Goal: Task Accomplishment & Management: Use online tool/utility

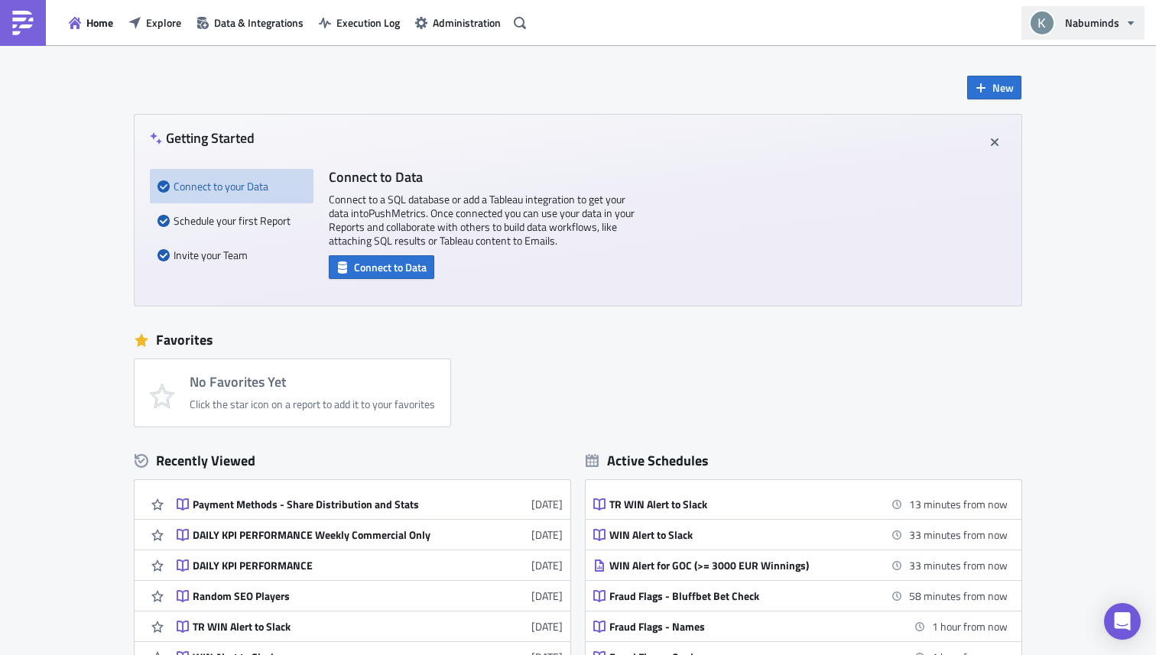
click at [1141, 15] on button "Nabuminds" at bounding box center [1083, 23] width 123 height 34
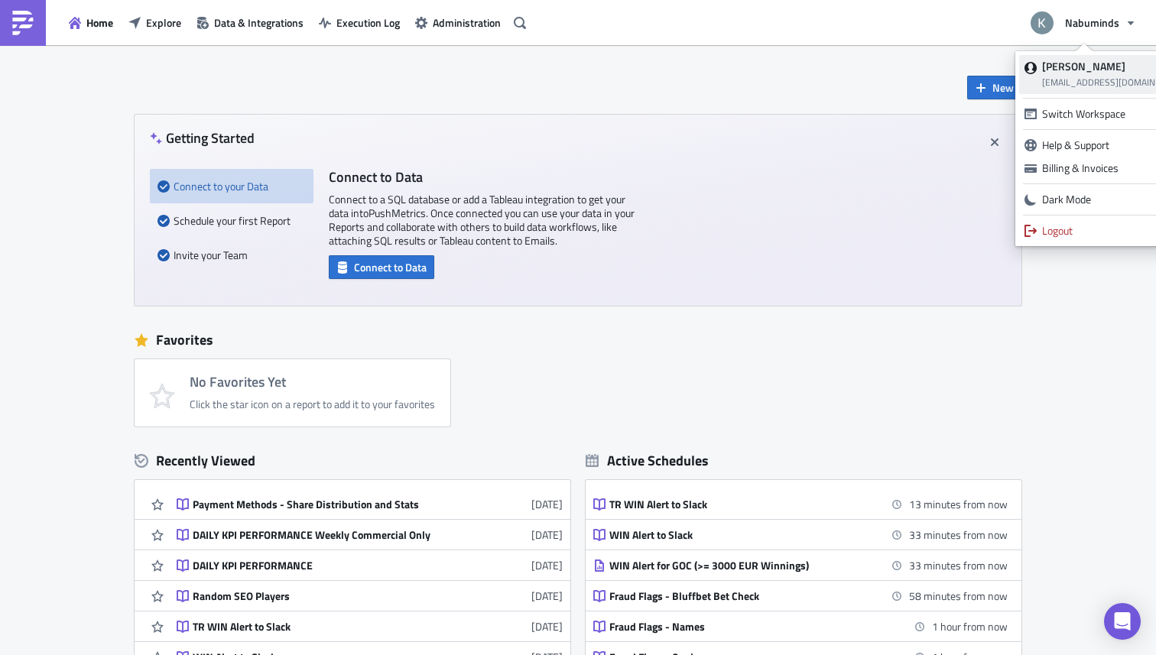
click at [1064, 91] on link "Kamid Lozano Mena kamid.mena@nabu.ee" at bounding box center [1106, 74] width 175 height 39
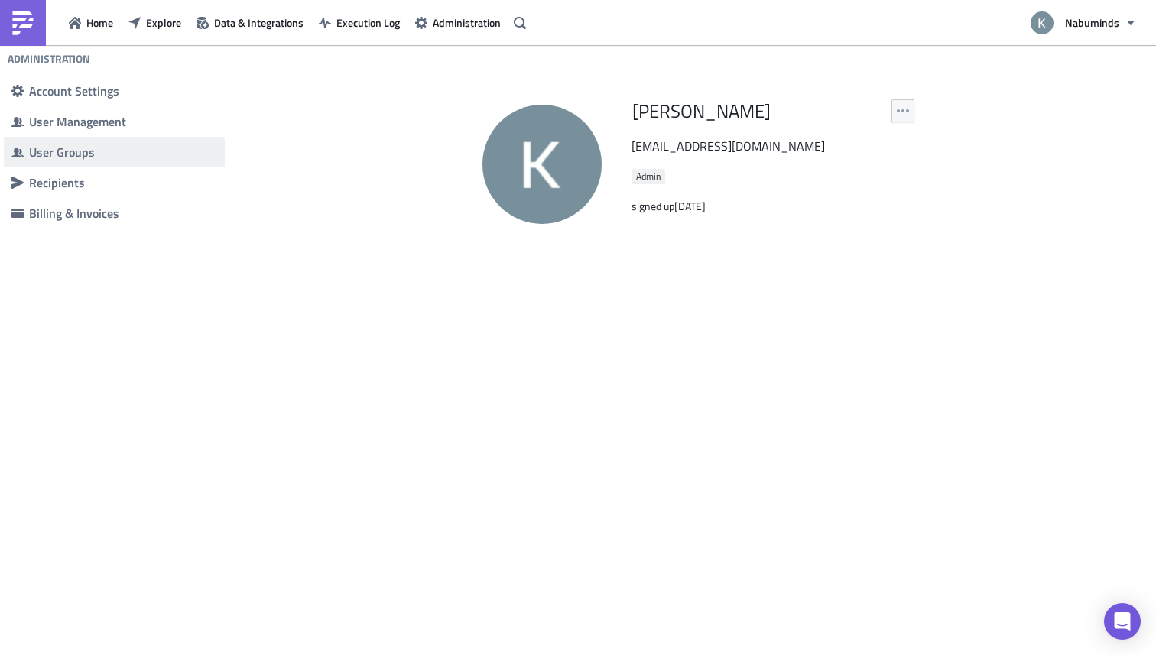
click at [97, 147] on div "User Groups" at bounding box center [123, 152] width 188 height 15
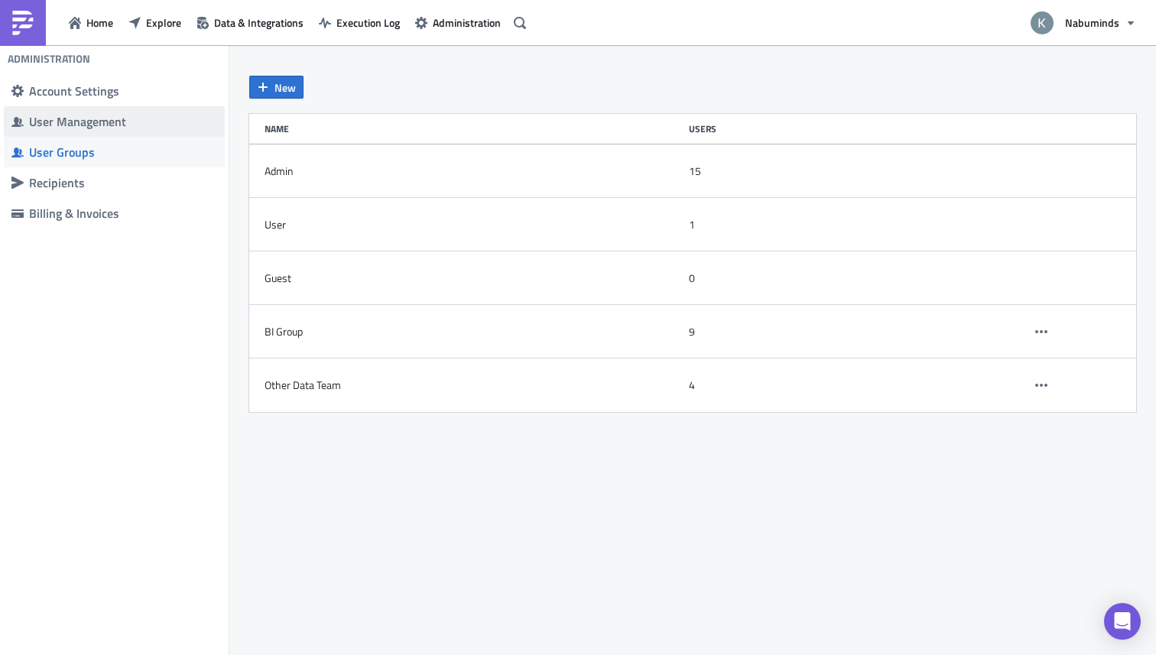
click at [128, 115] on div "User Management" at bounding box center [123, 121] width 188 height 15
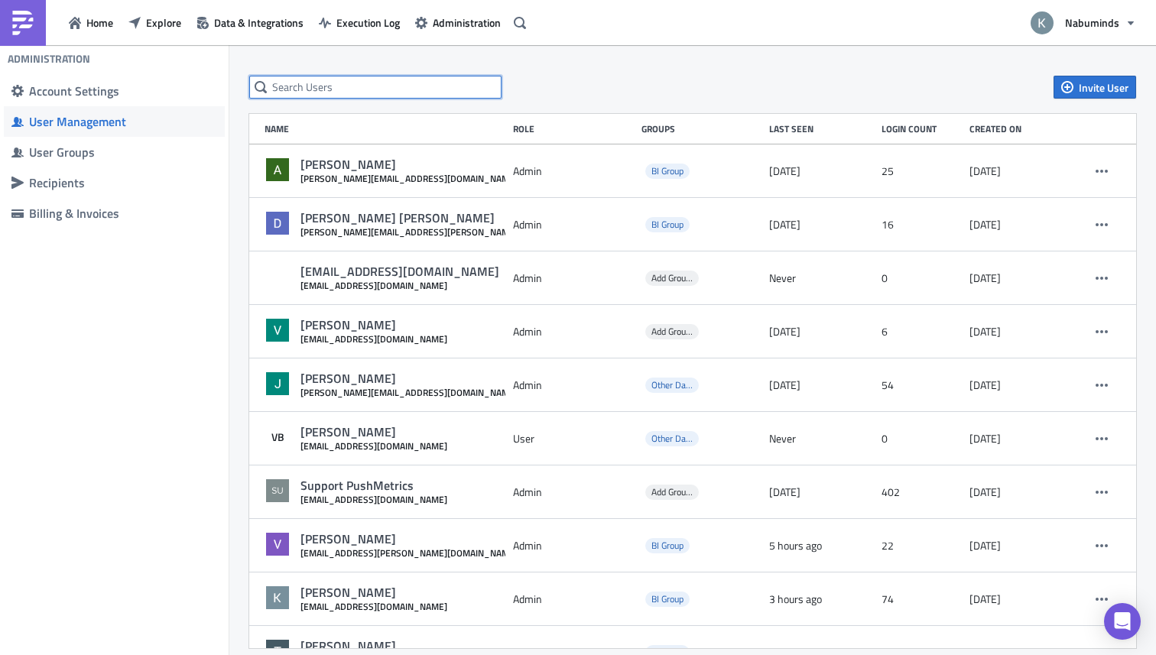
click at [328, 81] on input "text" at bounding box center [375, 87] width 252 height 23
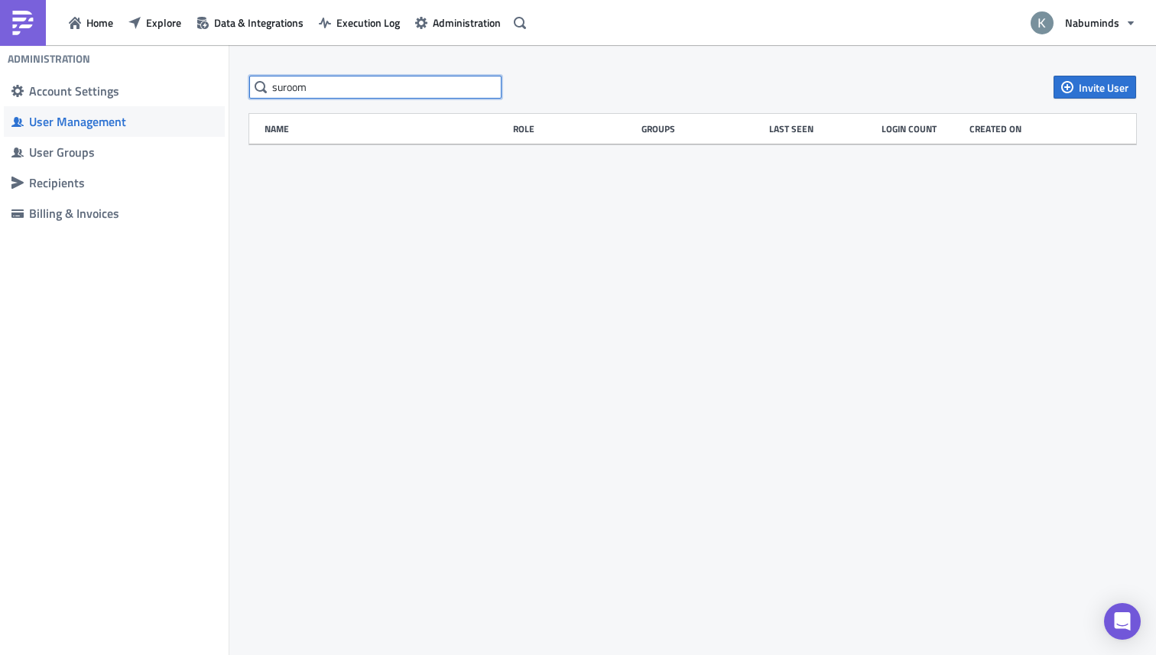
type input "suroom"
click at [928, 221] on div "suroom Invite User Name Role Groups Last Seen Login Count Created on" at bounding box center [692, 351] width 927 height 613
click at [1088, 90] on span "Invite User" at bounding box center [1104, 88] width 50 height 16
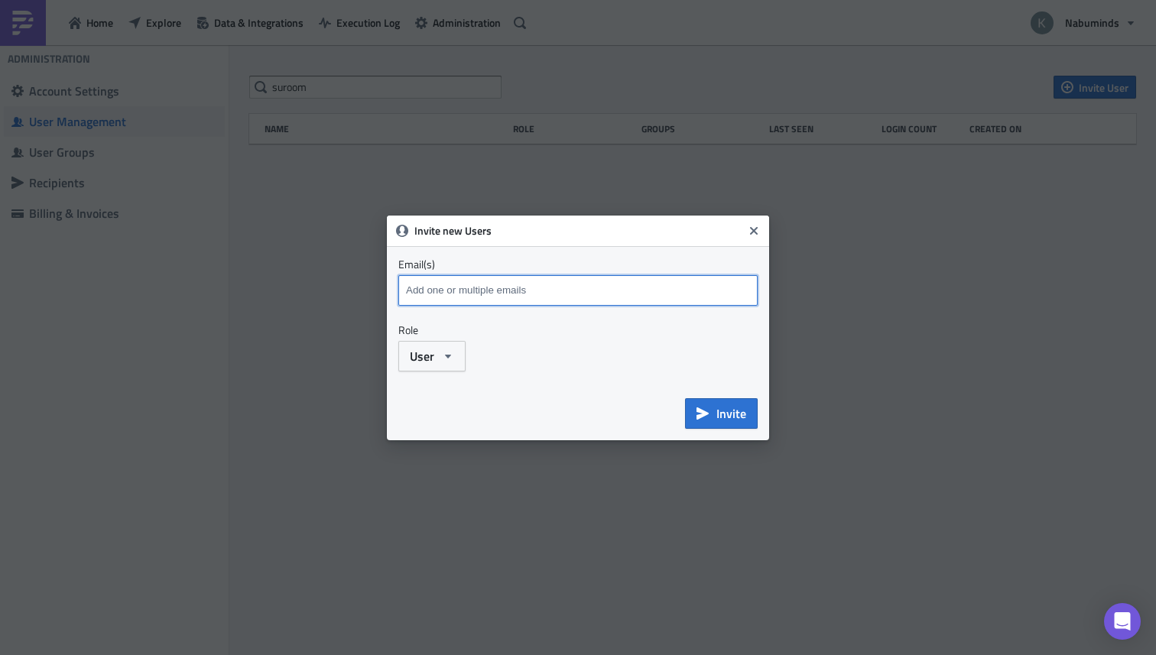
click at [585, 299] on input at bounding box center [580, 290] width 356 height 23
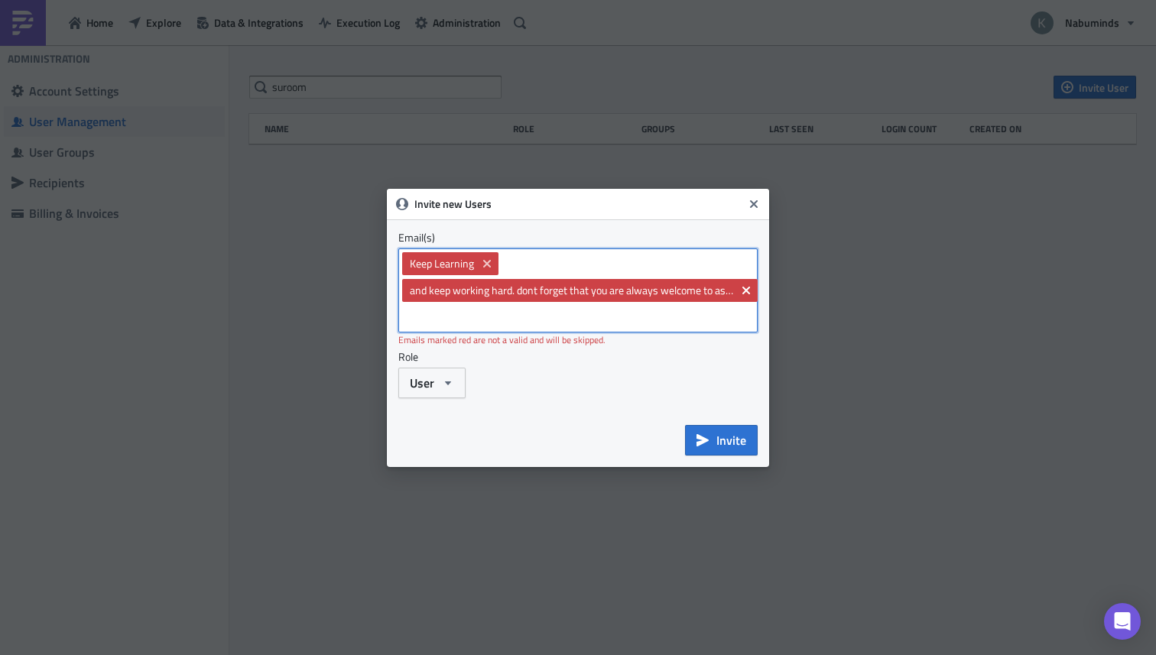
click at [742, 291] on icon "Remove Tag" at bounding box center [746, 290] width 15 height 15
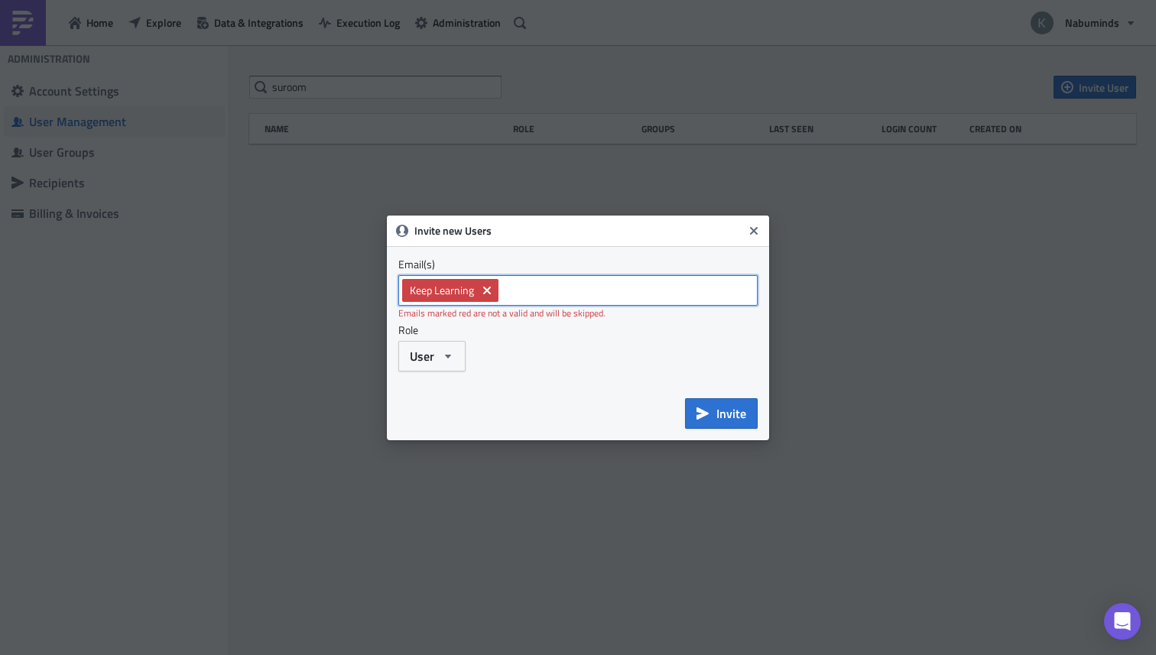
click at [496, 287] on button "Remove Tag" at bounding box center [488, 290] width 19 height 15
type input "[EMAIL_ADDRESS][DOMAIN_NAME]"
click at [450, 342] on button "User" at bounding box center [431, 356] width 67 height 31
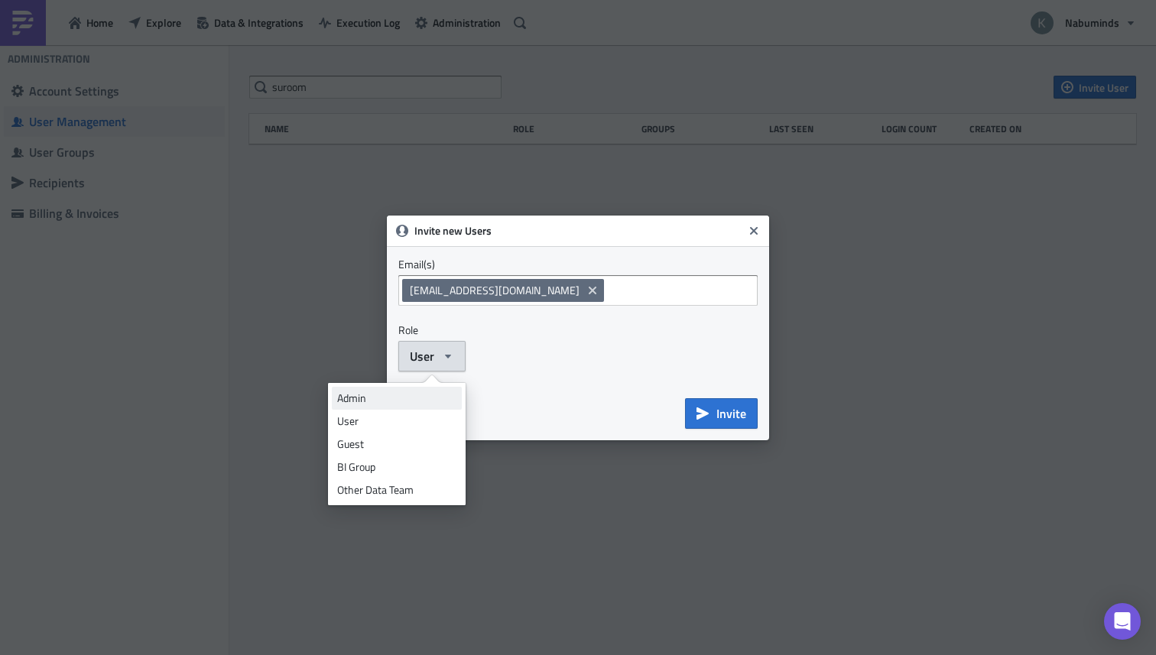
click at [412, 395] on div "Admin" at bounding box center [396, 398] width 119 height 15
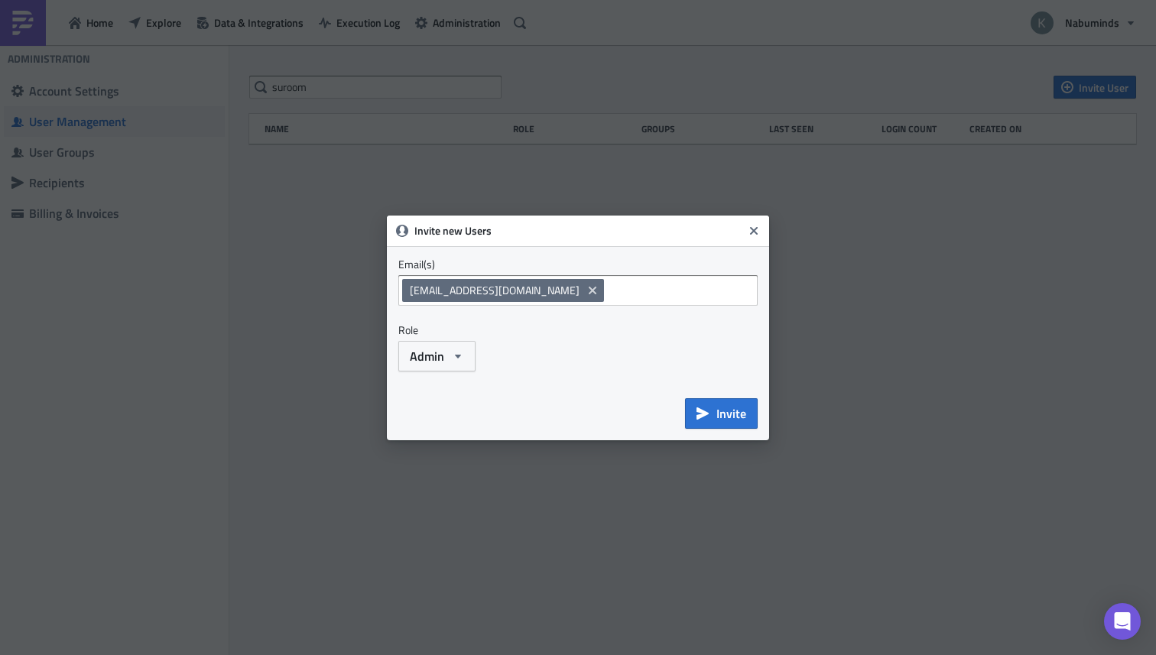
click at [563, 356] on div "Admin" at bounding box center [577, 356] width 359 height 31
click at [739, 412] on span "Invite" at bounding box center [732, 414] width 30 height 18
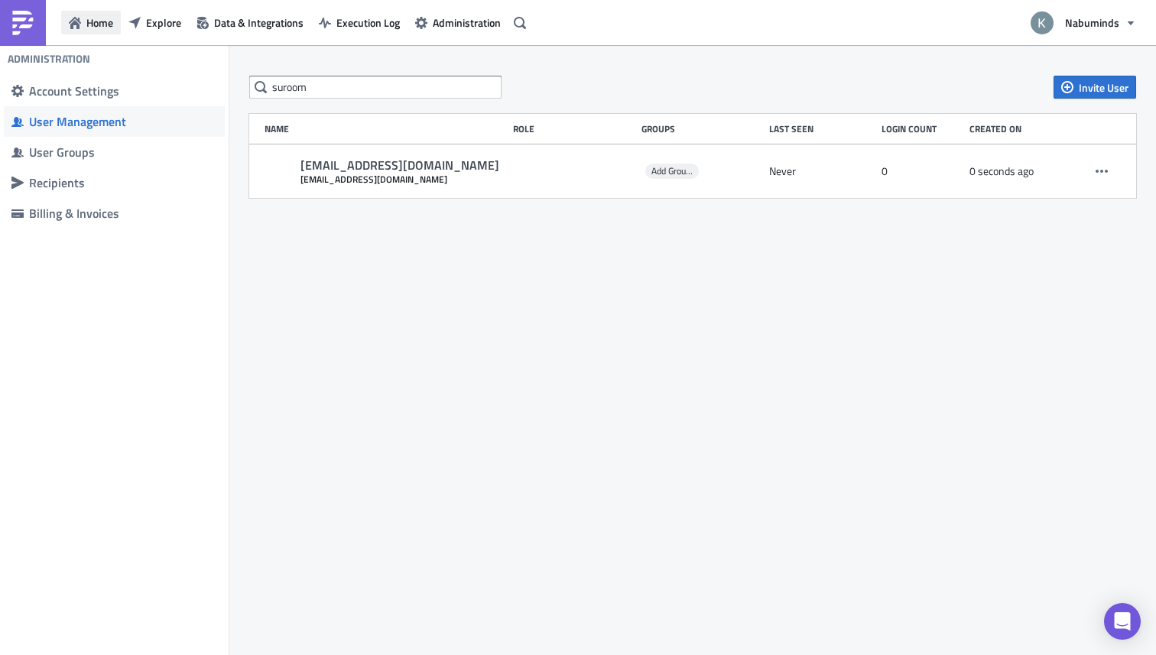
click at [99, 34] on button "Home" at bounding box center [91, 23] width 60 height 24
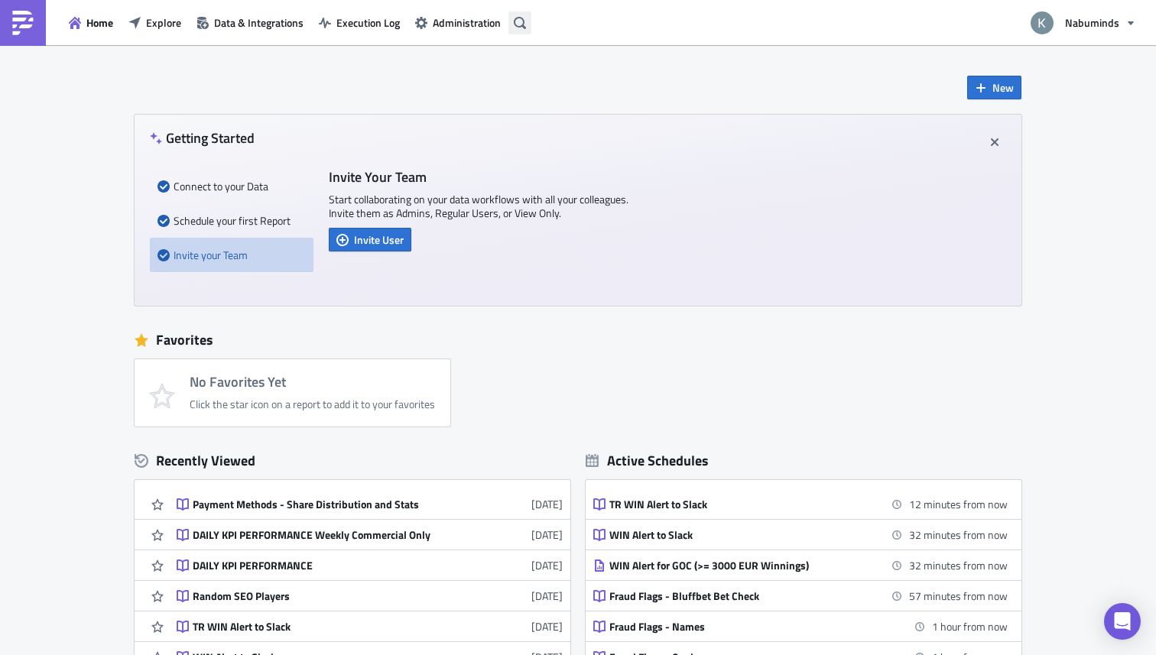
click at [526, 15] on button "button" at bounding box center [520, 22] width 23 height 23
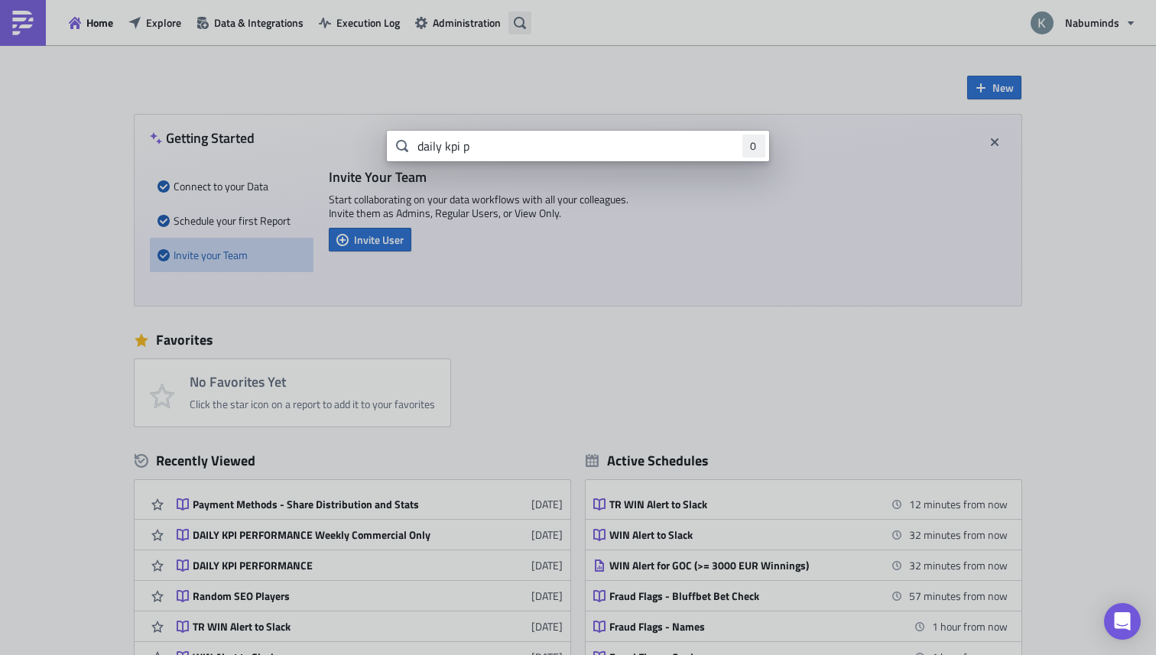
type input "daily kpi p"
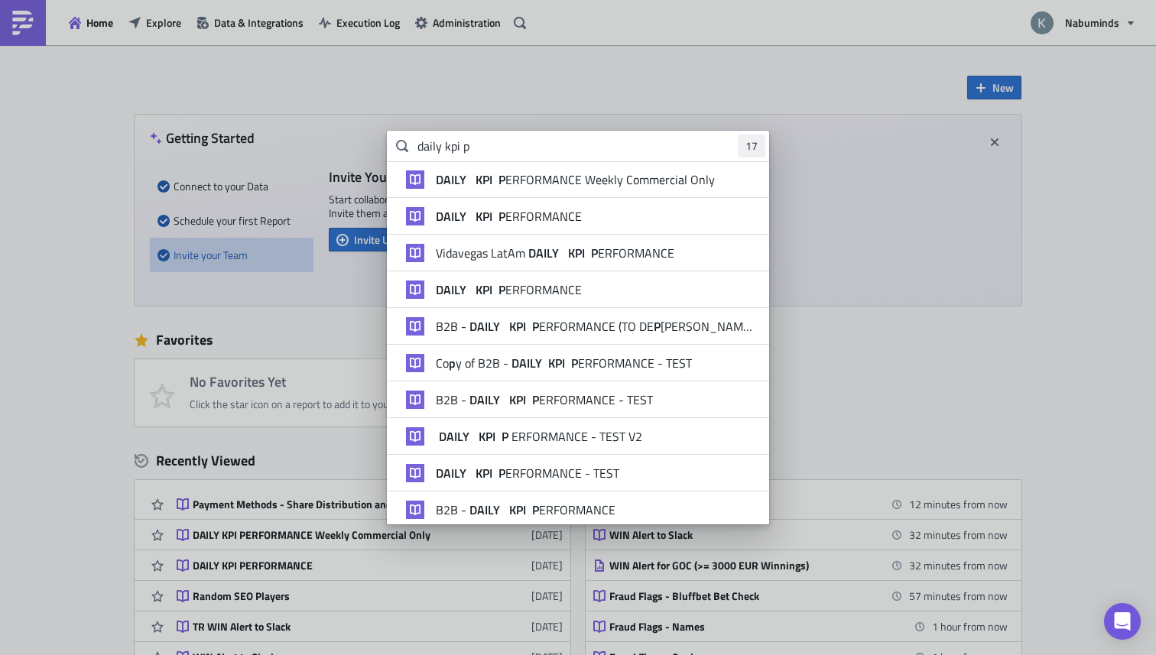
click at [565, 131] on input "daily kpi p" at bounding box center [578, 146] width 382 height 31
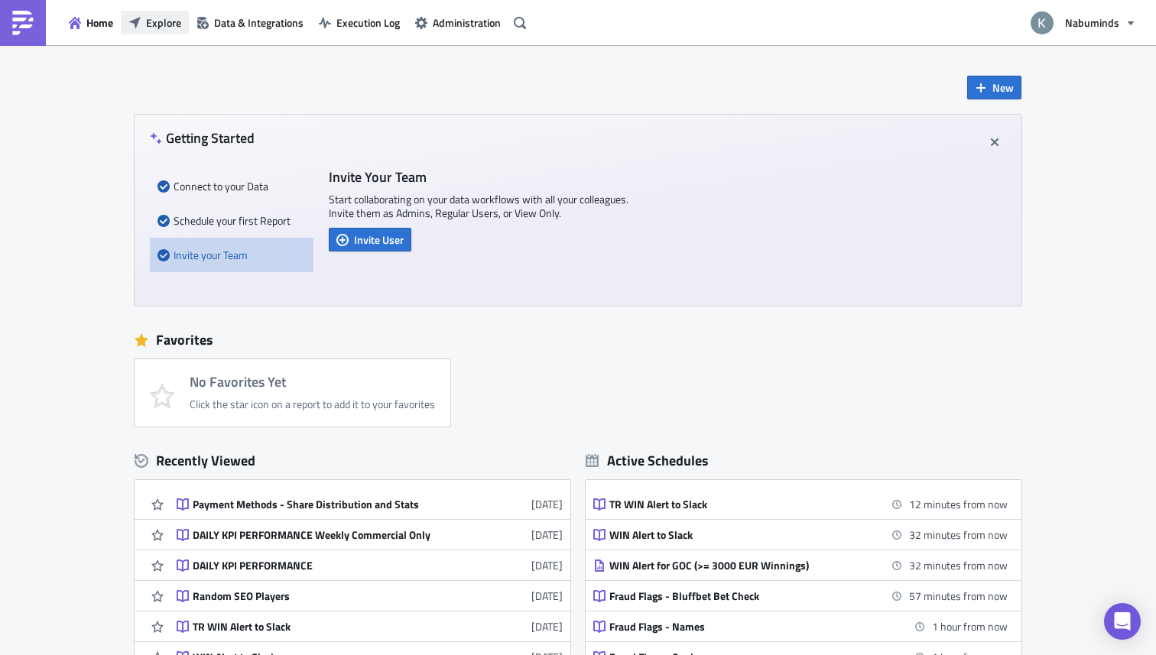
click at [145, 19] on button "Explore" at bounding box center [155, 23] width 68 height 24
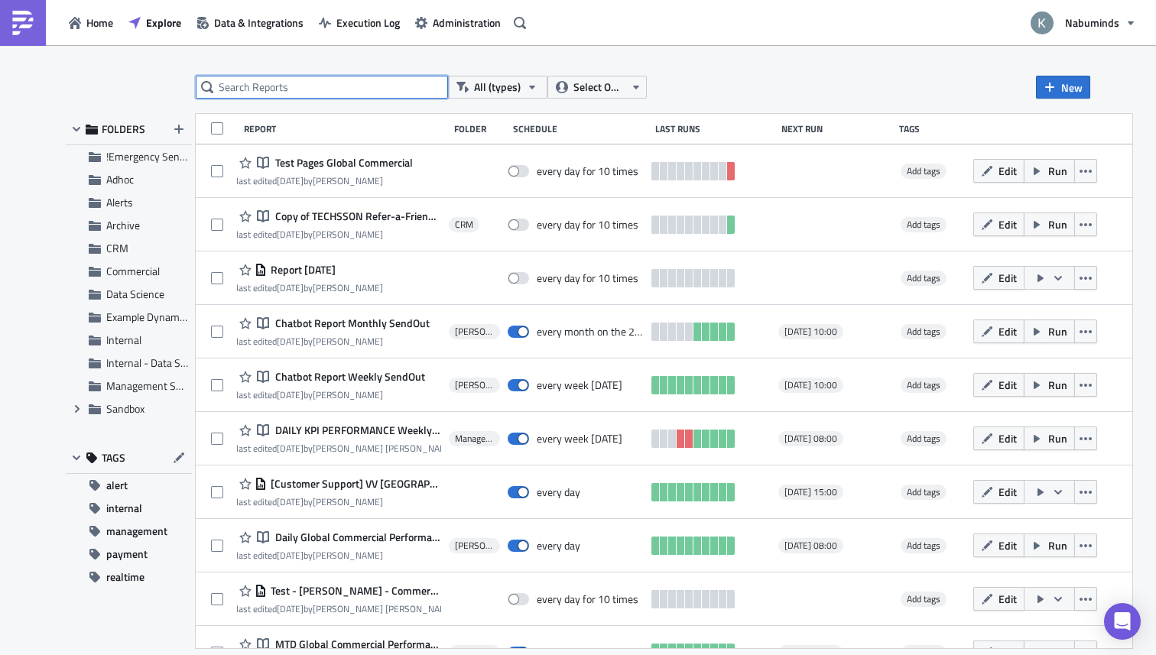
click at [321, 93] on input "text" at bounding box center [322, 87] width 252 height 23
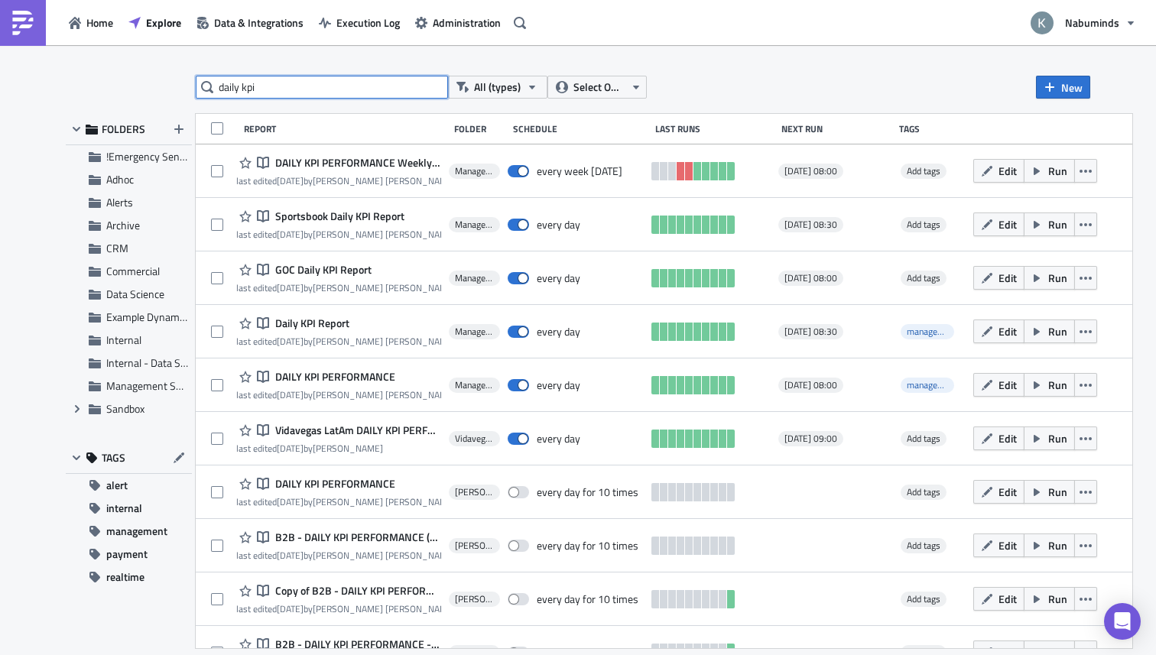
drag, startPoint x: 283, startPoint y: 79, endPoint x: 152, endPoint y: 76, distance: 130.8
click at [153, 76] on div "daily kpi All (types) Select Owner New FOLDERS !Emergency Sendouts Adhoc Alerts…" at bounding box center [578, 351] width 1040 height 551
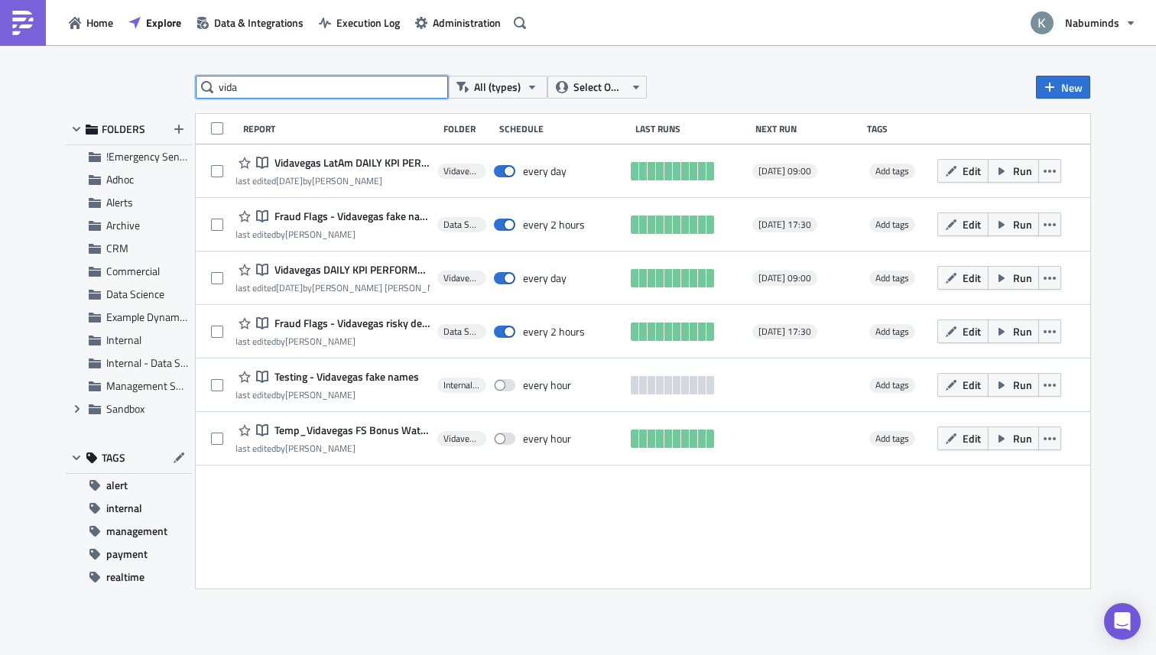
drag, startPoint x: 280, startPoint y: 93, endPoint x: 171, endPoint y: 93, distance: 109.3
click at [174, 93] on div "vida All (types) Select Owner New FOLDERS !Emergency Sendouts Adhoc Alerts Arch…" at bounding box center [578, 351] width 1040 height 551
type input "daily kpi"
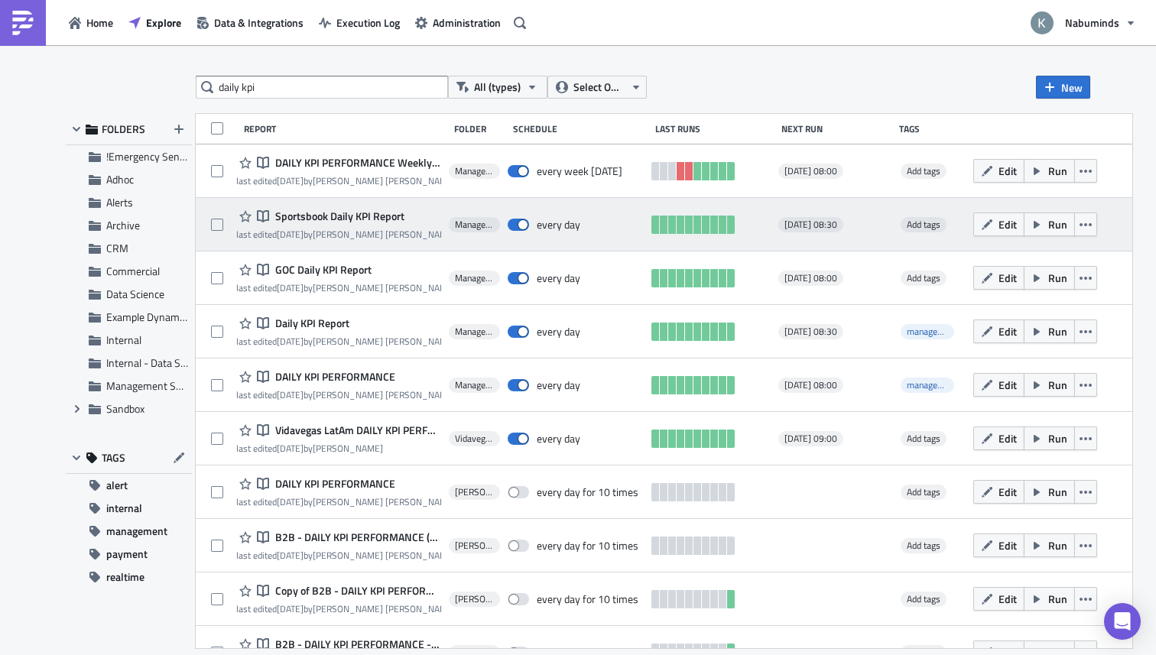
click at [342, 216] on span "Sportsbook Daily KPI Report" at bounding box center [337, 217] width 133 height 14
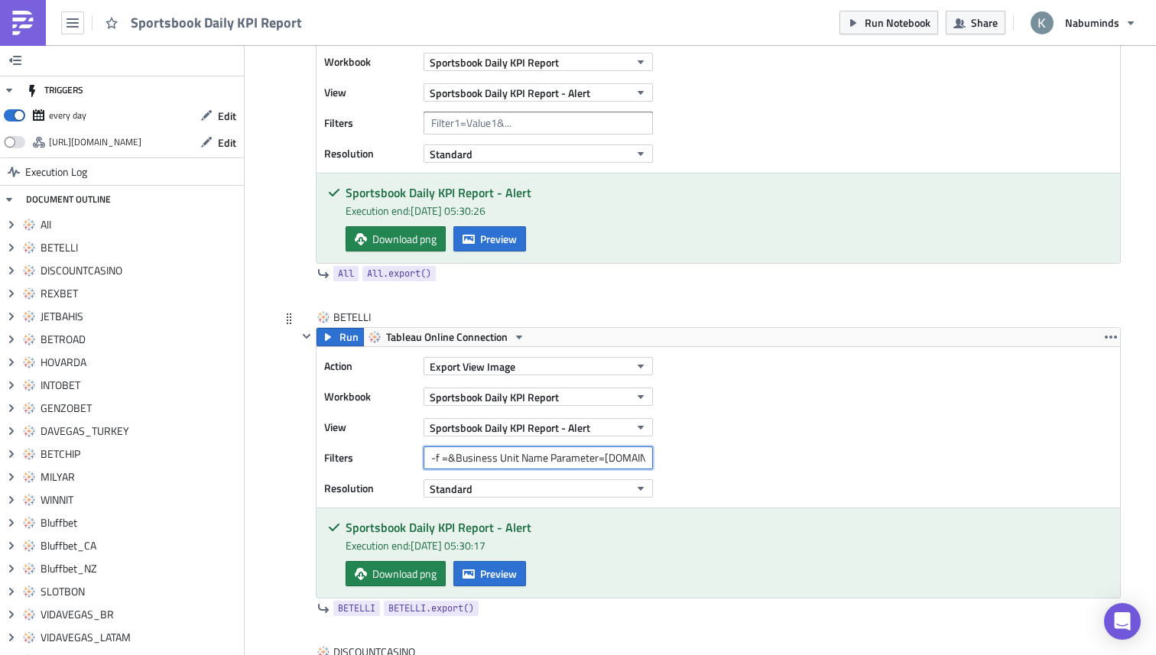
scroll to position [0, 18]
drag, startPoint x: 543, startPoint y: 459, endPoint x: 710, endPoint y: 460, distance: 166.7
click at [710, 460] on div "Action Export View Image Workbook Sportsbook Daily KPI Report View Sportsbook D…" at bounding box center [719, 427] width 804 height 161
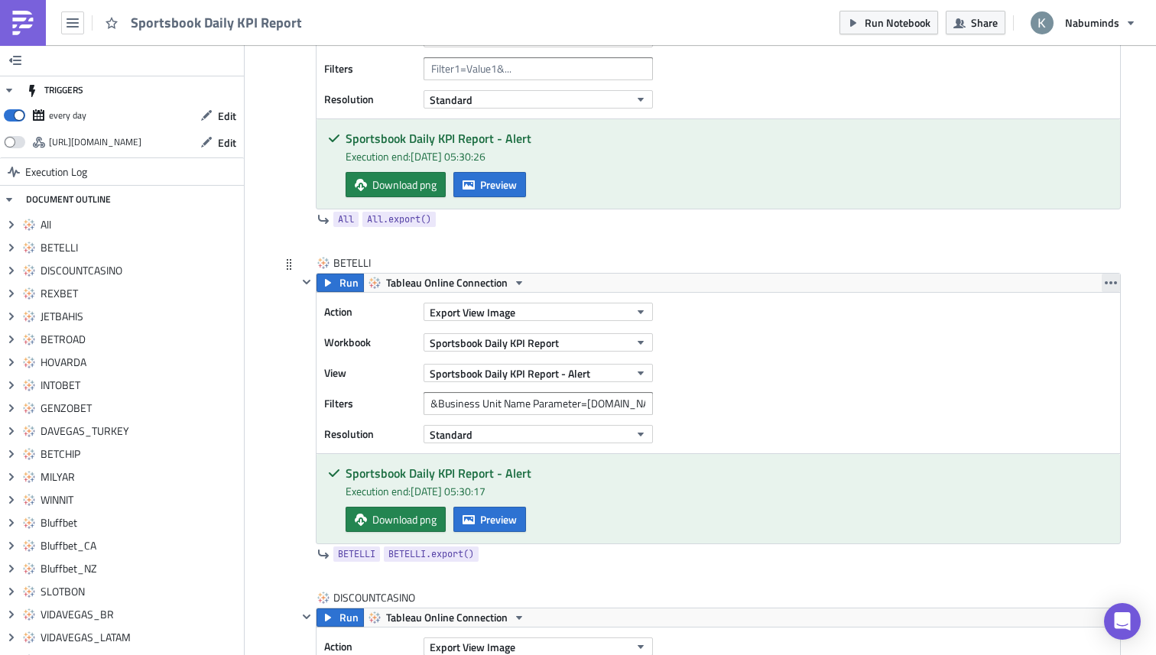
scroll to position [0, 0]
click at [1114, 288] on icon "button" at bounding box center [1111, 283] width 12 height 12
click at [1060, 317] on div "Duplicate" at bounding box center [1096, 319] width 102 height 15
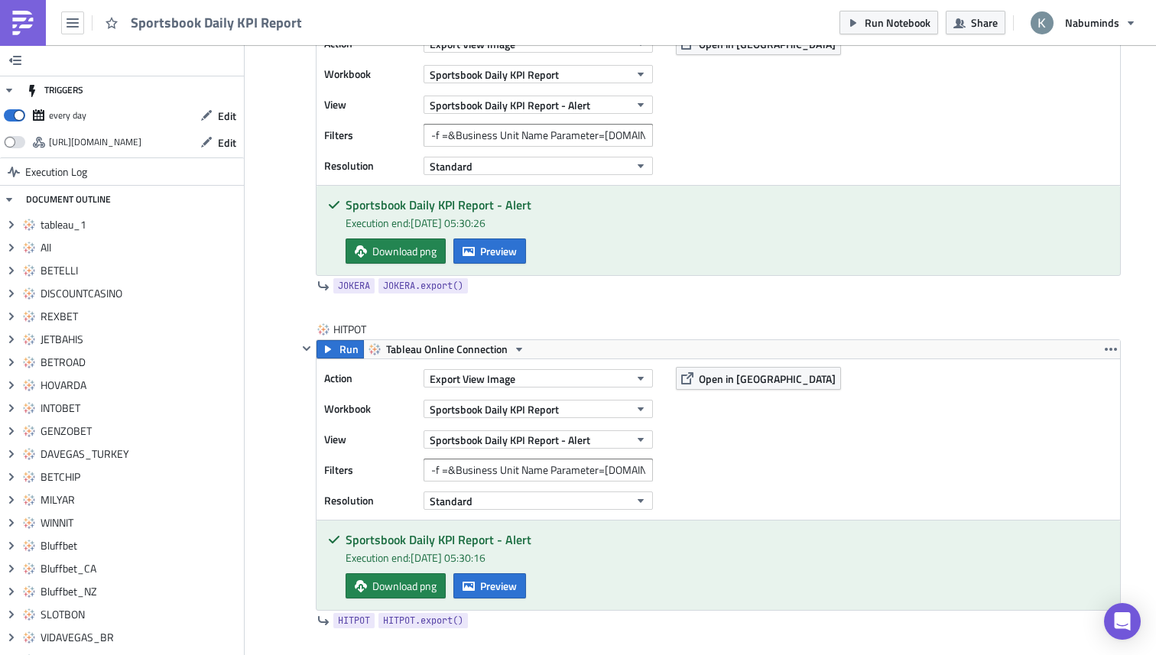
scroll to position [9245, 0]
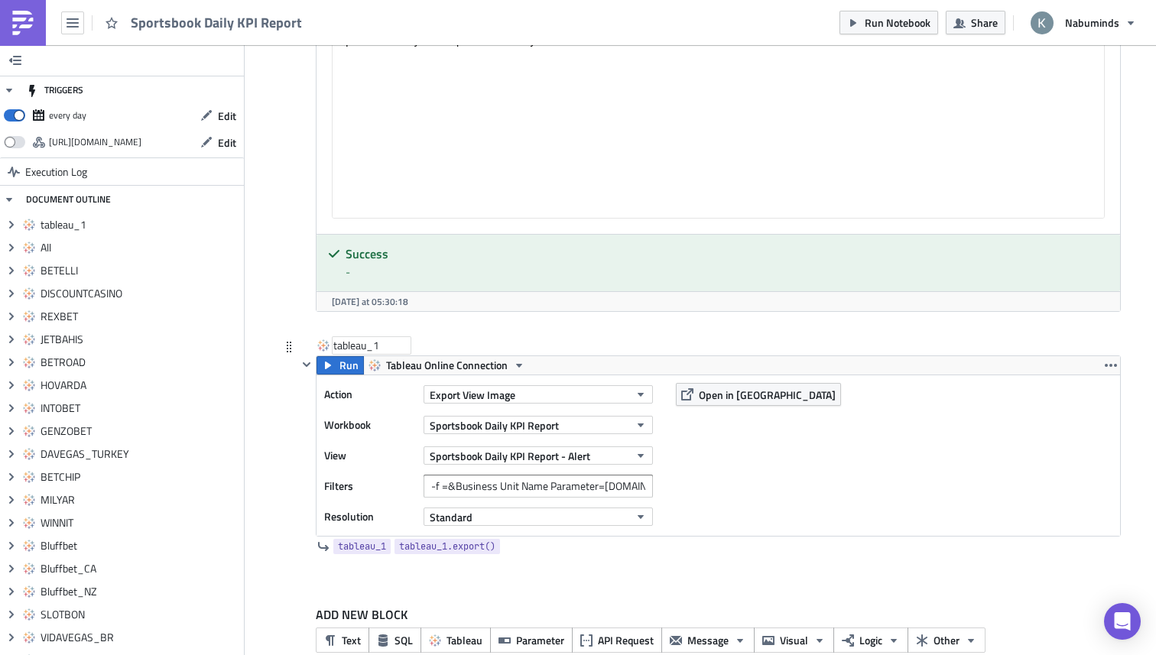
click at [362, 338] on div "tableau_1" at bounding box center [371, 345] width 76 height 15
click at [362, 338] on input "tableau_1" at bounding box center [371, 345] width 76 height 15
type input "[PERSON_NAME]"
click at [290, 415] on div "CASHER CASHER Run Tableau Online Connection Action Export View Image Workbook S…" at bounding box center [700, 460] width 841 height 245
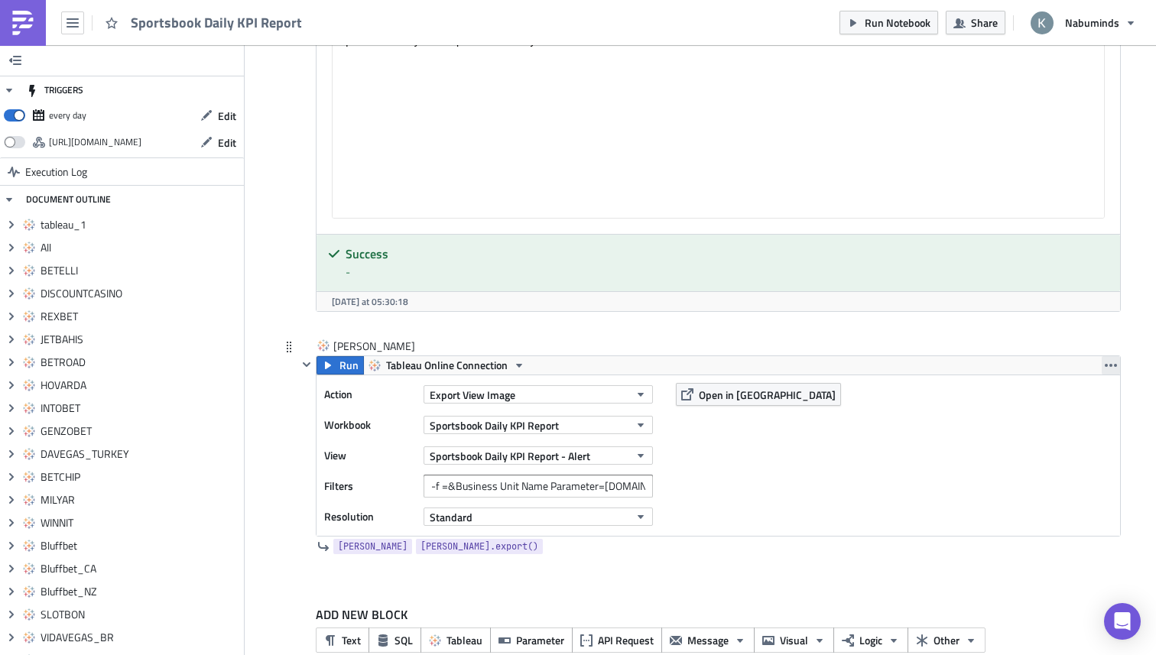
click at [1112, 359] on icon "button" at bounding box center [1111, 365] width 12 height 12
click at [784, 476] on div "Action Export View Image Workbook Sportsbook Daily KPI Report View Sportsbook D…" at bounding box center [719, 455] width 804 height 161
drag, startPoint x: 603, startPoint y: 456, endPoint x: 648, endPoint y: 456, distance: 45.1
click at [648, 475] on input "-f =&Business Unit Name Parameter=BETELLI.COM" at bounding box center [538, 486] width 229 height 23
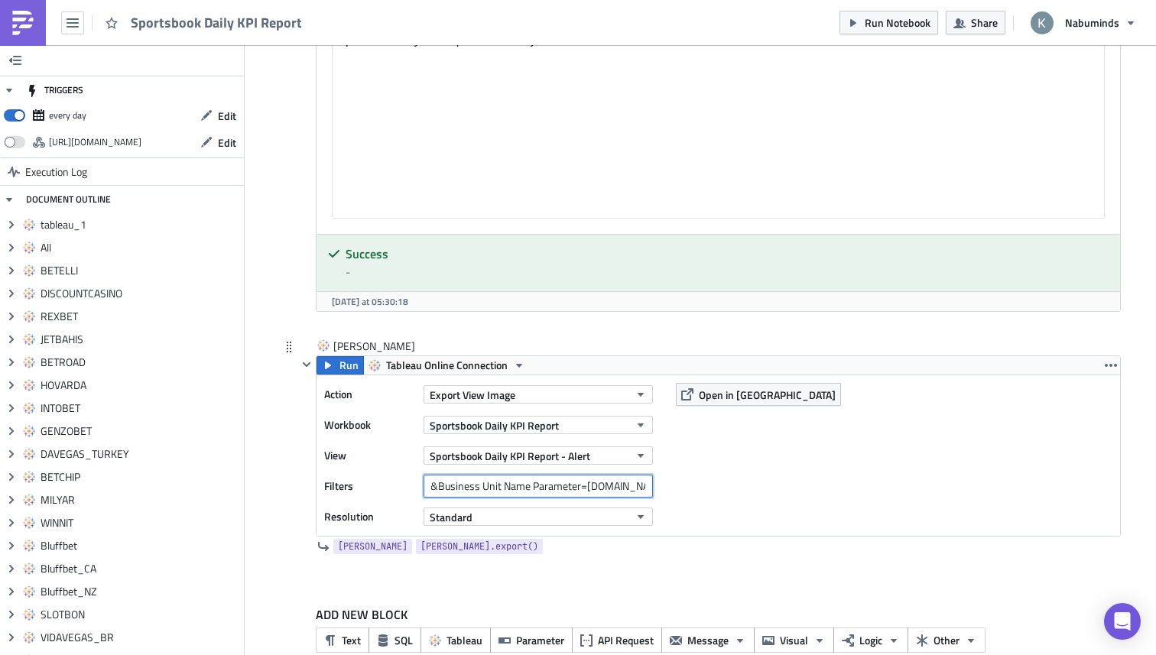
scroll to position [0, 0]
type input "-f =&Business Unit Name Parameter=CASHER.COM"
click at [1113, 359] on icon "button" at bounding box center [1111, 365] width 12 height 12
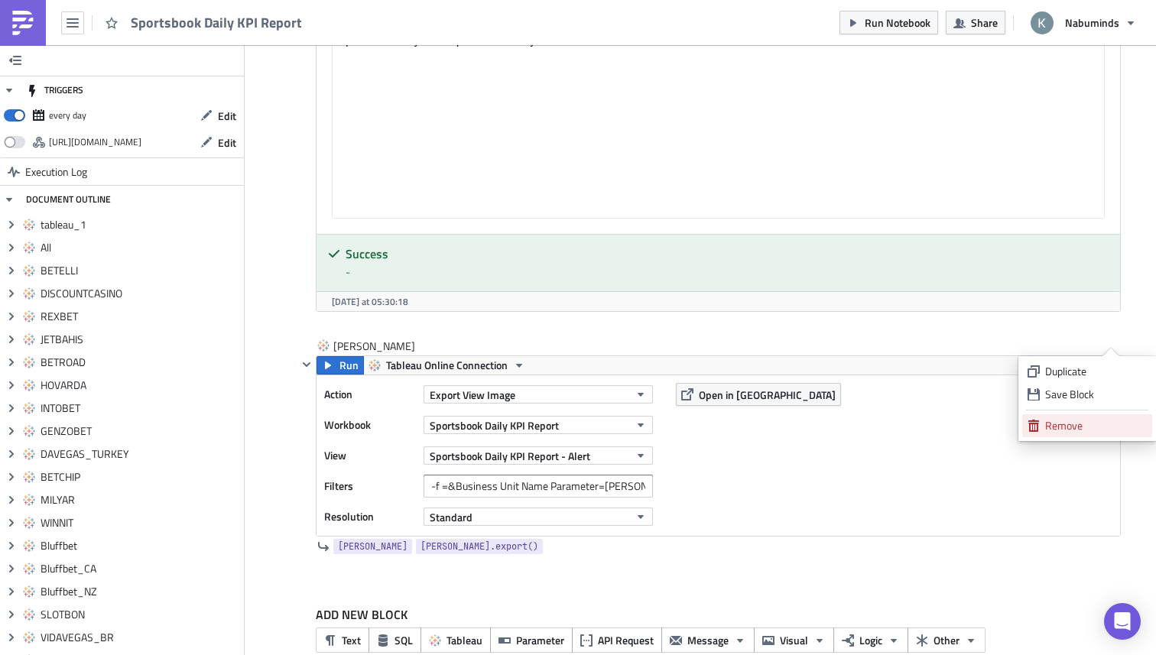
click at [1057, 420] on div "Remove" at bounding box center [1096, 425] width 102 height 15
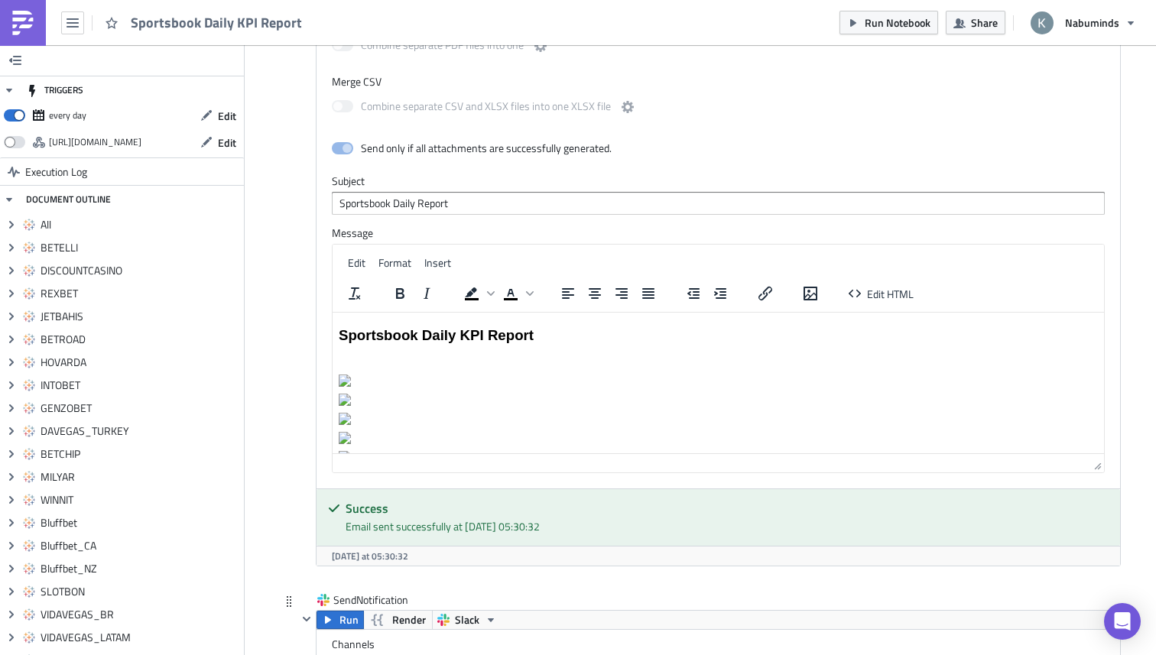
scroll to position [8198, 0]
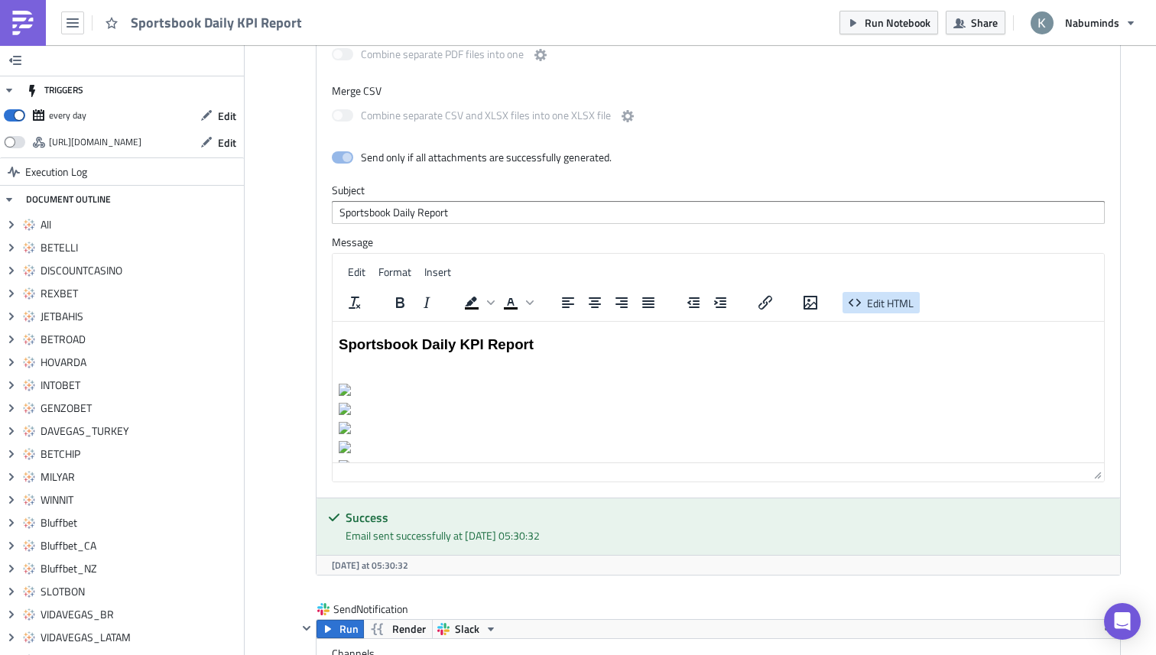
click at [881, 295] on span "Edit HTML" at bounding box center [890, 303] width 47 height 16
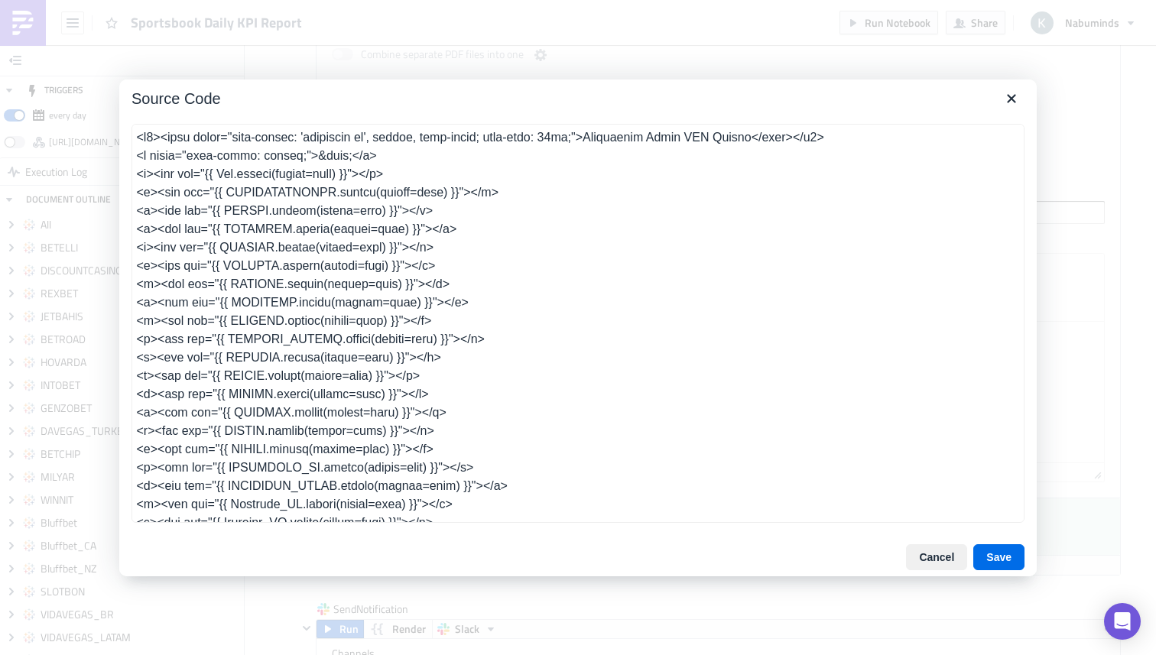
scroll to position [32, 0]
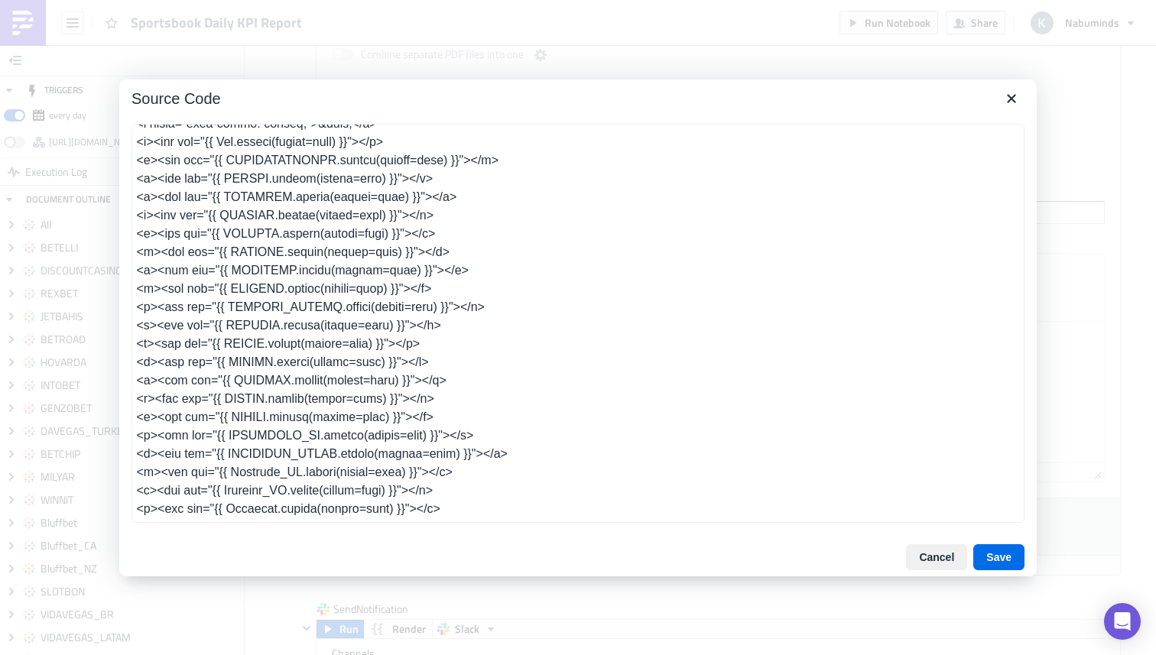
drag, startPoint x: 501, startPoint y: 262, endPoint x: 187, endPoint y: 260, distance: 314.3
click at [187, 260] on textarea at bounding box center [578, 323] width 893 height 399
click at [418, 219] on textarea at bounding box center [578, 323] width 893 height 399
drag, startPoint x: 493, startPoint y: 513, endPoint x: 107, endPoint y: 436, distance: 393.8
click at [107, 436] on div "Source Code Cancel Save" at bounding box center [578, 327] width 1156 height 655
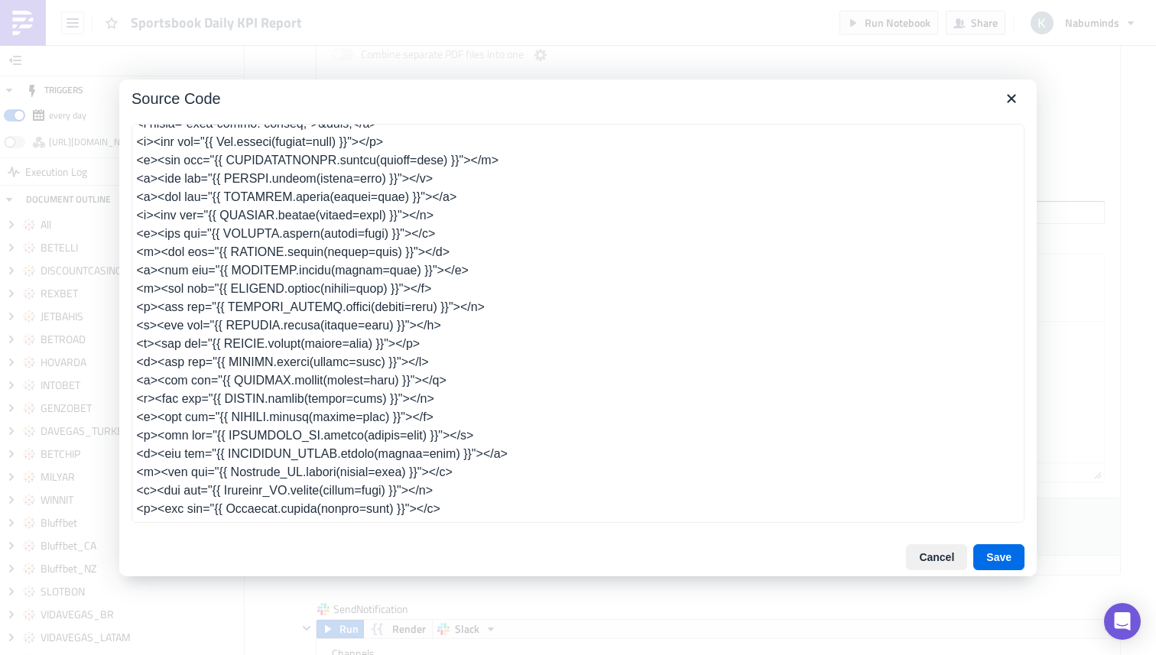
click at [249, 415] on textarea at bounding box center [578, 323] width 893 height 399
drag, startPoint x: 457, startPoint y: 420, endPoint x: 112, endPoint y: 422, distance: 345.6
click at [110, 422] on div "Source Code Cancel Save" at bounding box center [578, 327] width 1156 height 655
click at [239, 434] on textarea at bounding box center [578, 323] width 893 height 399
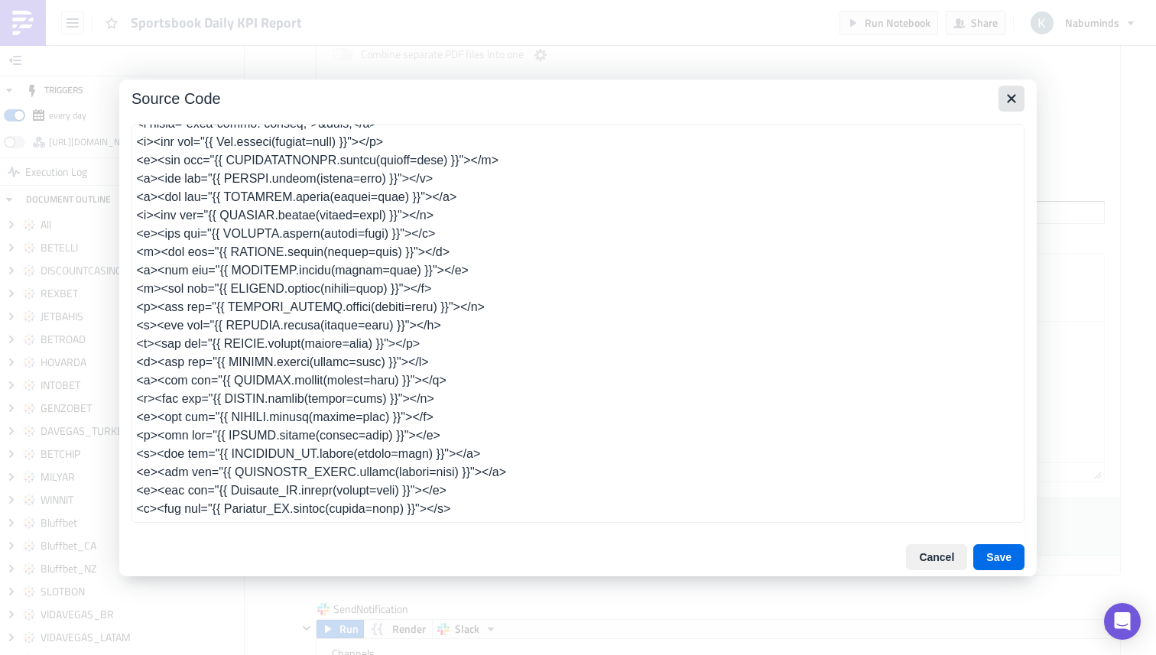
type textarea "<h4><span style="font-family: 'trebuchet ms', geneva, sans-serif; font-size: 14…"
click at [1004, 101] on icon "Close" at bounding box center [1011, 98] width 18 height 18
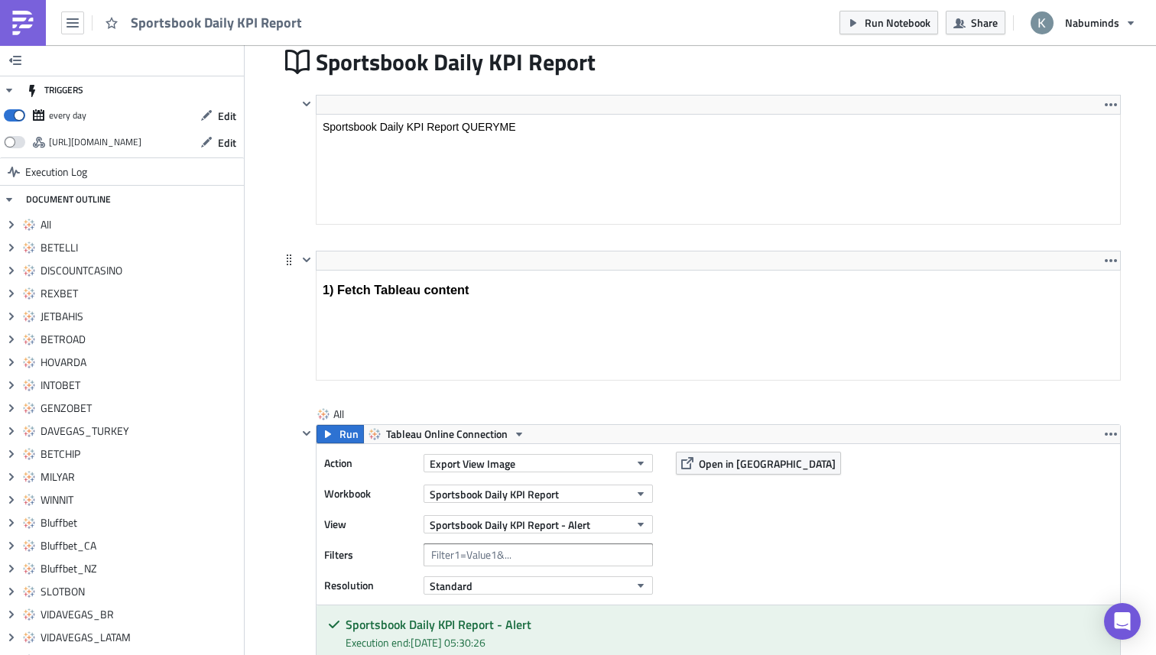
scroll to position [254, 0]
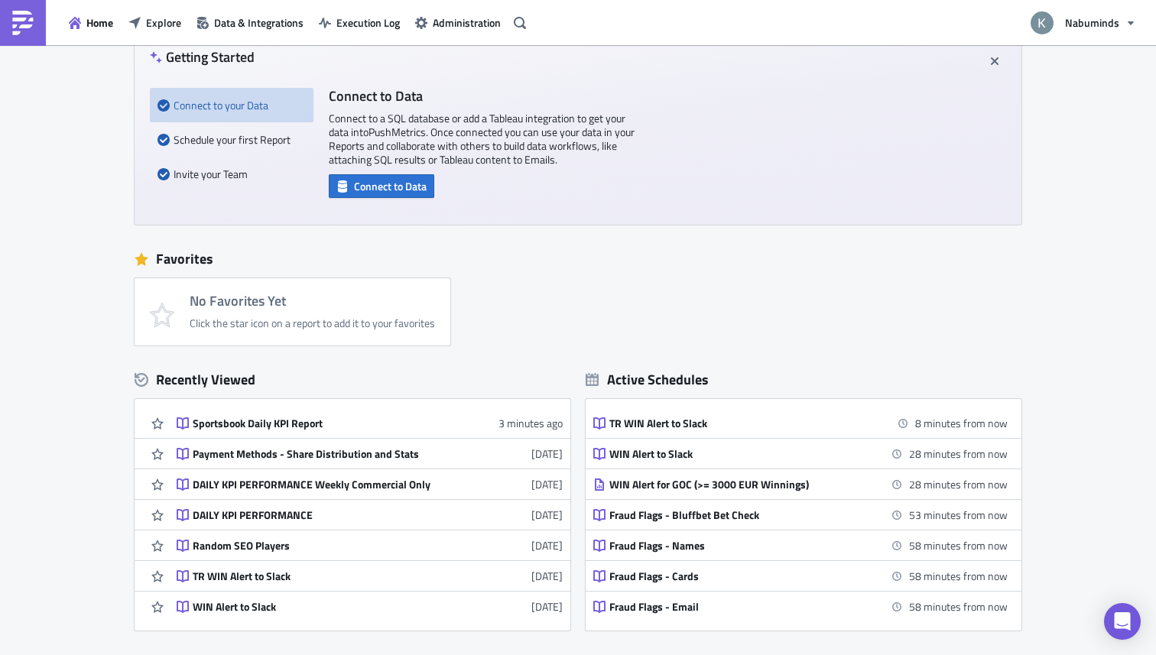
scroll to position [87, 0]
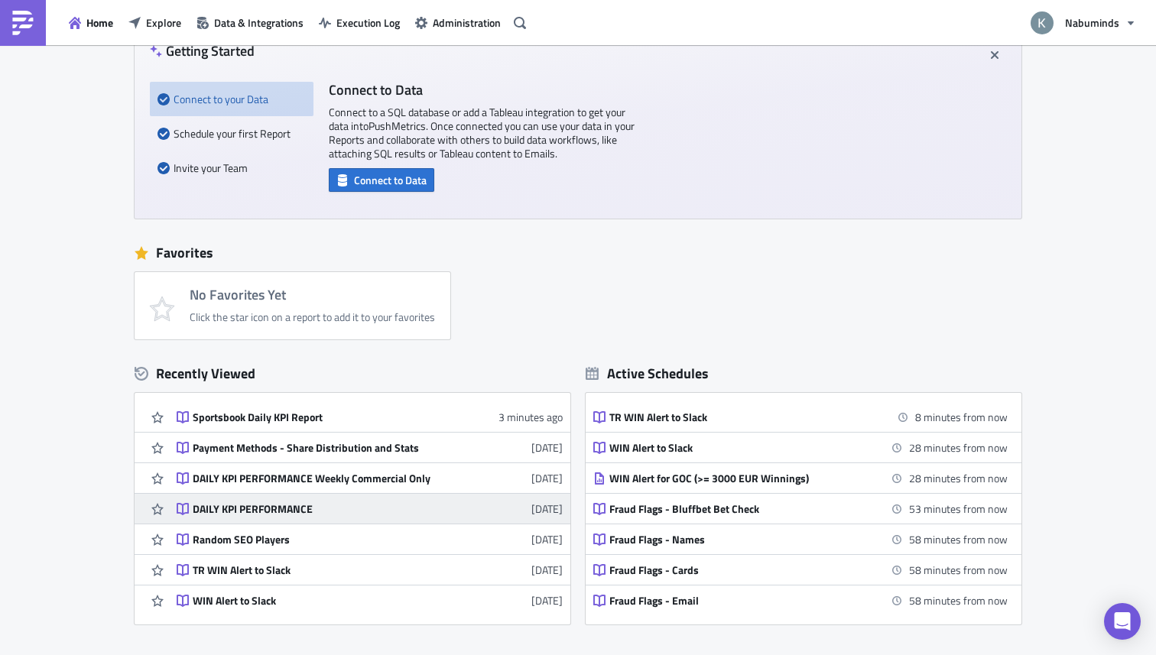
click at [268, 507] on div "DAILY KPI PERFORMANCE" at bounding box center [327, 509] width 268 height 14
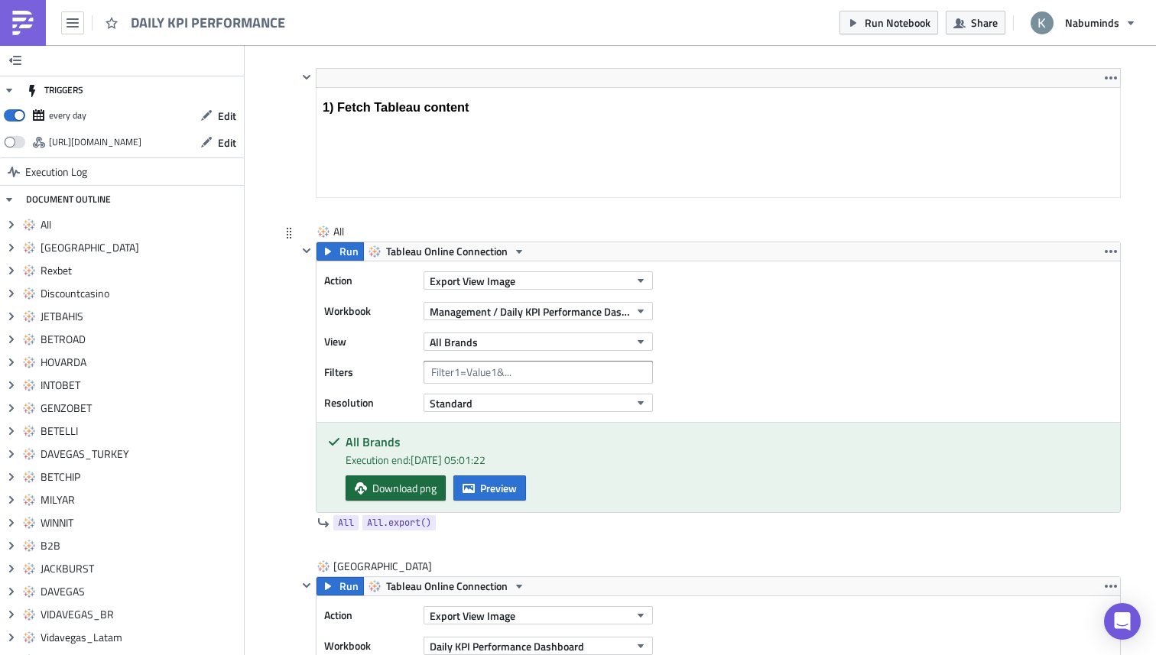
scroll to position [675, 0]
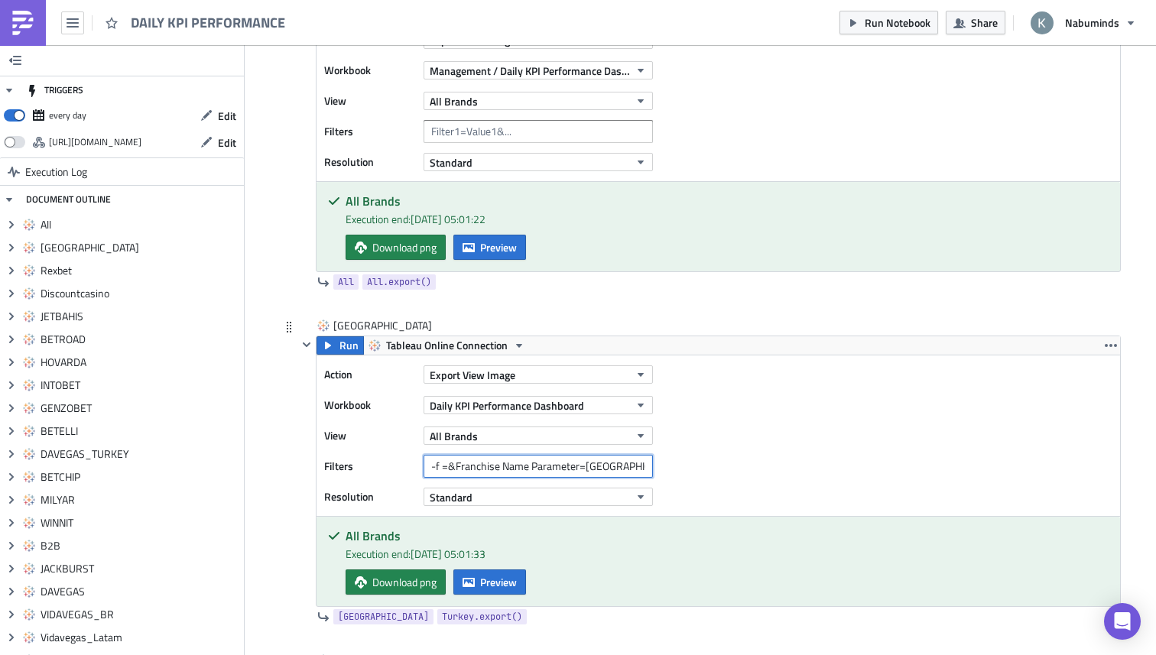
click at [608, 469] on input "-f =&Franchise Name Parameter=[GEOGRAPHIC_DATA]" at bounding box center [538, 466] width 229 height 23
click at [332, 346] on icon "button" at bounding box center [328, 346] width 12 height 12
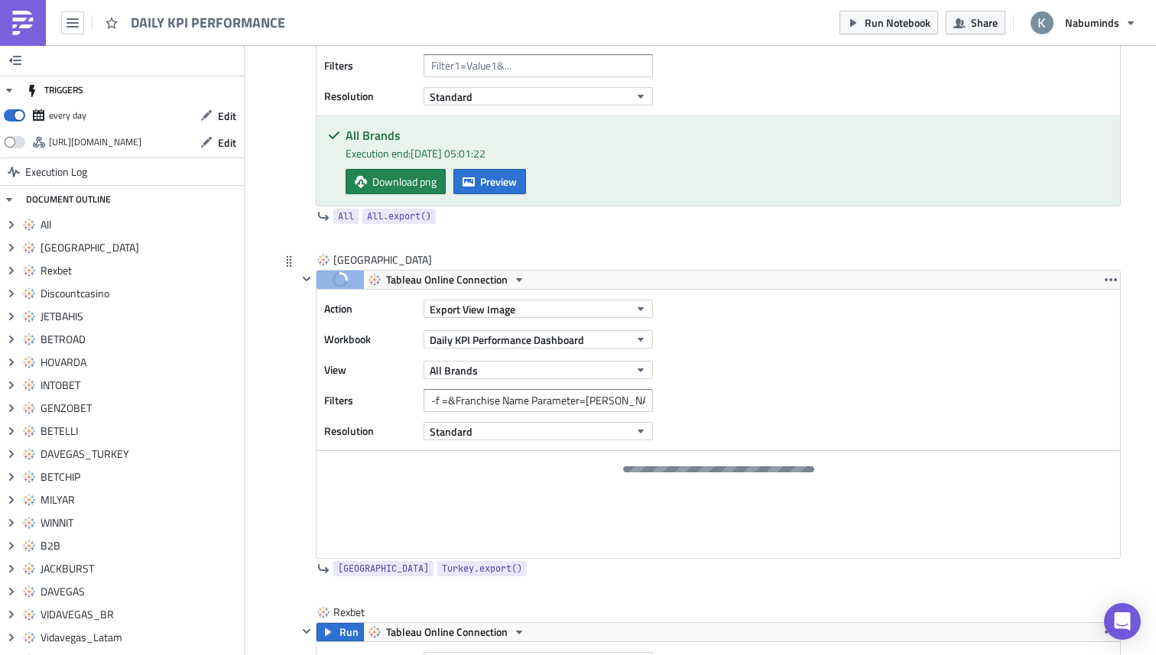
scroll to position [746, 0]
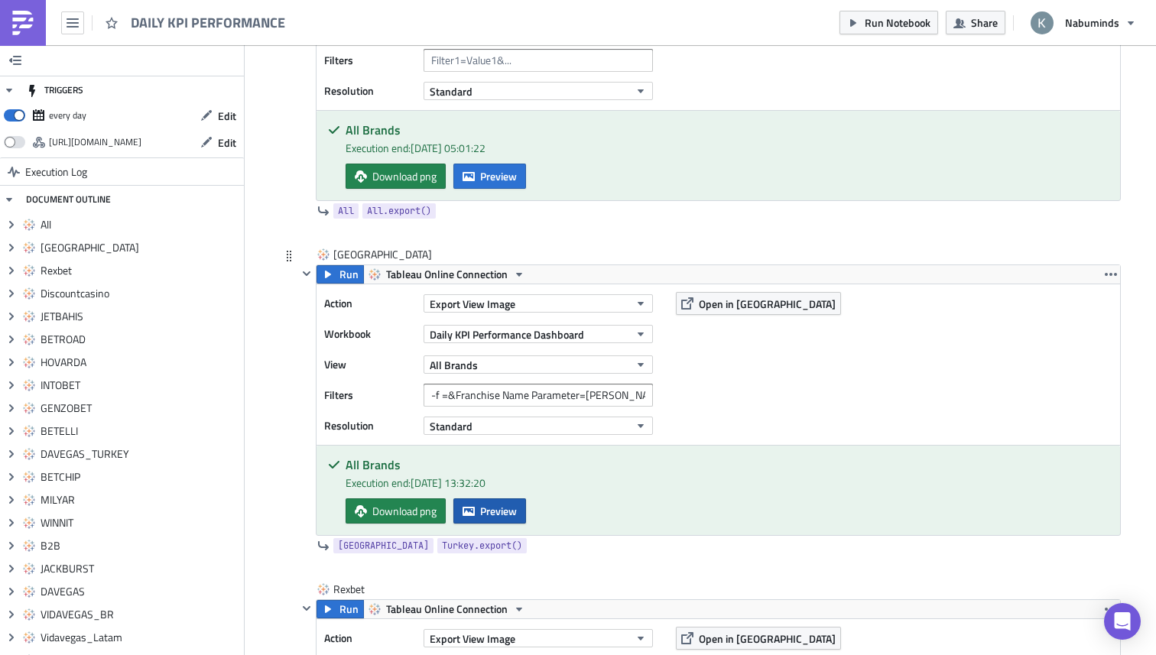
click at [479, 513] on button "Preview" at bounding box center [489, 511] width 73 height 25
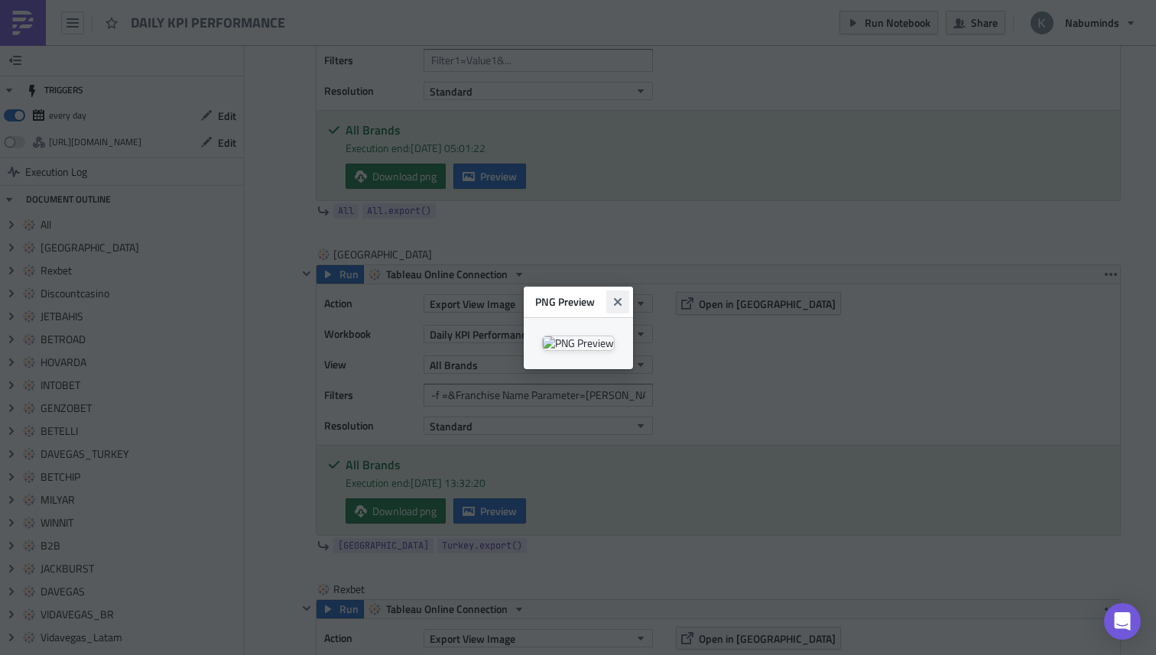
click at [624, 296] on icon "Close" at bounding box center [618, 302] width 12 height 12
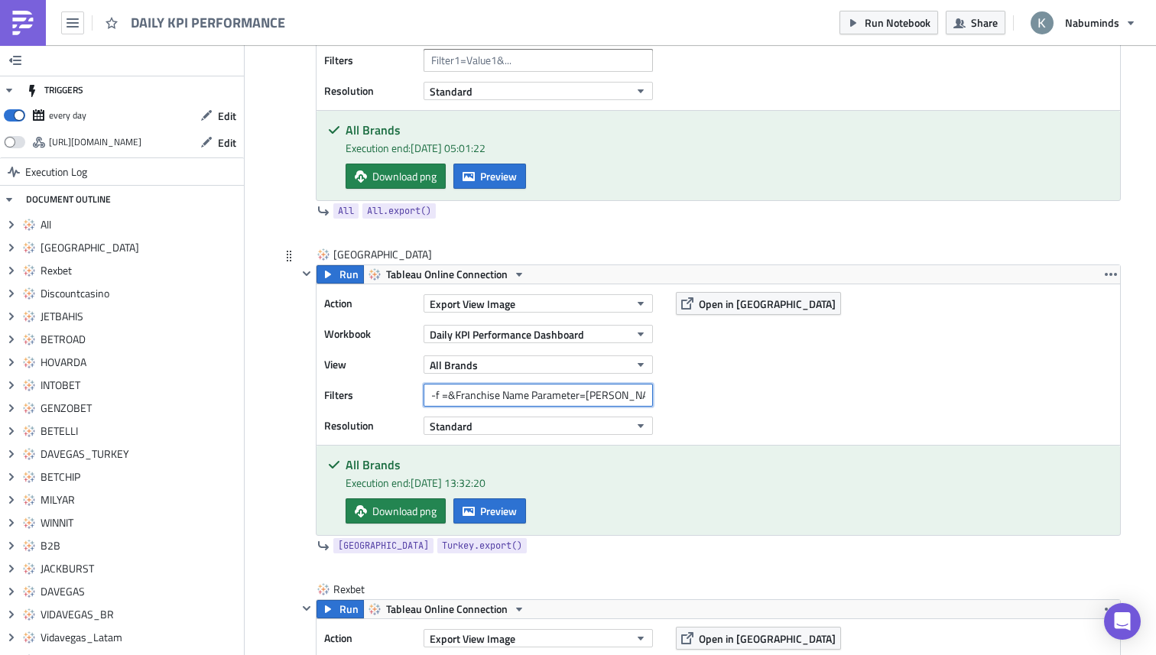
drag, startPoint x: 587, startPoint y: 398, endPoint x: 704, endPoint y: 396, distance: 117.0
click at [704, 397] on div "Action Export View Image Workbook Daily KPI Performance Dashboard View All Bran…" at bounding box center [719, 364] width 804 height 161
type input "-f =&Franchise Name Parameter=[GEOGRAPHIC_DATA]"
click at [354, 275] on span "Run" at bounding box center [349, 274] width 19 height 18
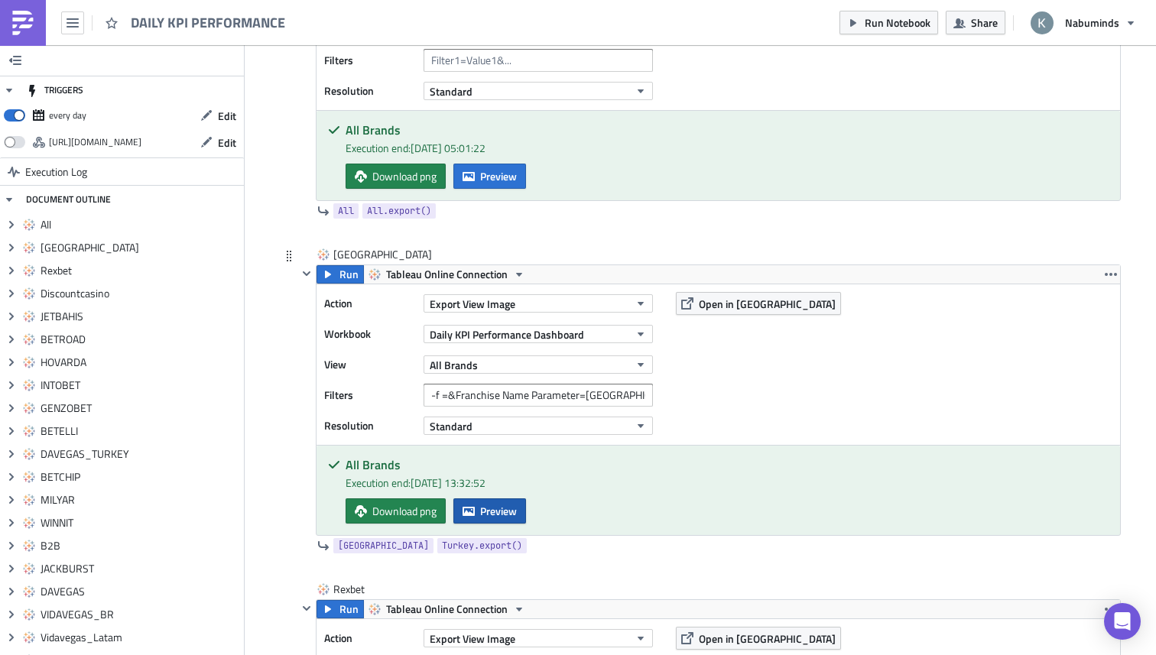
click at [485, 514] on span "Preview" at bounding box center [498, 511] width 37 height 16
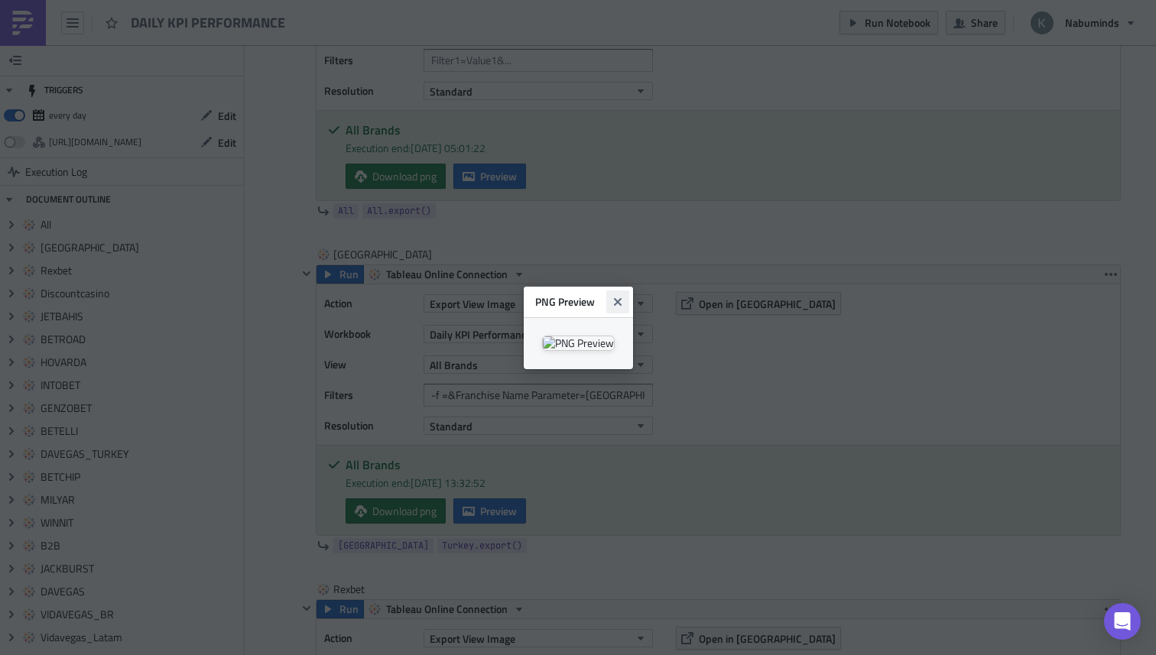
click at [629, 291] on button "Close" at bounding box center [617, 302] width 23 height 23
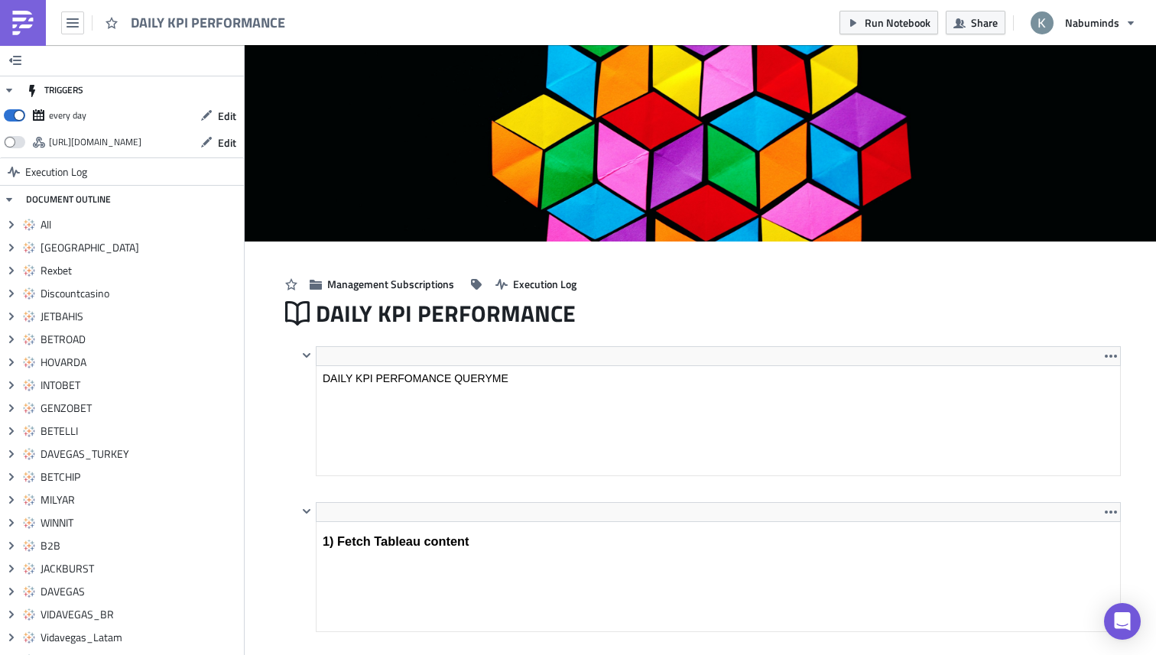
click at [20, 18] on img at bounding box center [23, 23] width 24 height 24
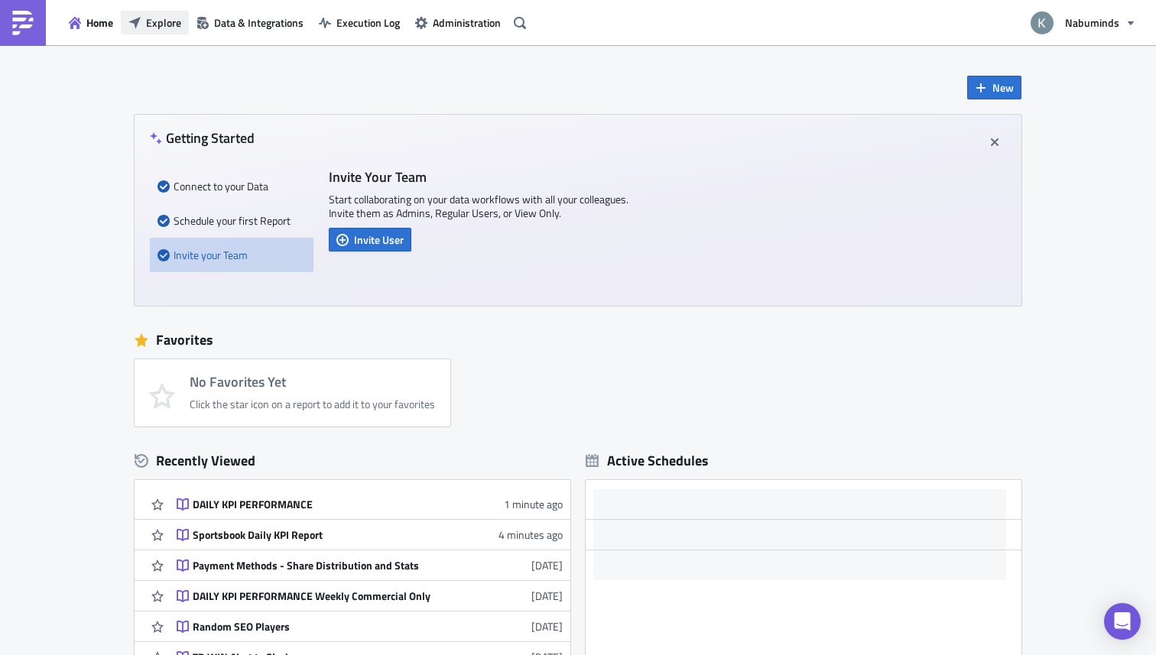
click at [134, 30] on button "Explore" at bounding box center [155, 23] width 68 height 24
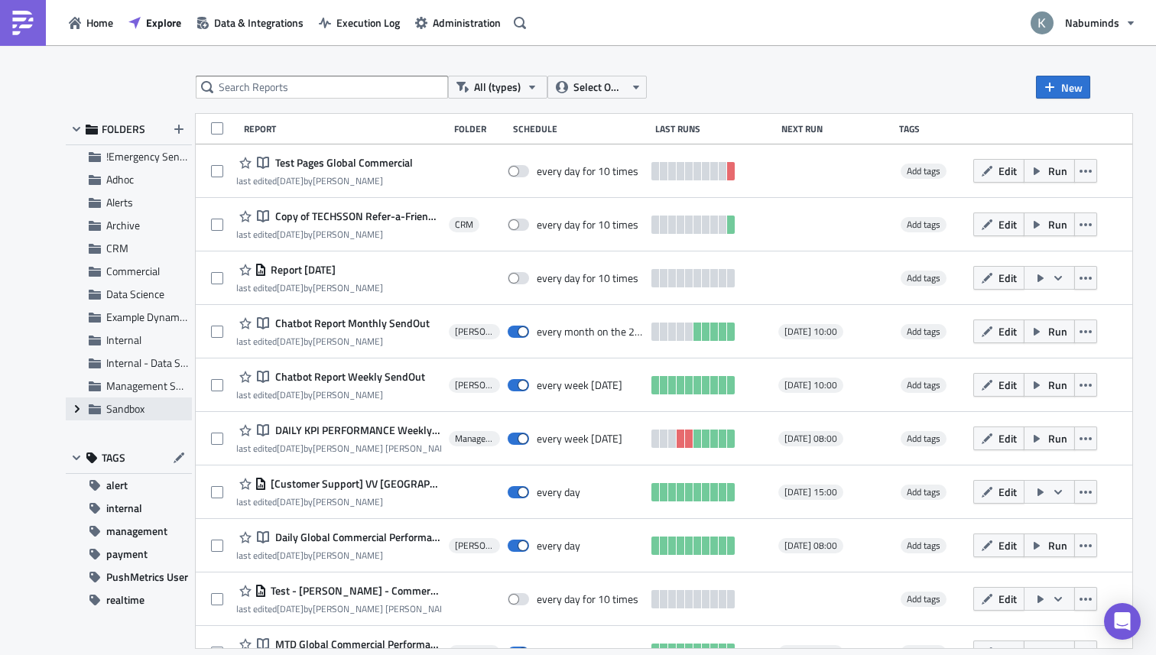
click at [72, 411] on icon "Expand group" at bounding box center [77, 409] width 12 height 12
click at [112, 408] on span "Sandbox" at bounding box center [125, 409] width 38 height 16
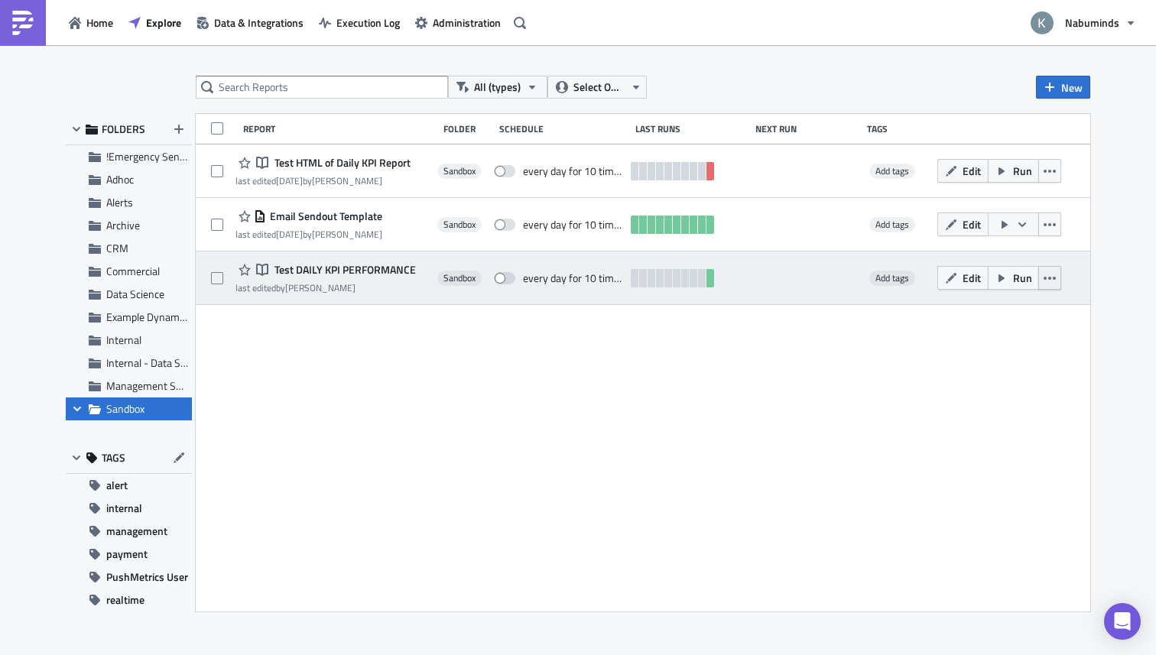
click at [1051, 283] on icon "button" at bounding box center [1050, 278] width 12 height 12
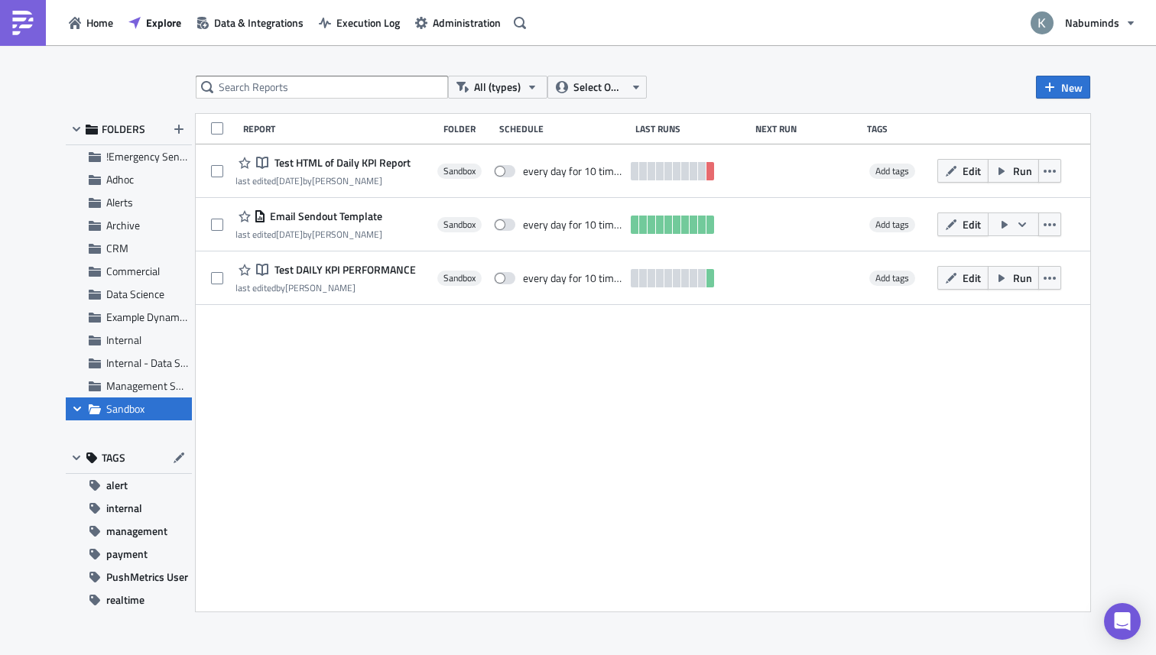
click at [587, 330] on div "Report Folder Schedule Last Runs Next Run Tags Notebook Test HTML of Daily KPI …" at bounding box center [643, 363] width 895 height 498
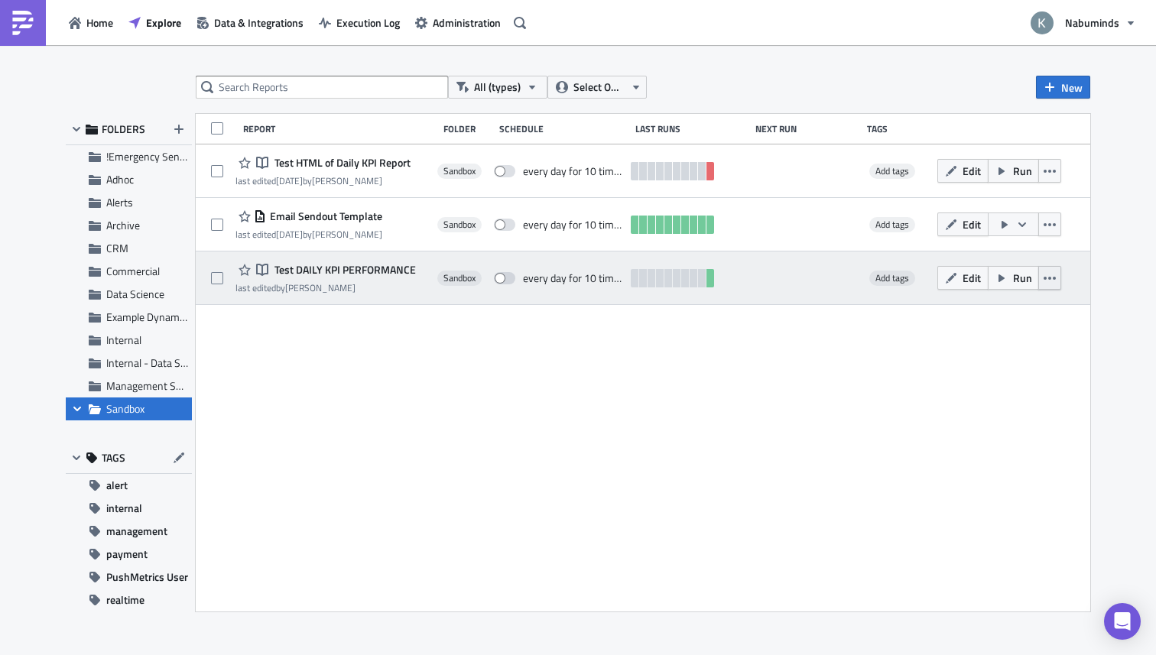
click at [1049, 284] on button "button" at bounding box center [1049, 278] width 23 height 24
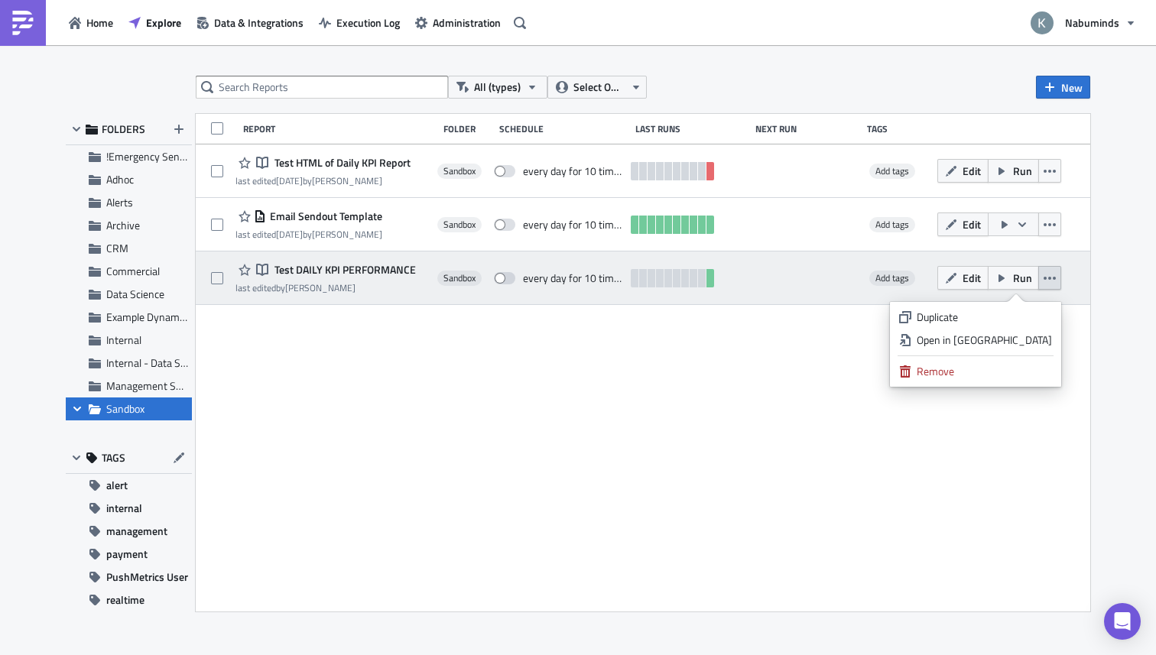
click at [1057, 288] on button "button" at bounding box center [1049, 278] width 23 height 24
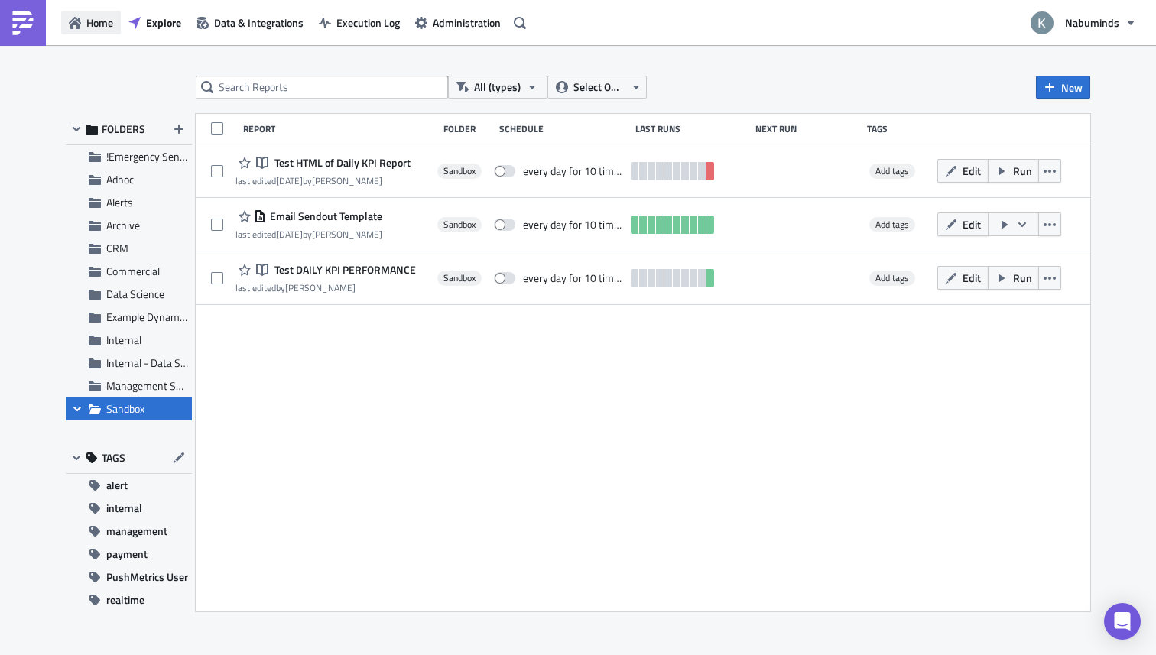
click at [108, 21] on span "Home" at bounding box center [99, 23] width 27 height 16
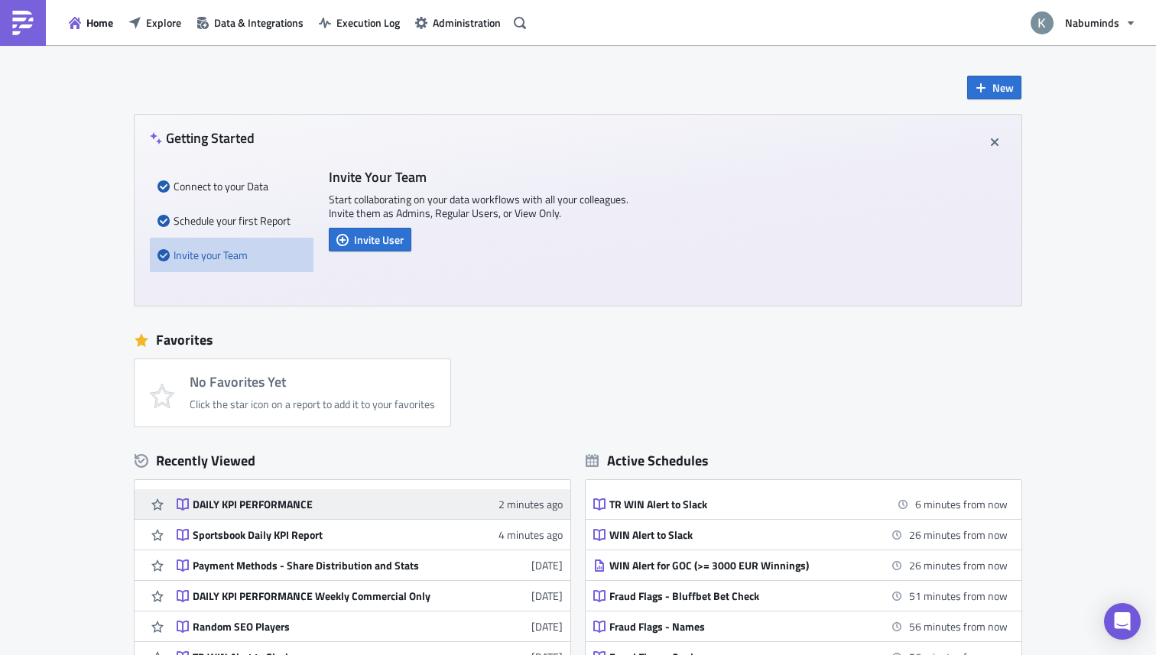
click at [271, 502] on div "DAILY KPI PERFORMANCE" at bounding box center [327, 505] width 268 height 14
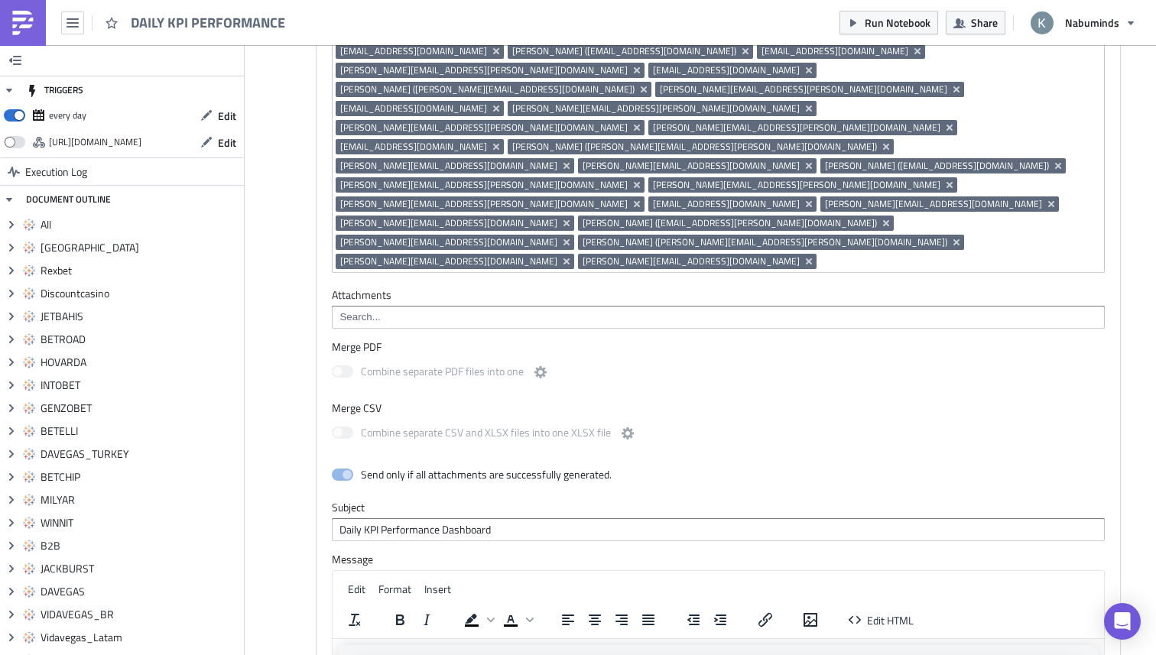
scroll to position [12580, 0]
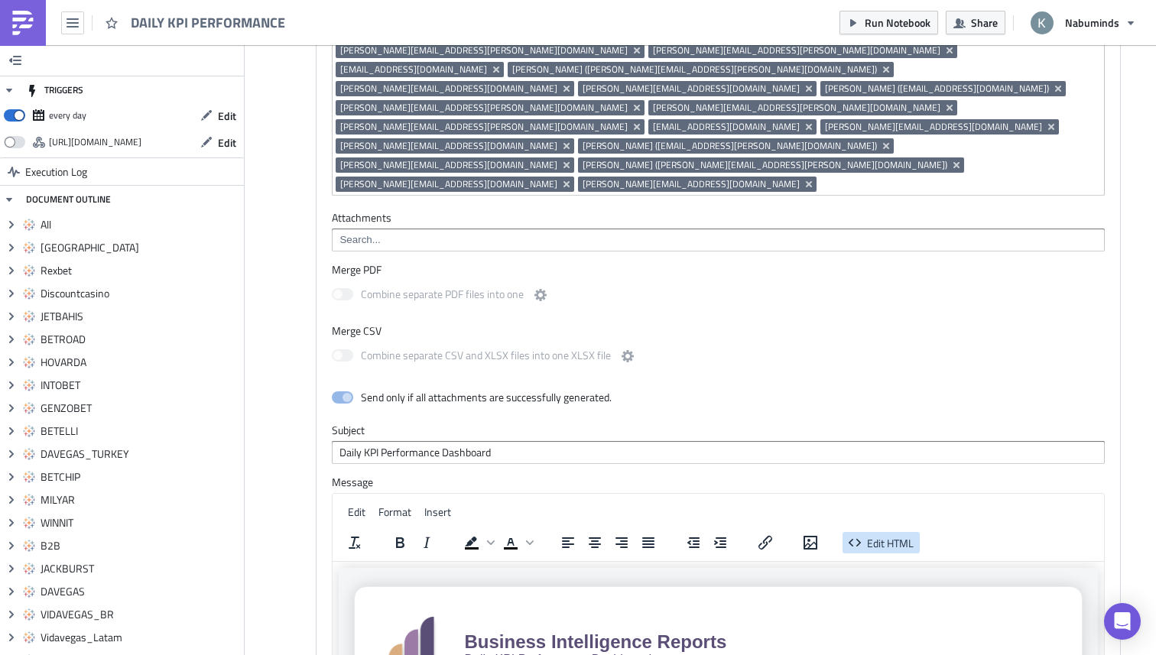
click at [869, 535] on span "Edit HTML" at bounding box center [890, 543] width 47 height 16
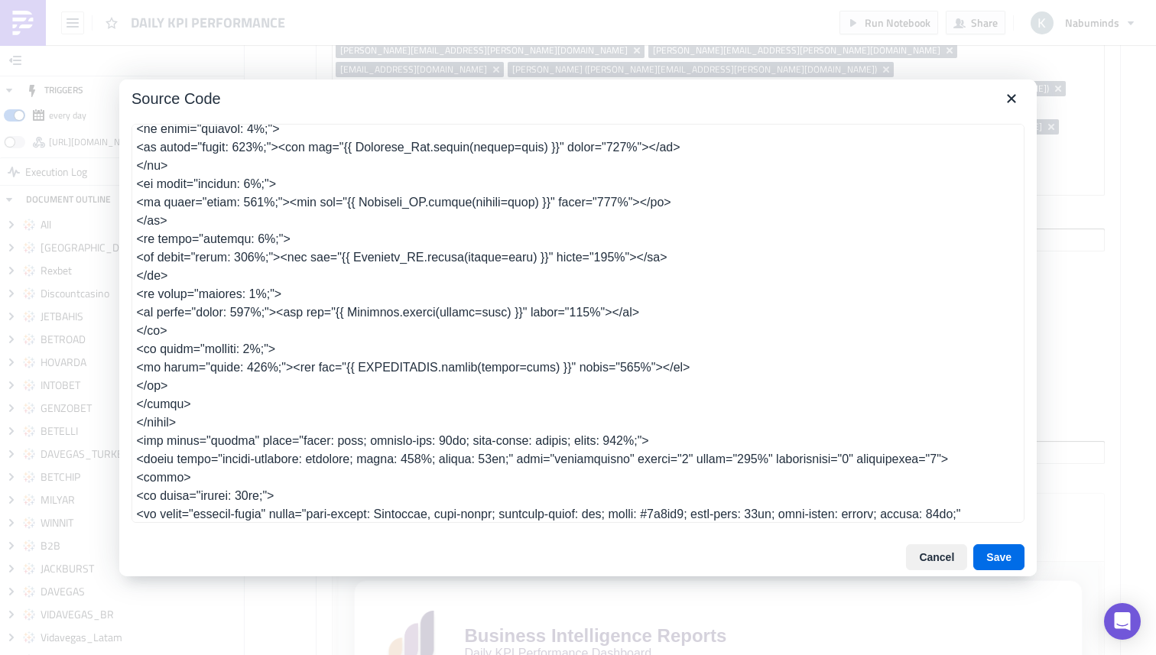
scroll to position [2403, 0]
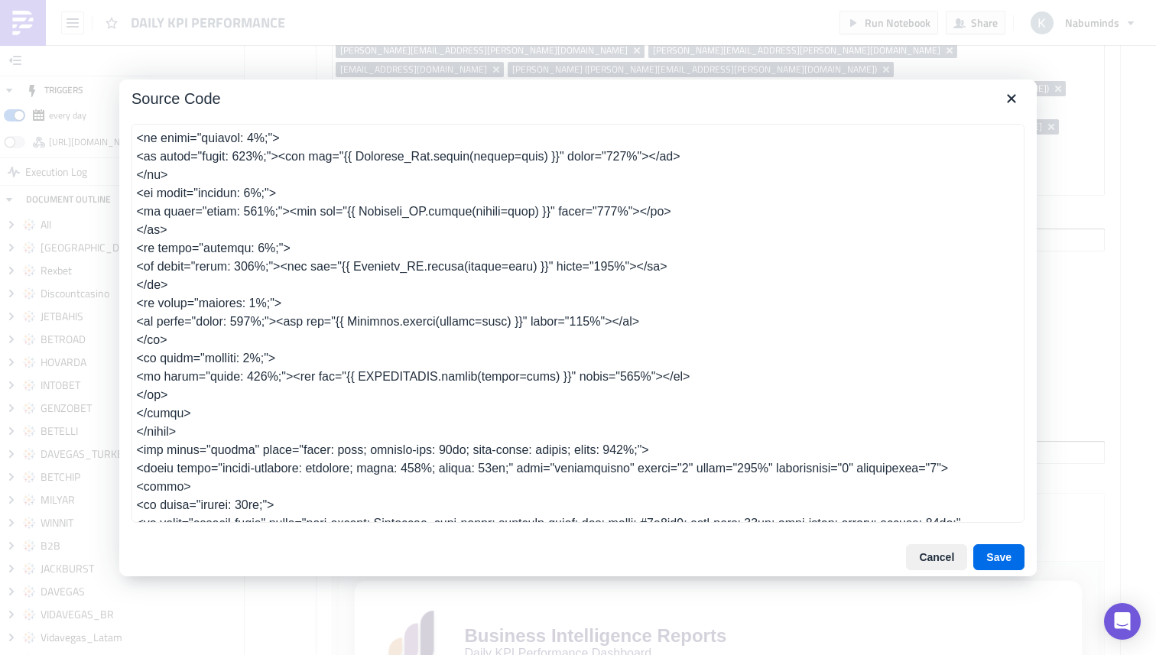
drag, startPoint x: 690, startPoint y: 394, endPoint x: 135, endPoint y: 374, distance: 555.5
click at [135, 375] on textarea at bounding box center [578, 323] width 893 height 399
drag, startPoint x: 169, startPoint y: 418, endPoint x: 130, endPoint y: 357, distance: 72.5
click at [130, 357] on div at bounding box center [578, 325] width 918 height 427
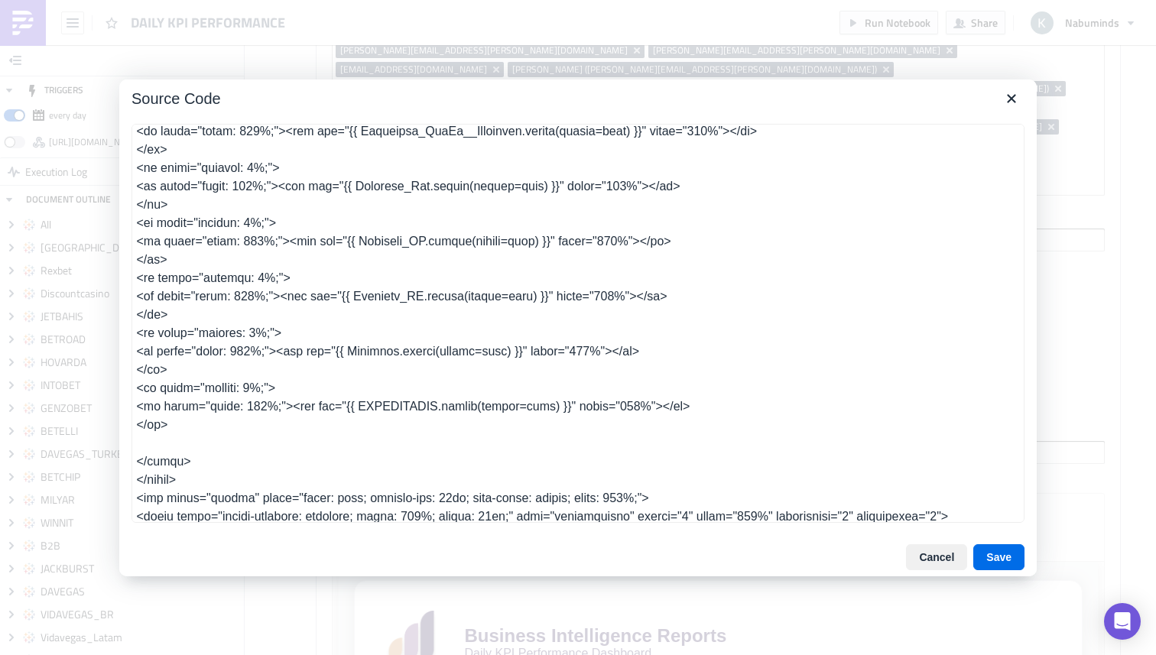
scroll to position [2371, 0]
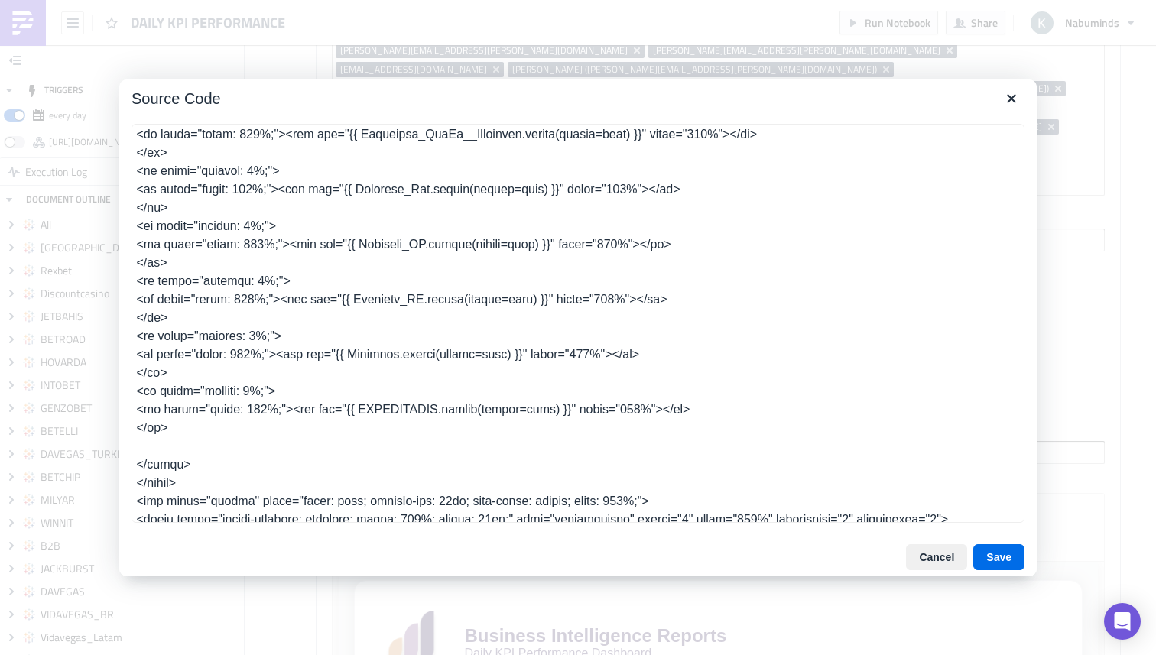
type textarea "<table class="body" style="border-collapse: separate; mso-table-lspace: 0pt; ms…"
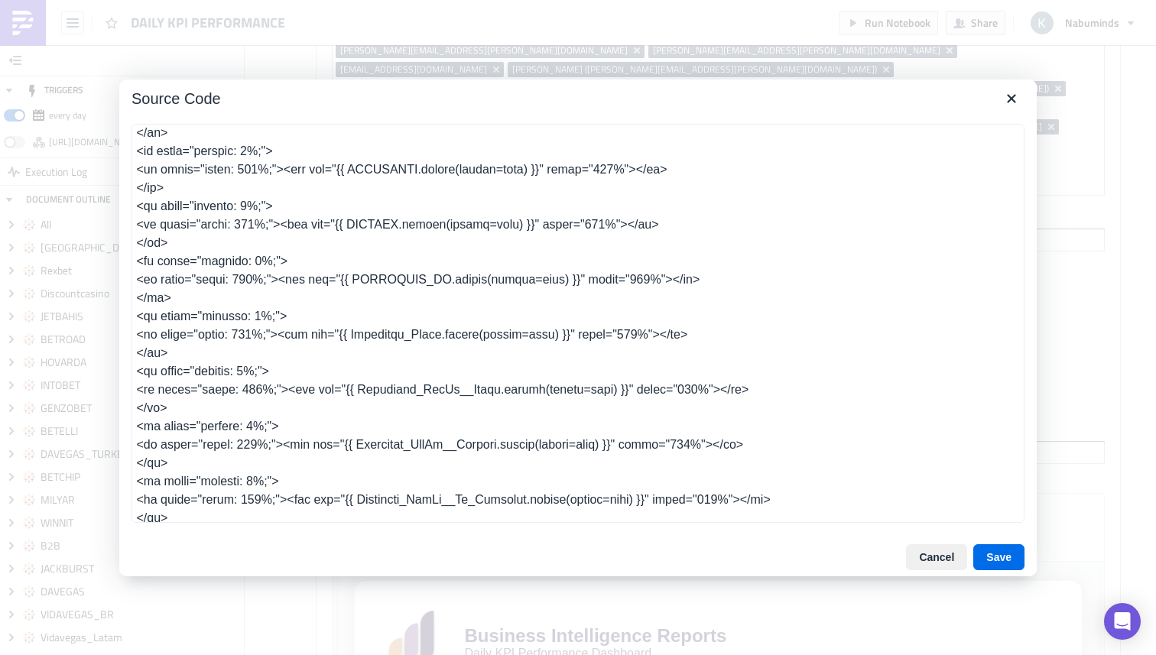
click at [385, 355] on textarea at bounding box center [578, 323] width 893 height 399
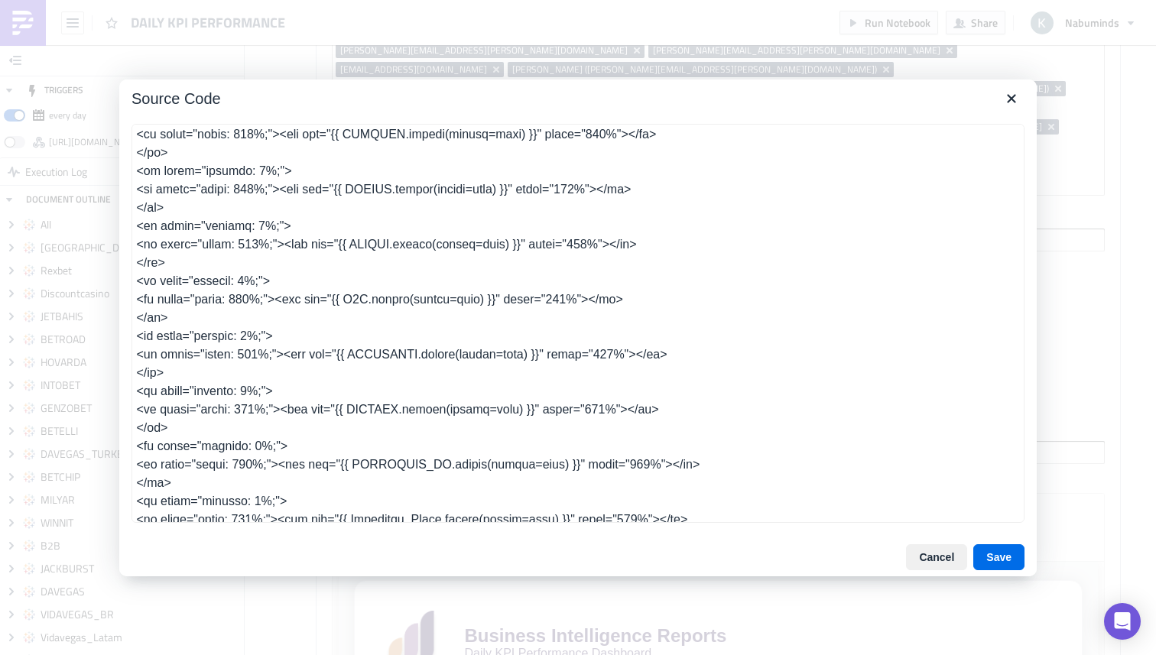
scroll to position [1595, 0]
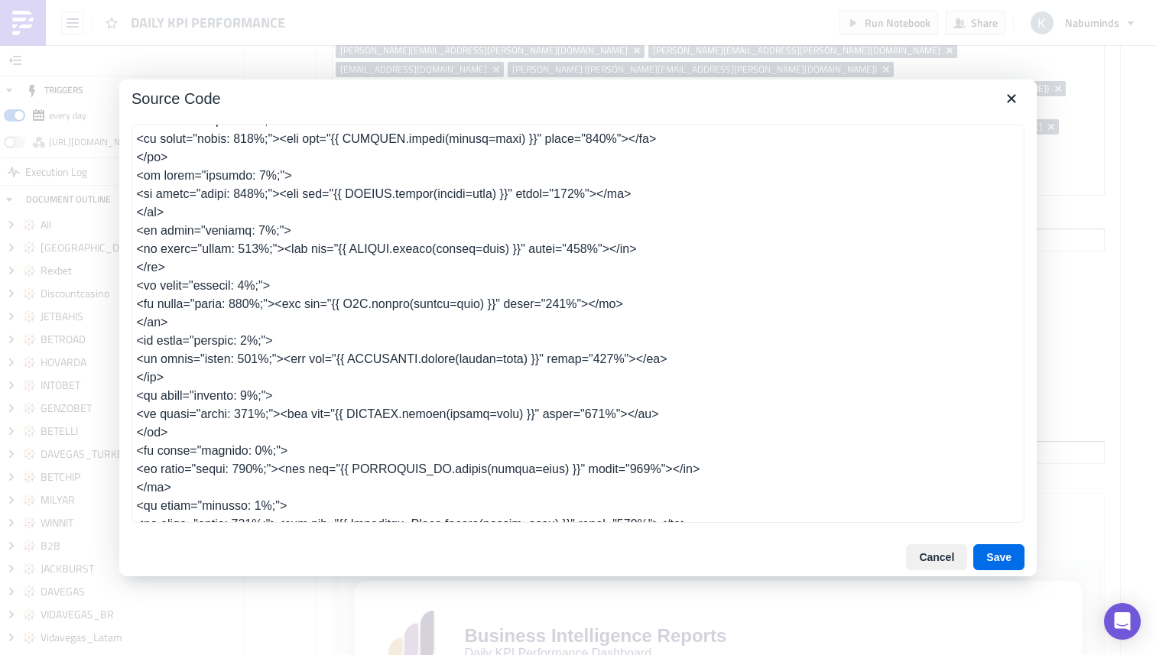
click at [368, 326] on textarea at bounding box center [578, 323] width 893 height 399
click at [659, 273] on textarea at bounding box center [578, 323] width 893 height 399
drag, startPoint x: 206, startPoint y: 284, endPoint x: 131, endPoint y: 230, distance: 92.5
click at [132, 230] on textarea at bounding box center [578, 323] width 893 height 399
click at [1012, 94] on icon "Close" at bounding box center [1011, 98] width 18 height 18
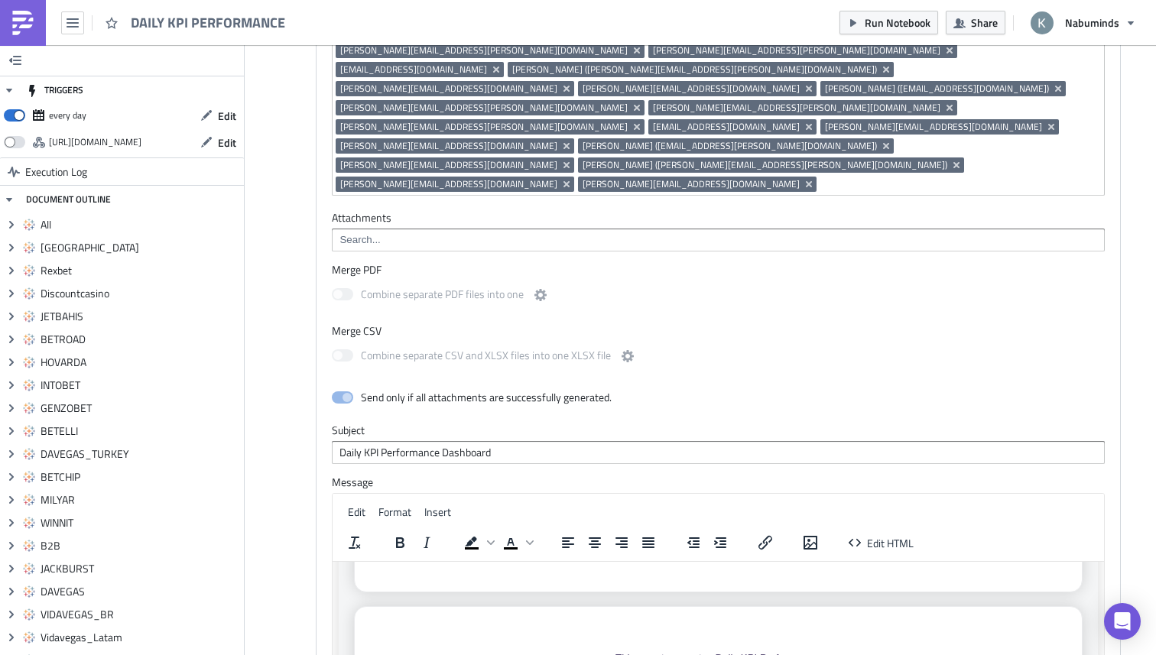
scroll to position [0, 0]
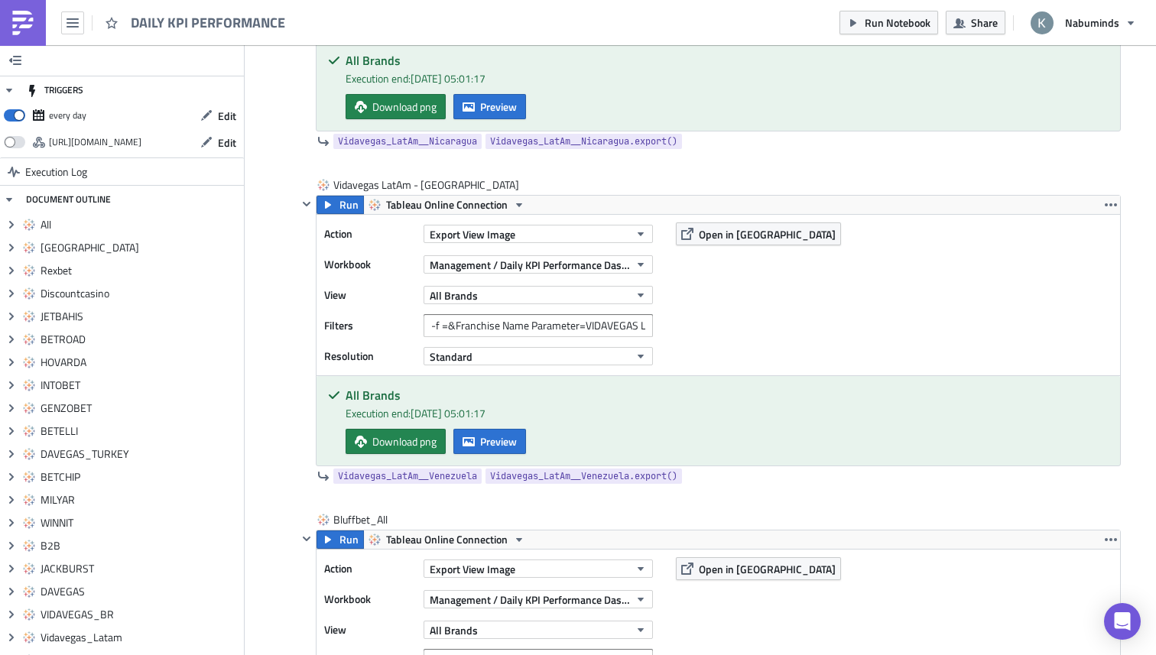
click at [31, 31] on img at bounding box center [23, 23] width 24 height 24
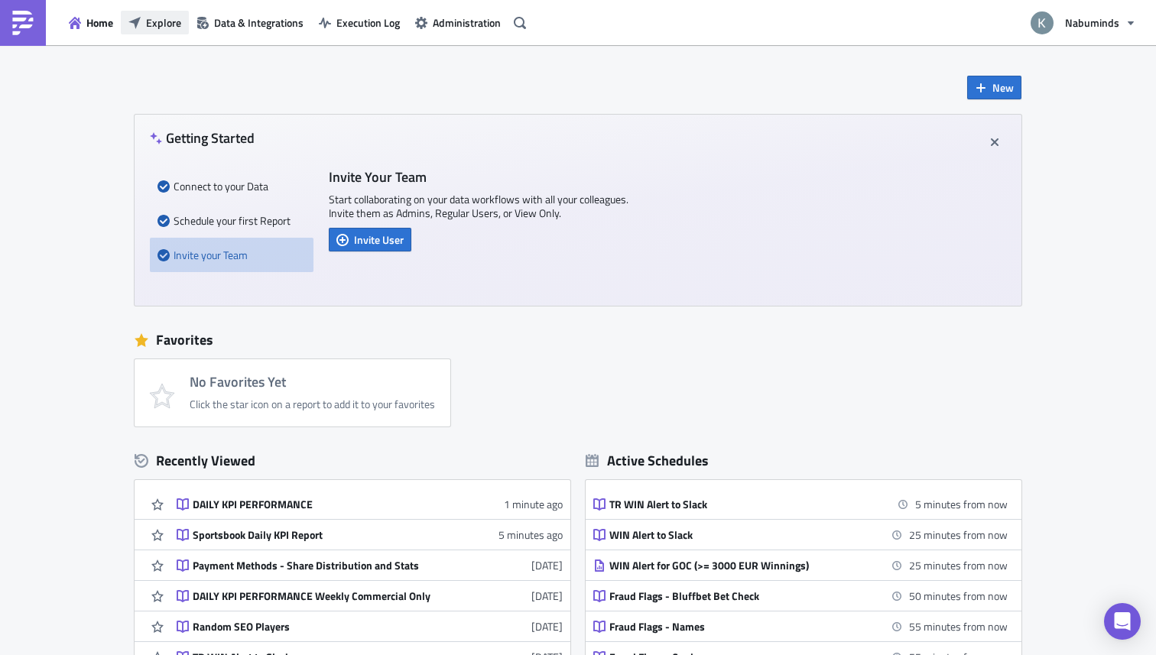
click at [154, 21] on span "Explore" at bounding box center [163, 23] width 35 height 16
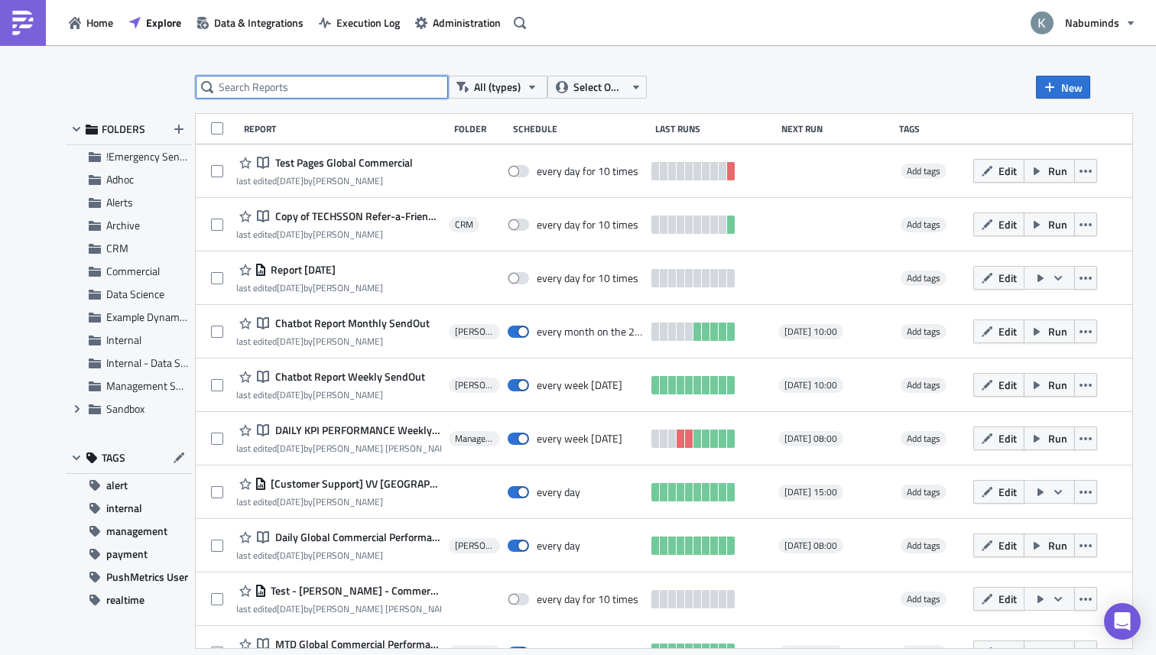
click at [281, 87] on input "text" at bounding box center [322, 87] width 252 height 23
type input "daily kpi"
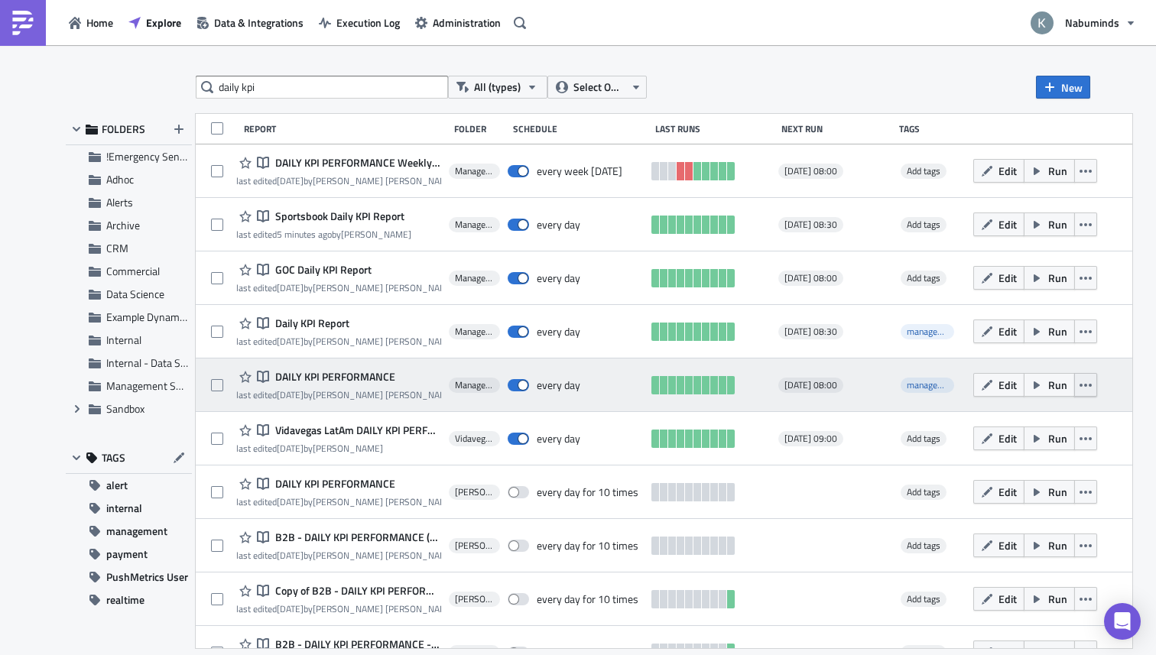
click at [1092, 387] on icon "button" at bounding box center [1086, 385] width 12 height 12
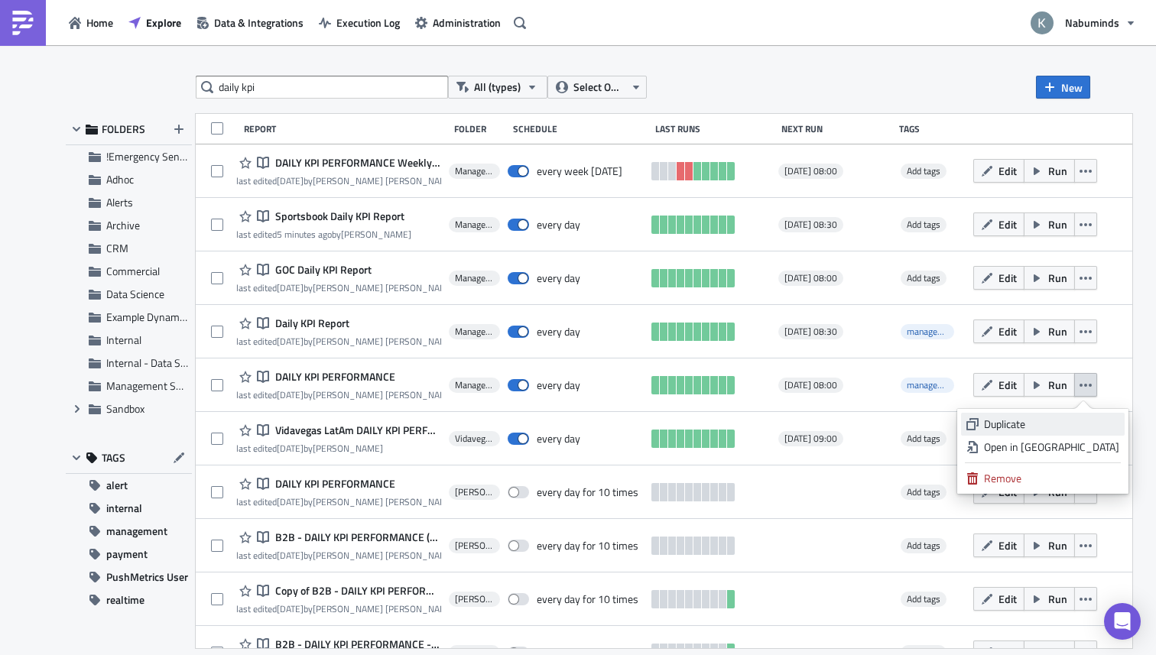
click at [1051, 419] on div "Duplicate" at bounding box center [1051, 424] width 135 height 15
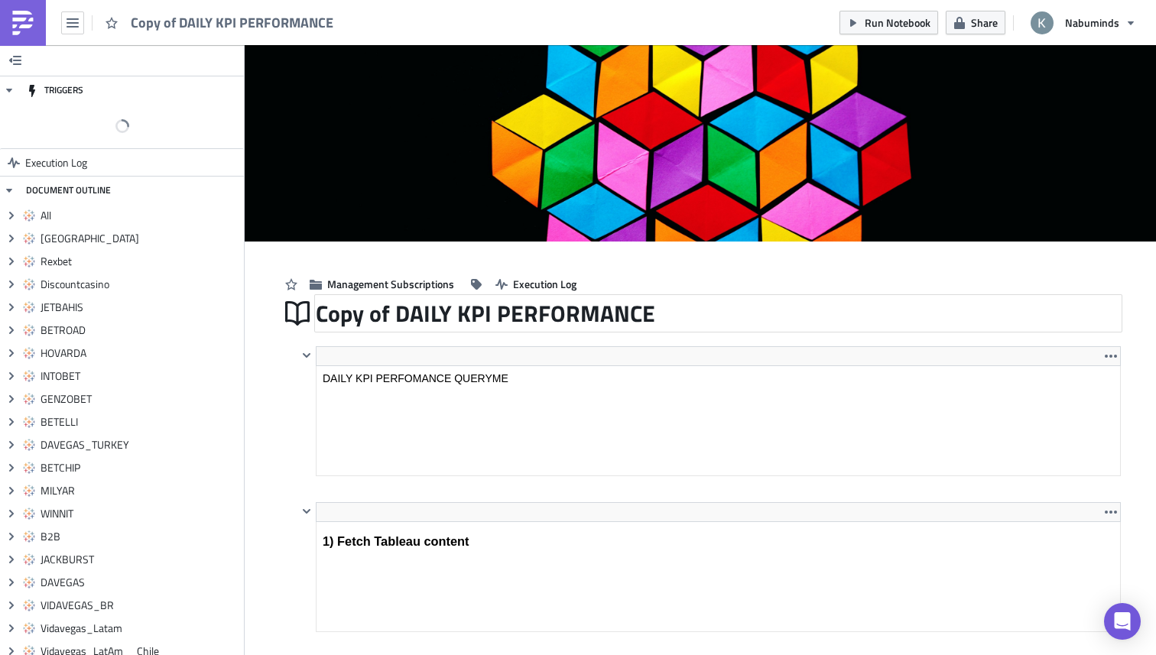
click at [388, 316] on div "Copy of DAILY KPI PERFORMANCE" at bounding box center [718, 313] width 805 height 35
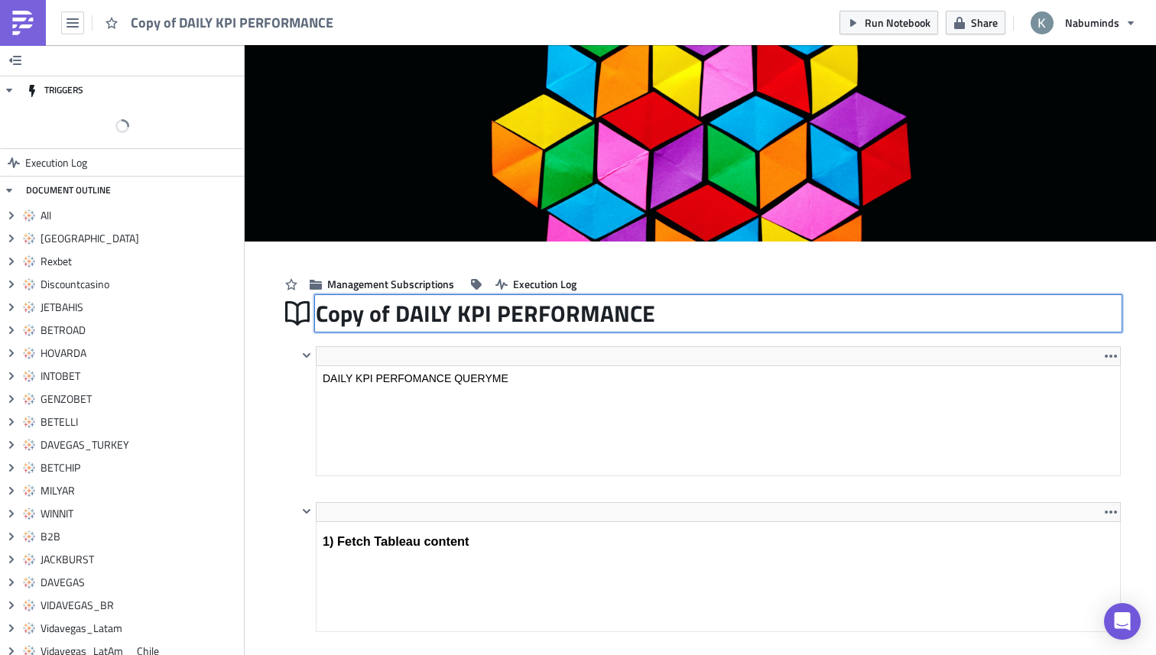
drag, startPoint x: 388, startPoint y: 316, endPoint x: 315, endPoint y: 316, distance: 73.4
click at [316, 316] on div "Copy of DAILY KPI PERFORMANCE Copy of DAILY KPI PERFORMANCE" at bounding box center [718, 313] width 805 height 35
type input "[PERSON_NAME] Test - DAILY KPI PERFORMANCE"
click at [391, 271] on div "Management Subscriptions Execution Log" at bounding box center [700, 269] width 841 height 54
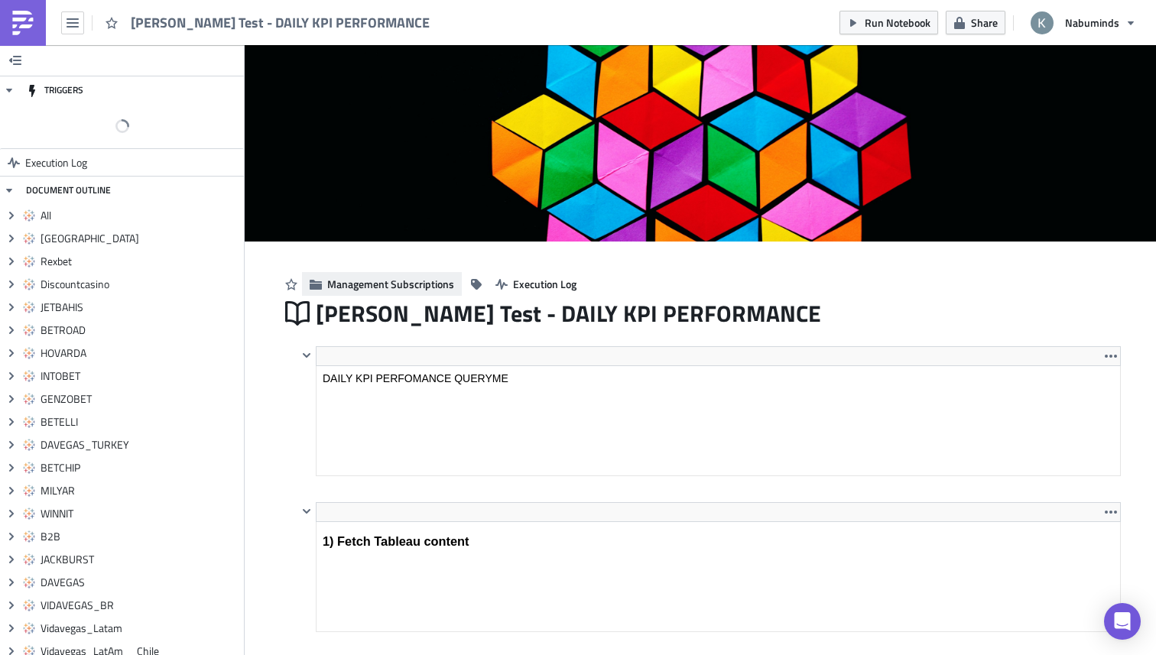
click at [393, 281] on span "Management Subscriptions" at bounding box center [390, 284] width 127 height 16
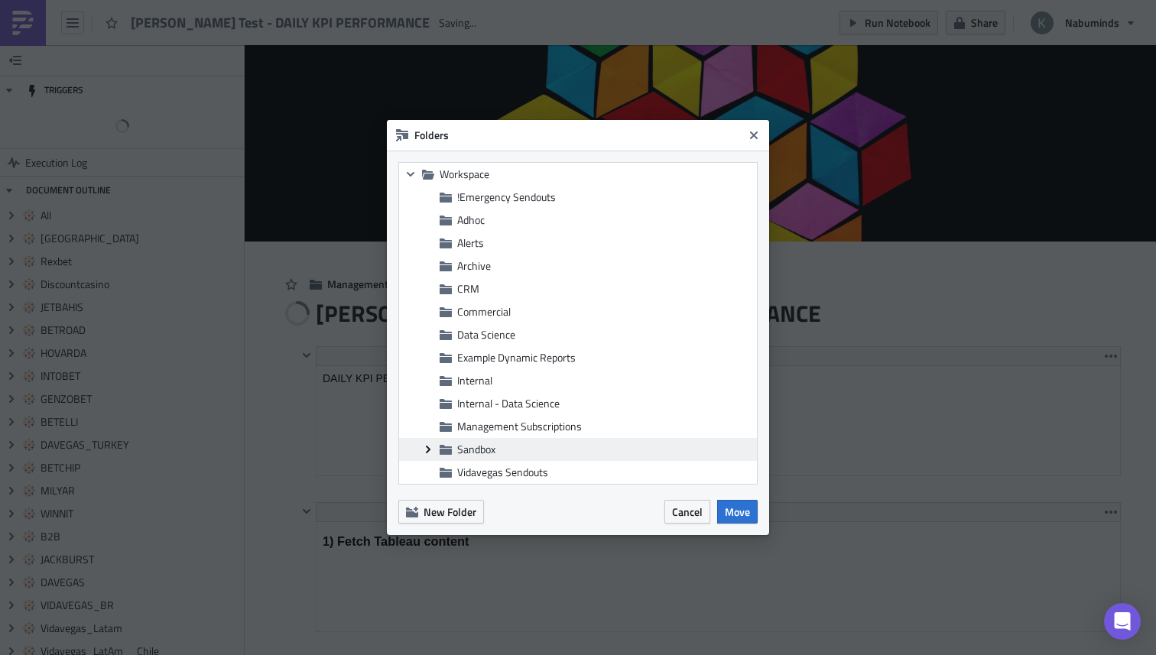
click at [426, 449] on icon "Expand group" at bounding box center [428, 450] width 12 height 12
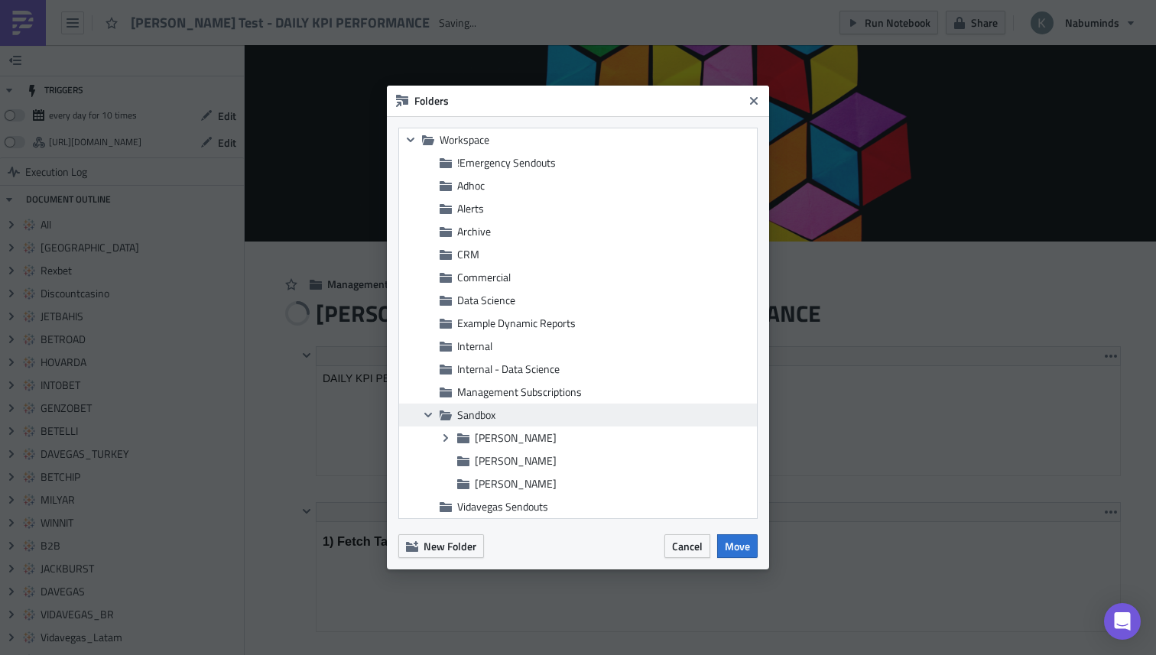
click at [483, 412] on span "Sandbox" at bounding box center [476, 415] width 38 height 16
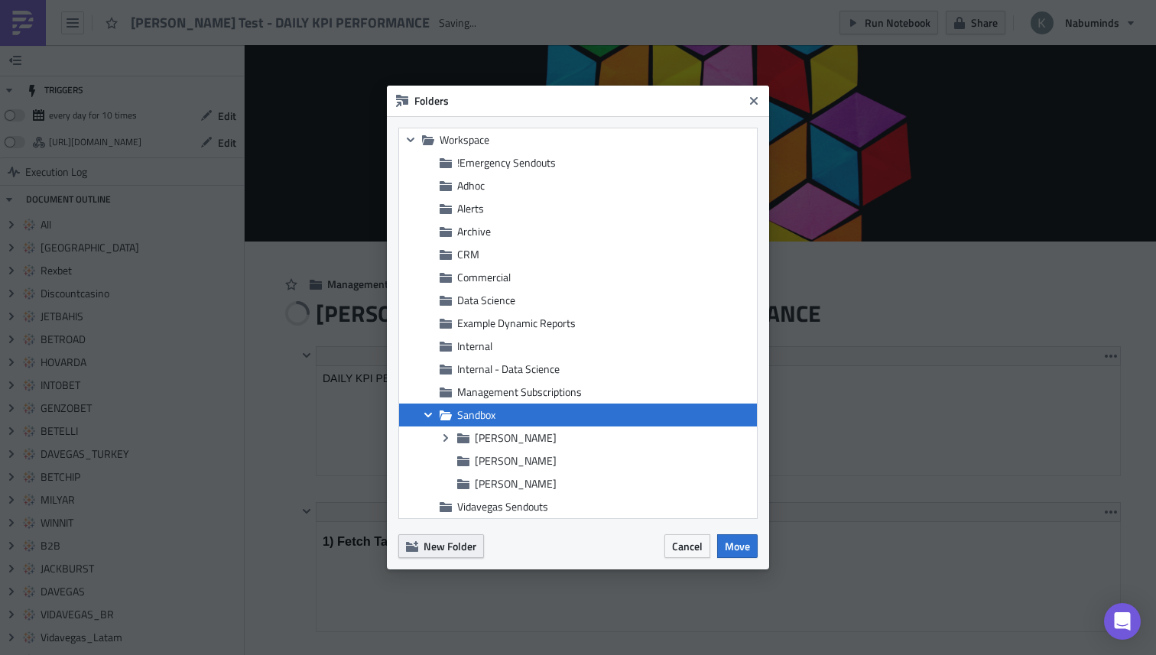
click at [466, 548] on span "New Folder" at bounding box center [450, 546] width 53 height 16
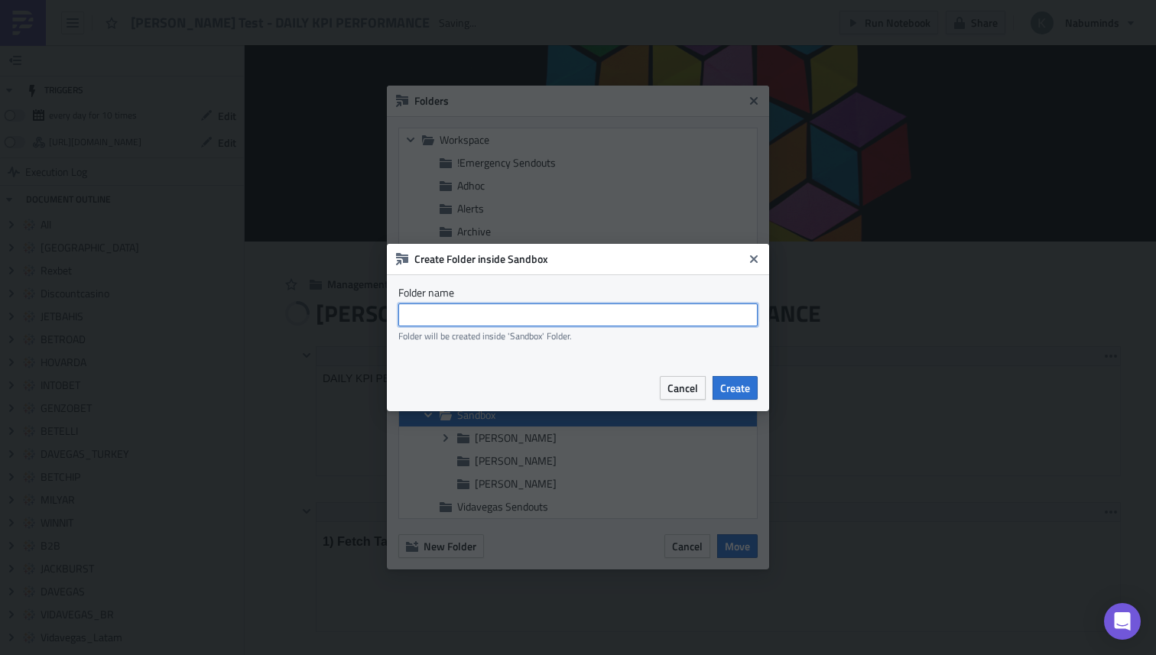
click at [557, 318] on input "text" at bounding box center [577, 315] width 359 height 23
type input "Suroom"
click at [745, 381] on span "Create" at bounding box center [735, 388] width 30 height 16
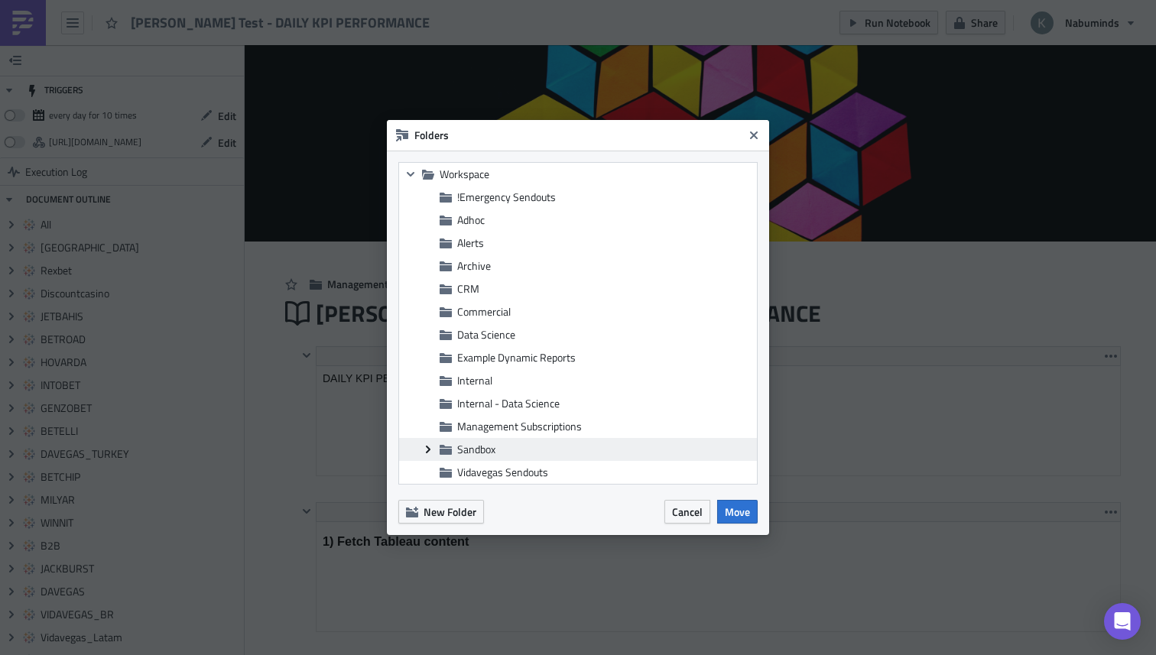
click at [426, 447] on icon "Expand group" at bounding box center [428, 450] width 12 height 12
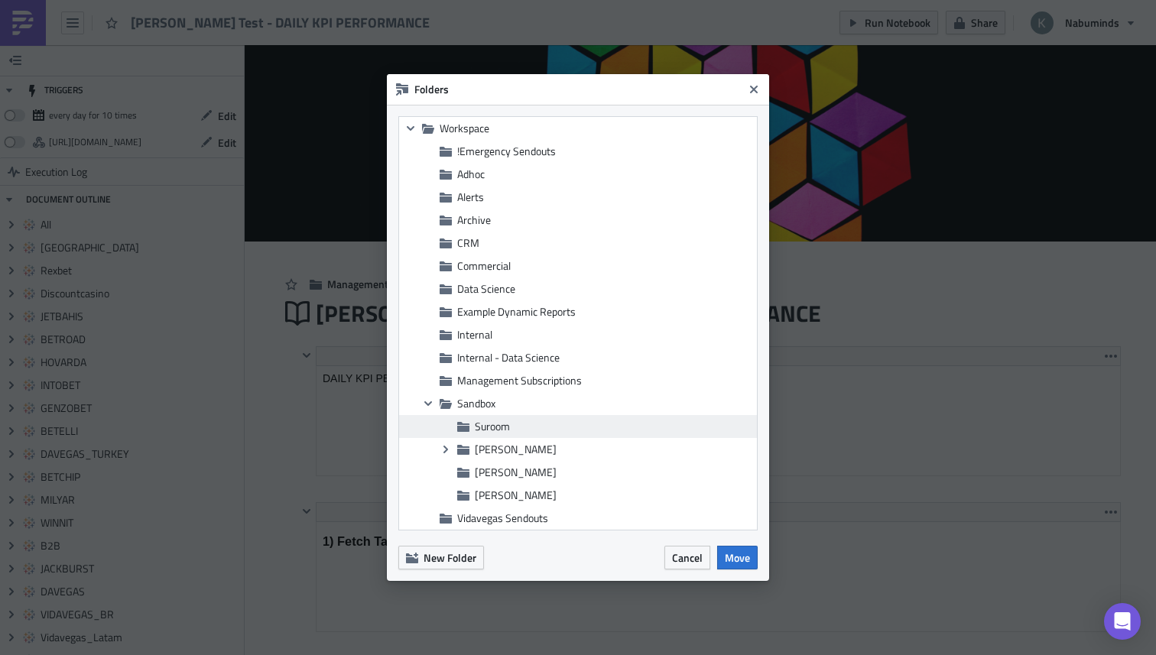
click at [532, 431] on span "Suroom" at bounding box center [614, 427] width 278 height 14
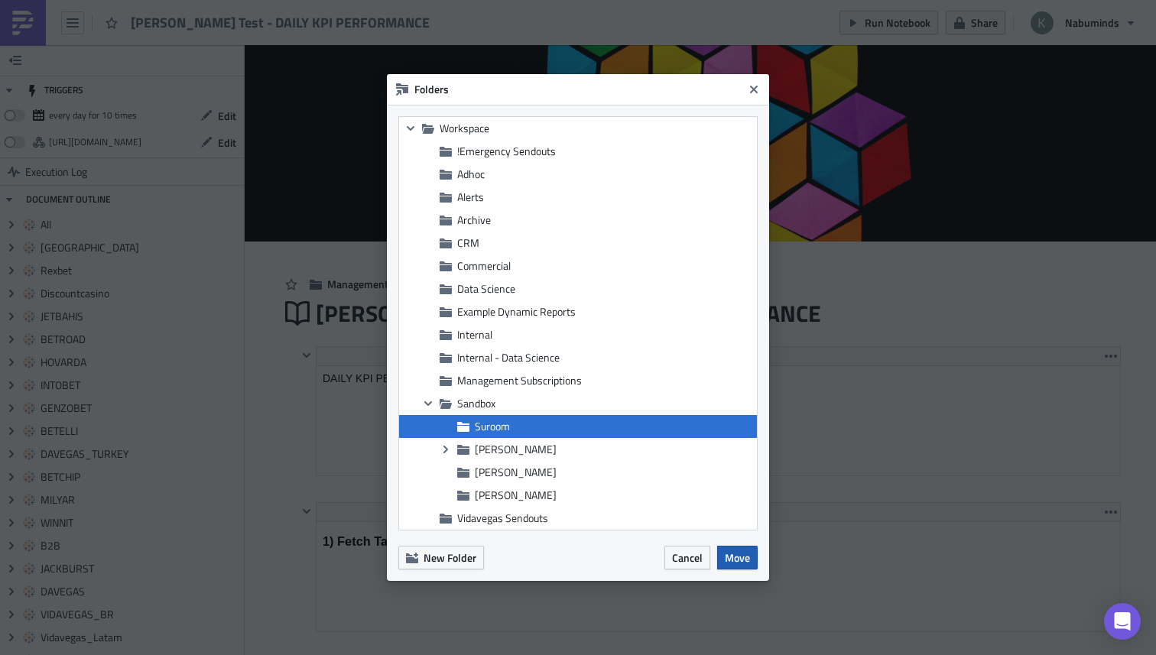
click at [740, 557] on span "Move" at bounding box center [737, 558] width 25 height 16
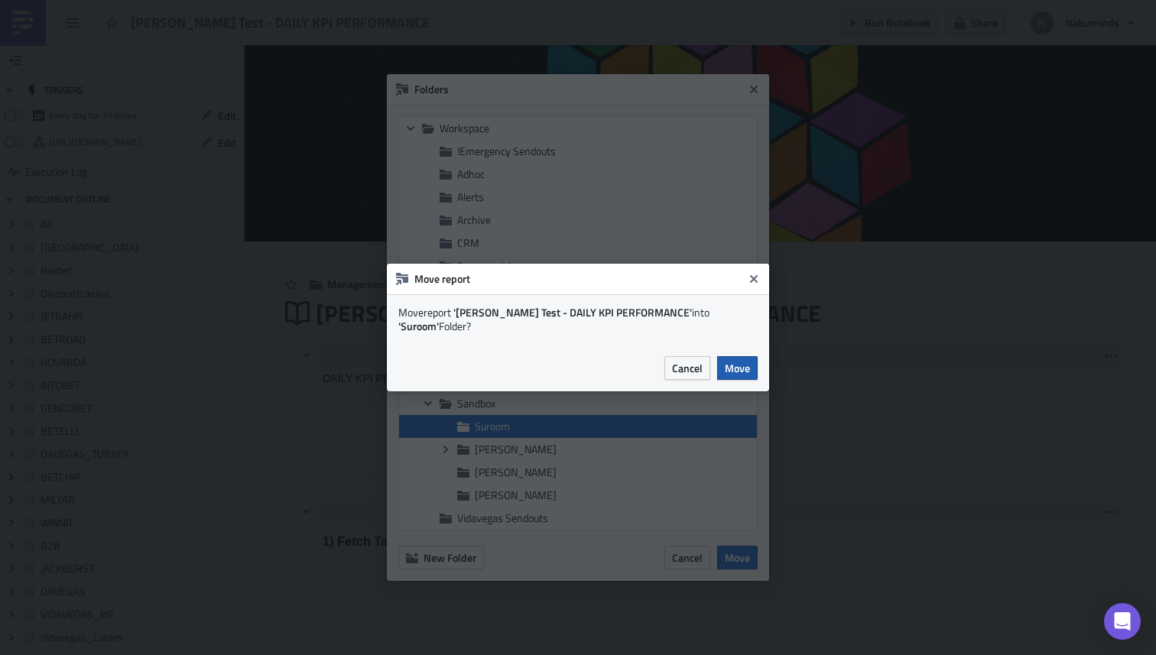
click at [736, 368] on span "Move" at bounding box center [737, 368] width 25 height 16
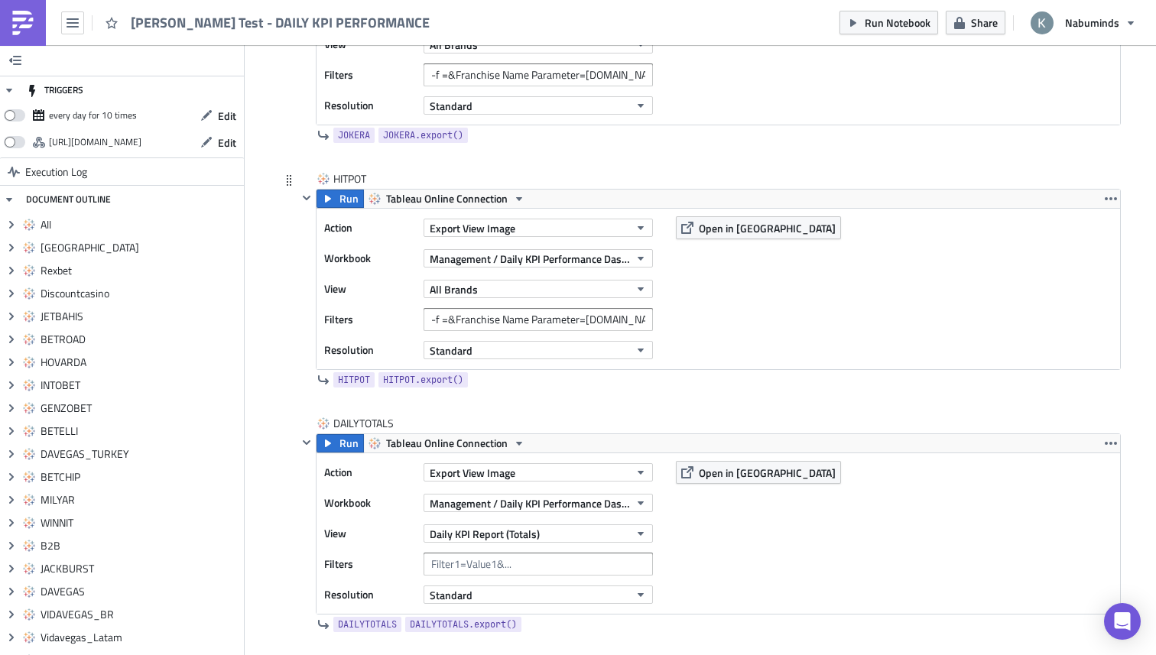
scroll to position [8331, 0]
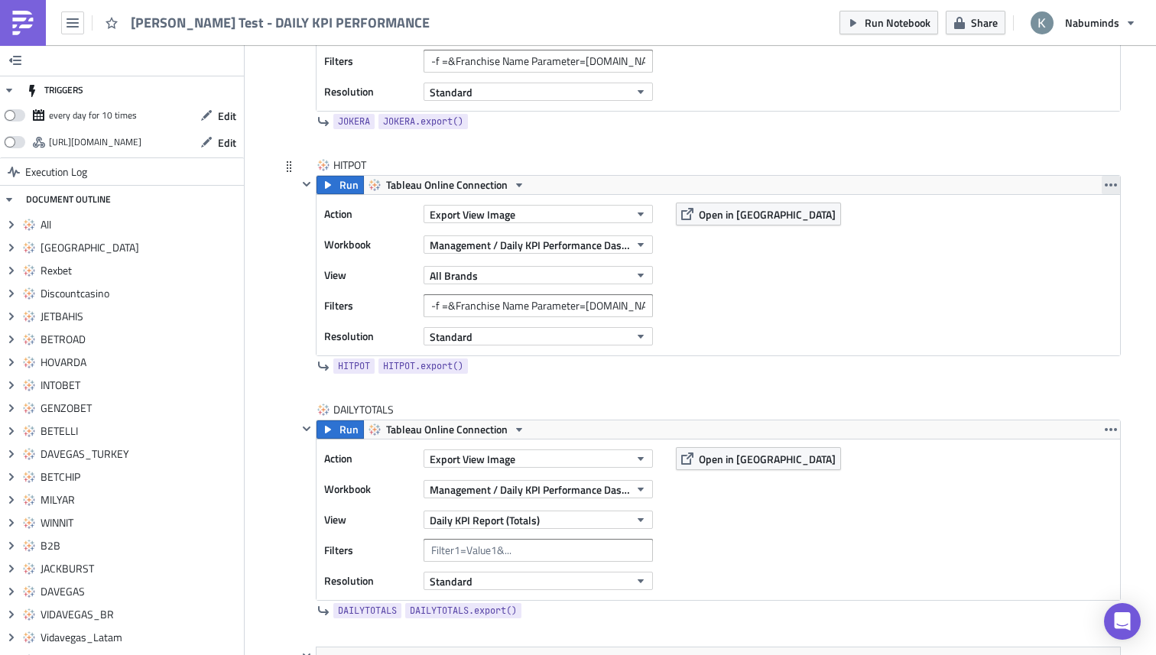
click at [1112, 184] on icon "button" at bounding box center [1111, 185] width 12 height 12
click at [1075, 219] on div "Duplicate" at bounding box center [1096, 221] width 102 height 15
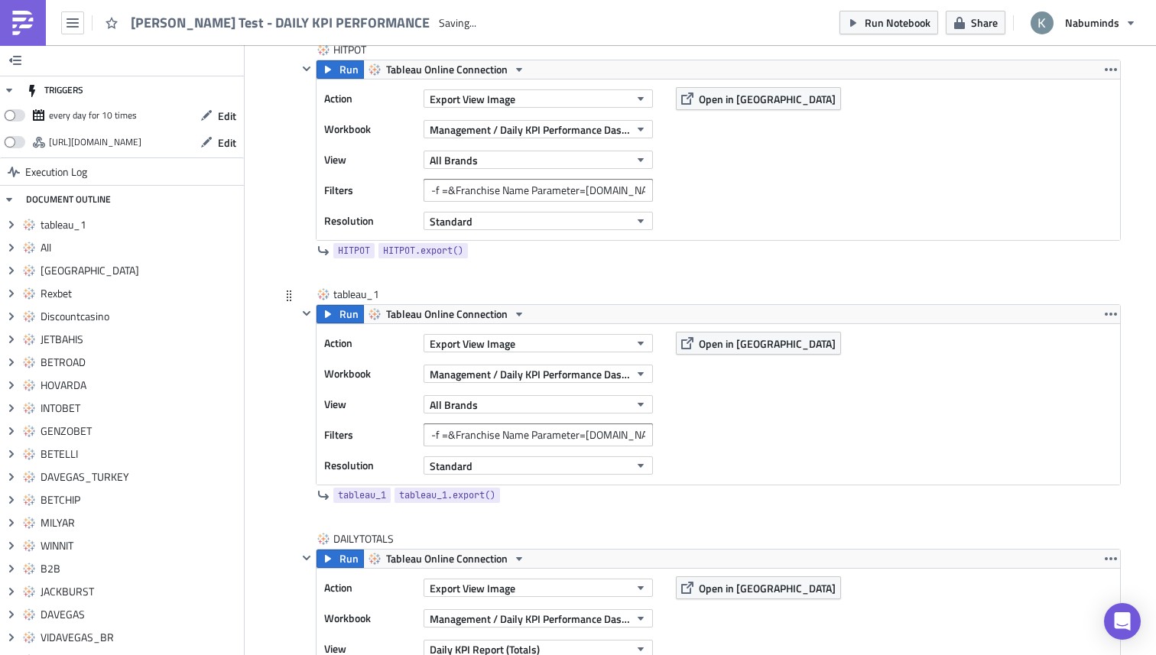
scroll to position [0, 0]
click at [353, 298] on div "tableau_1 tableau_1" at bounding box center [371, 294] width 76 height 15
click at [353, 298] on input "tableau_1" at bounding box center [371, 294] width 76 height 15
type input "[PERSON_NAME]"
click at [596, 294] on div "[PERSON_NAME]" at bounding box center [709, 296] width 824 height 18
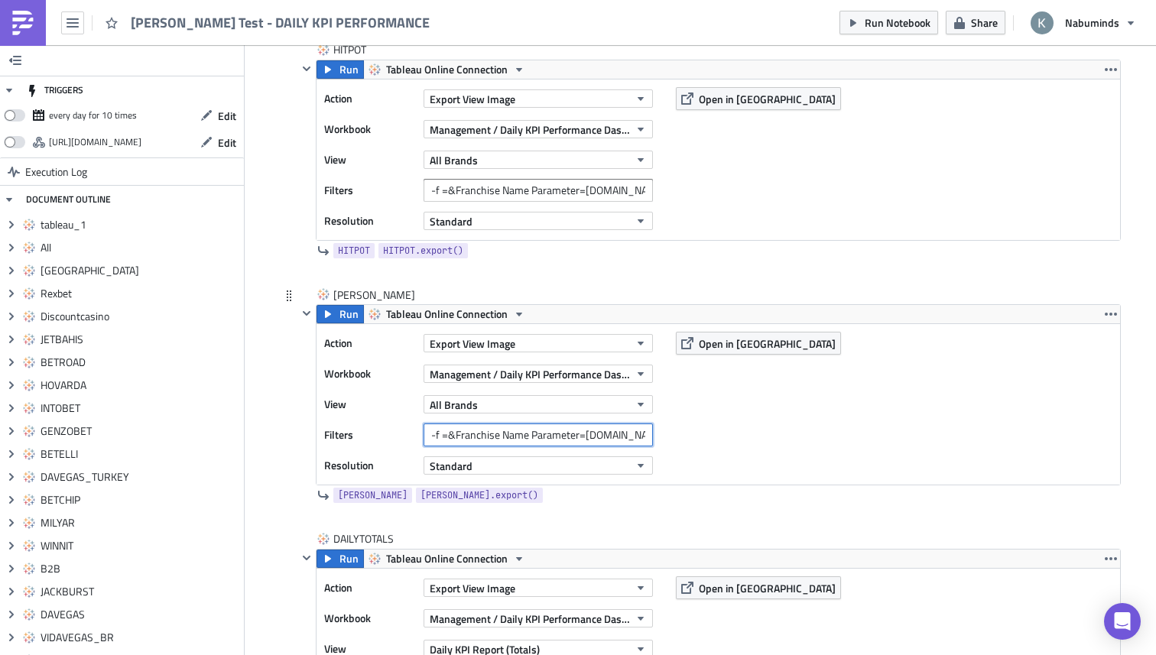
click at [594, 438] on input "-f =&Franchise Name Parameter=[DOMAIN_NAME]" at bounding box center [538, 435] width 229 height 23
type input "-f =&Franchise Name Parameter=[PERSON_NAME][DOMAIN_NAME]"
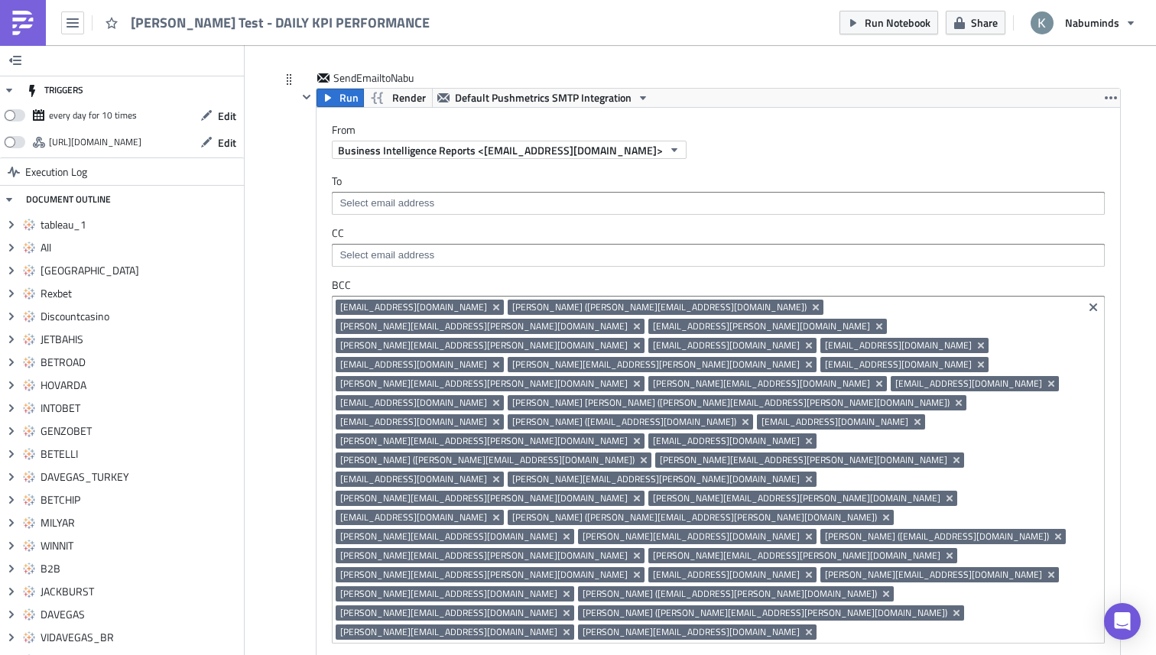
scroll to position [9302, 0]
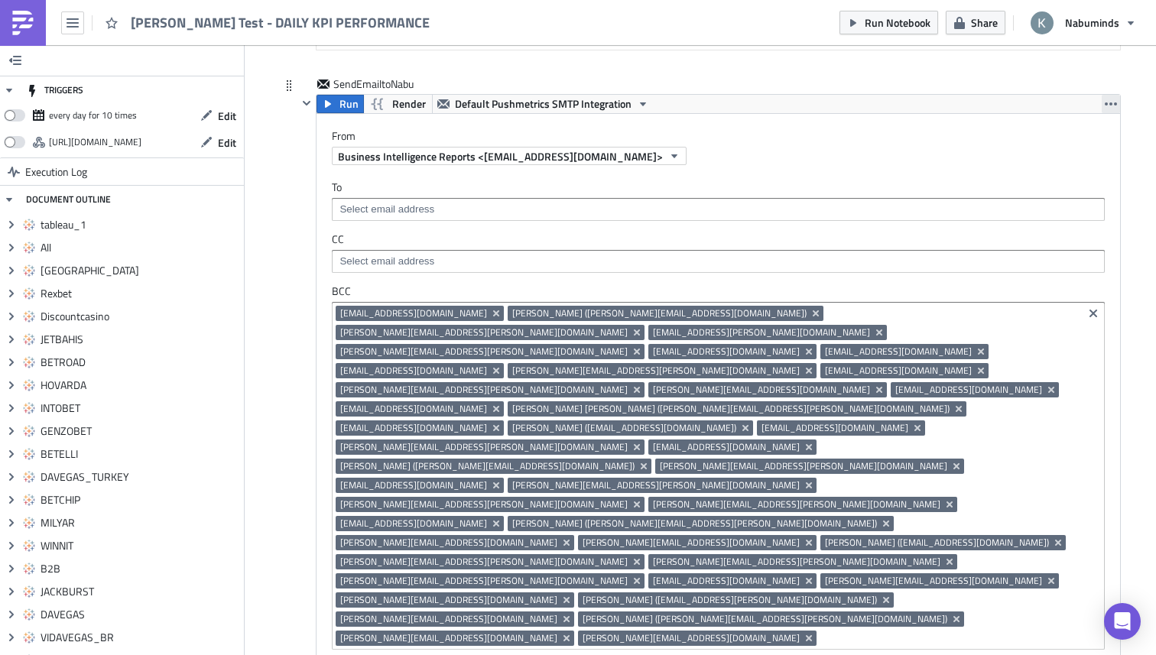
click at [1115, 101] on icon "button" at bounding box center [1111, 104] width 12 height 12
click at [818, 132] on label "From" at bounding box center [726, 136] width 788 height 14
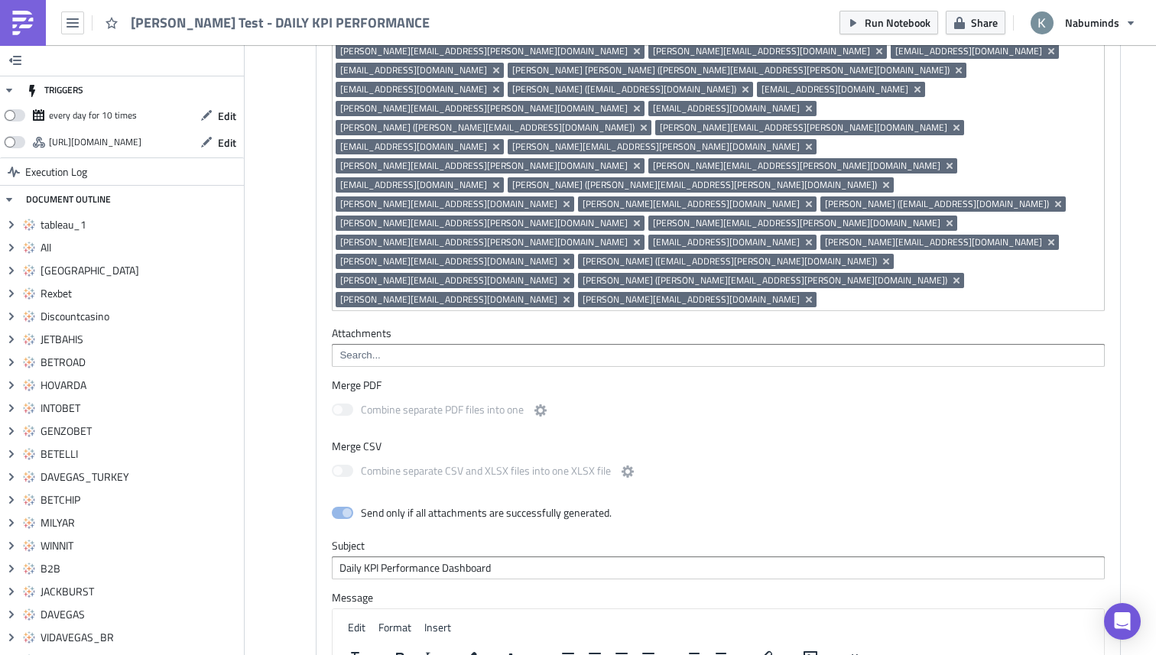
scroll to position [9656, 0]
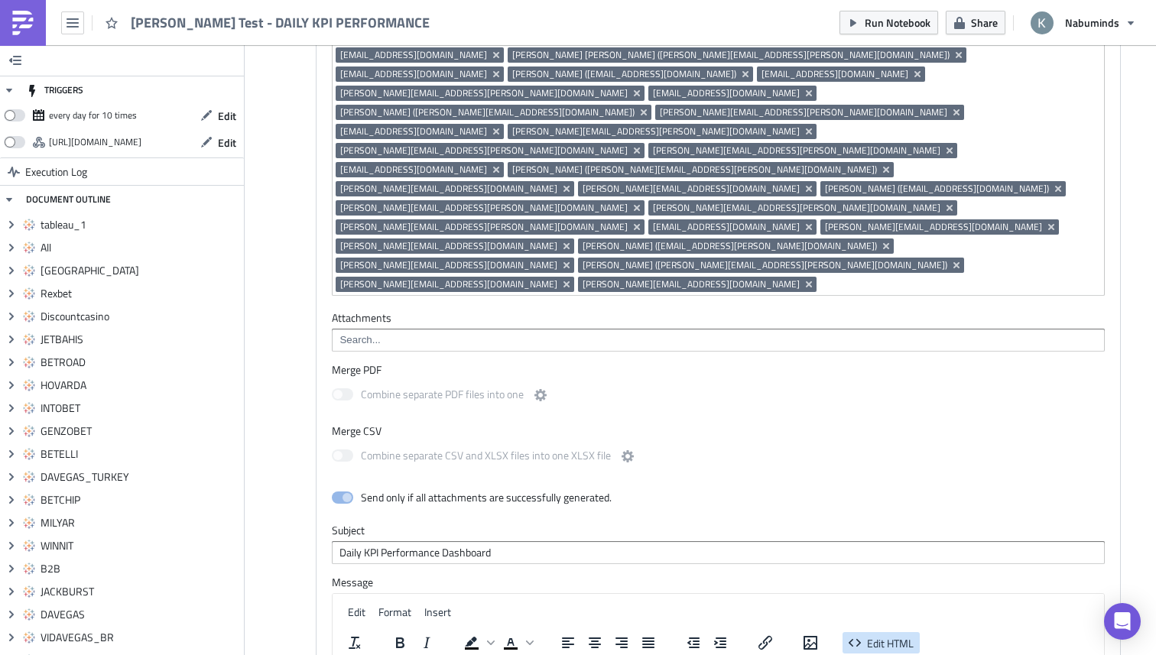
click at [892, 635] on span "Edit HTML" at bounding box center [890, 643] width 47 height 16
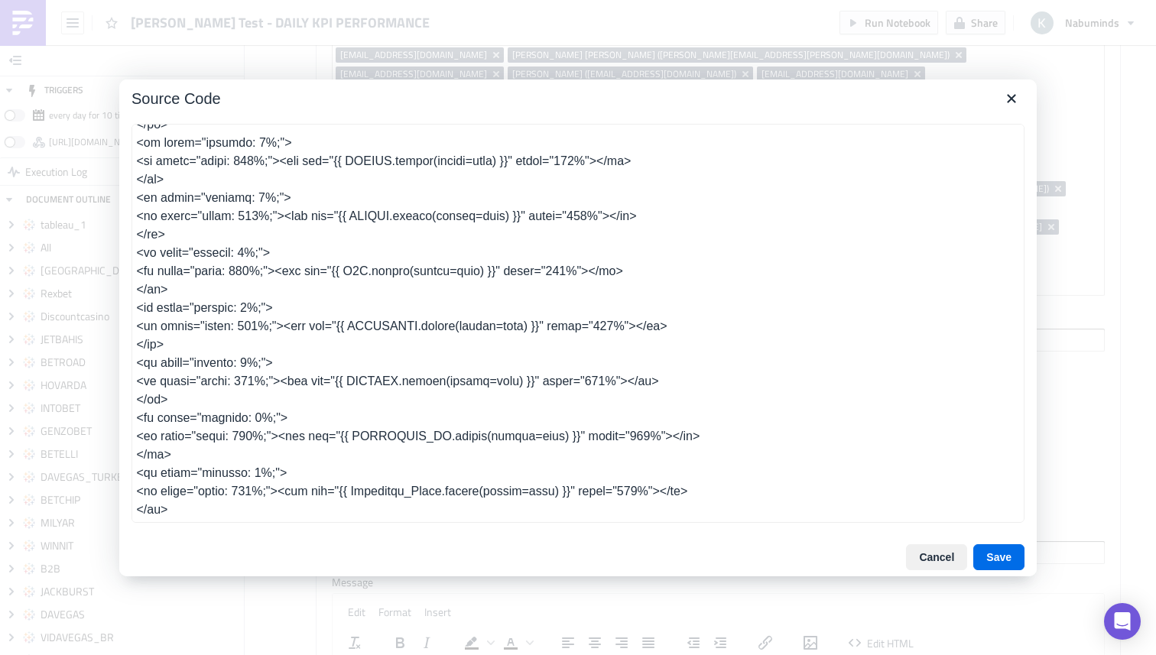
scroll to position [1627, 0]
drag, startPoint x: 211, startPoint y: 254, endPoint x: 130, endPoint y: 200, distance: 97.6
click at [130, 200] on div at bounding box center [578, 325] width 918 height 427
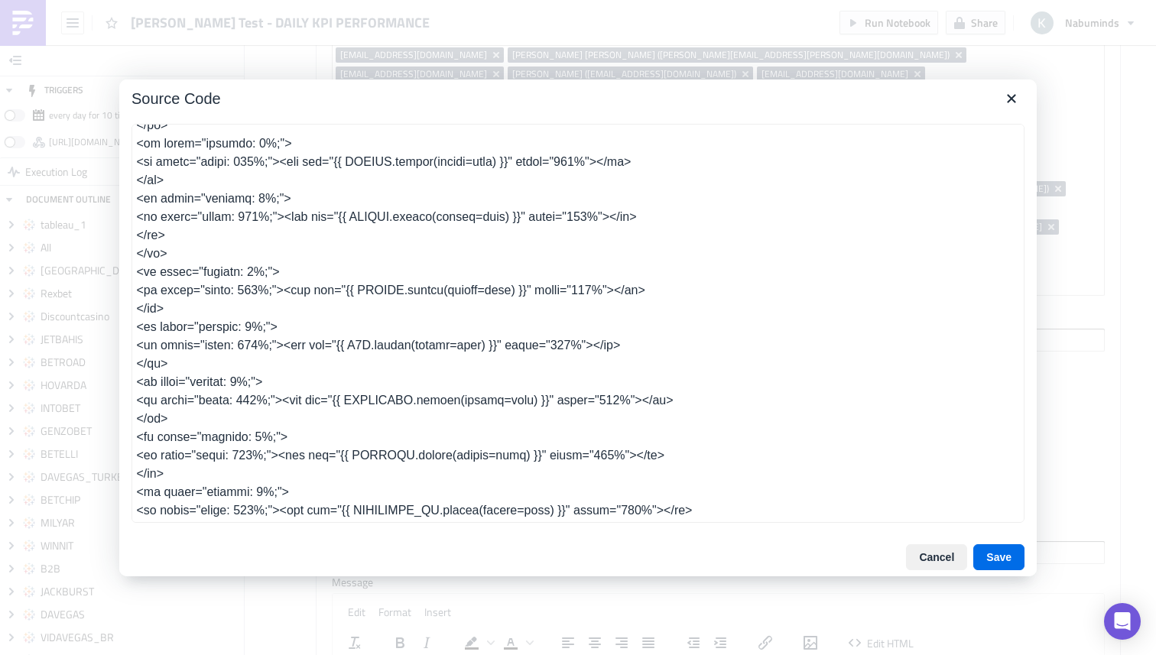
click at [393, 304] on textarea at bounding box center [578, 323] width 893 height 399
type textarea "<table class="body" style="border-collapse: separate; mso-table-lspace: 0pt; ms…"
click at [1002, 554] on button "Save" at bounding box center [998, 557] width 51 height 26
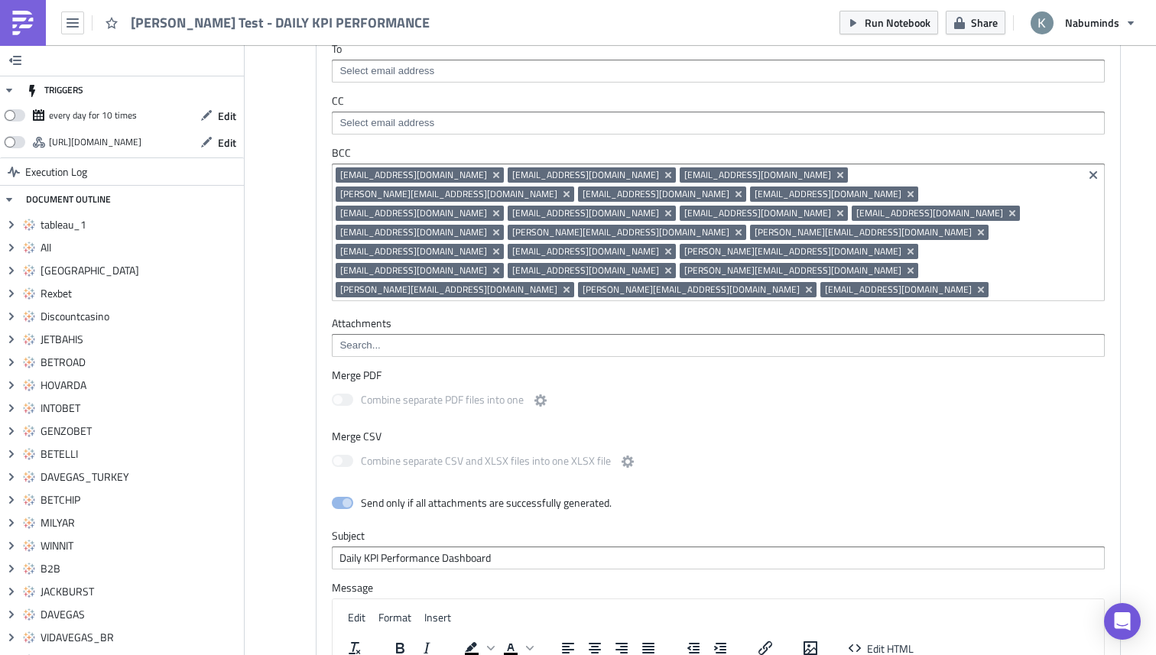
scroll to position [10605, 0]
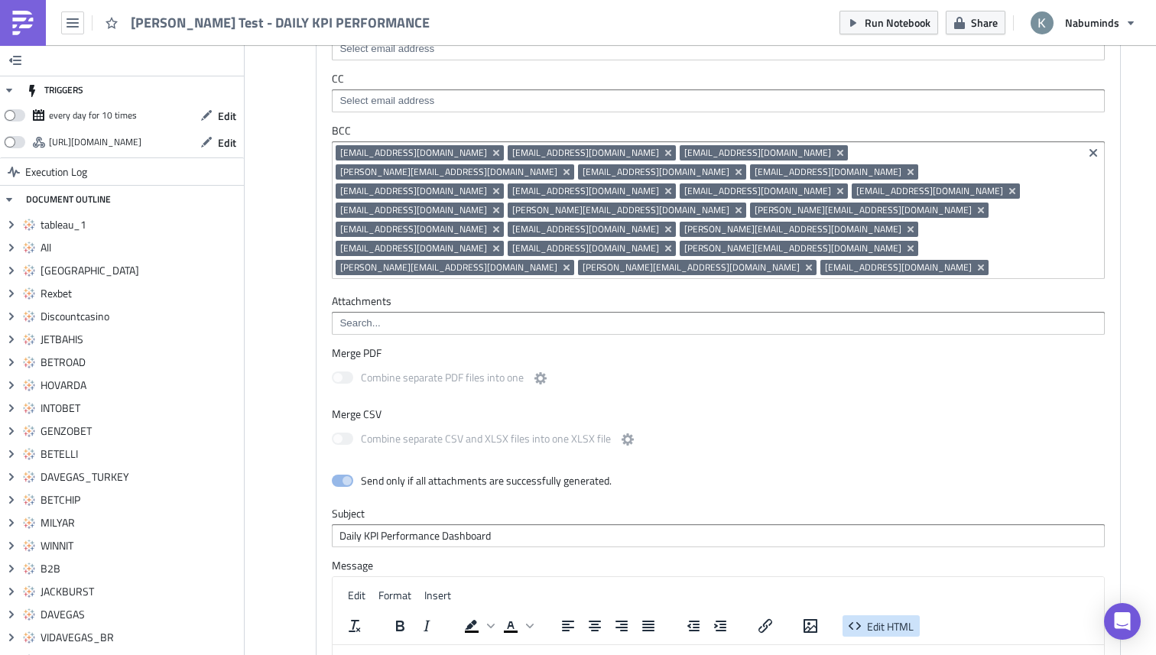
click at [869, 619] on span "Edit HTML" at bounding box center [890, 627] width 47 height 16
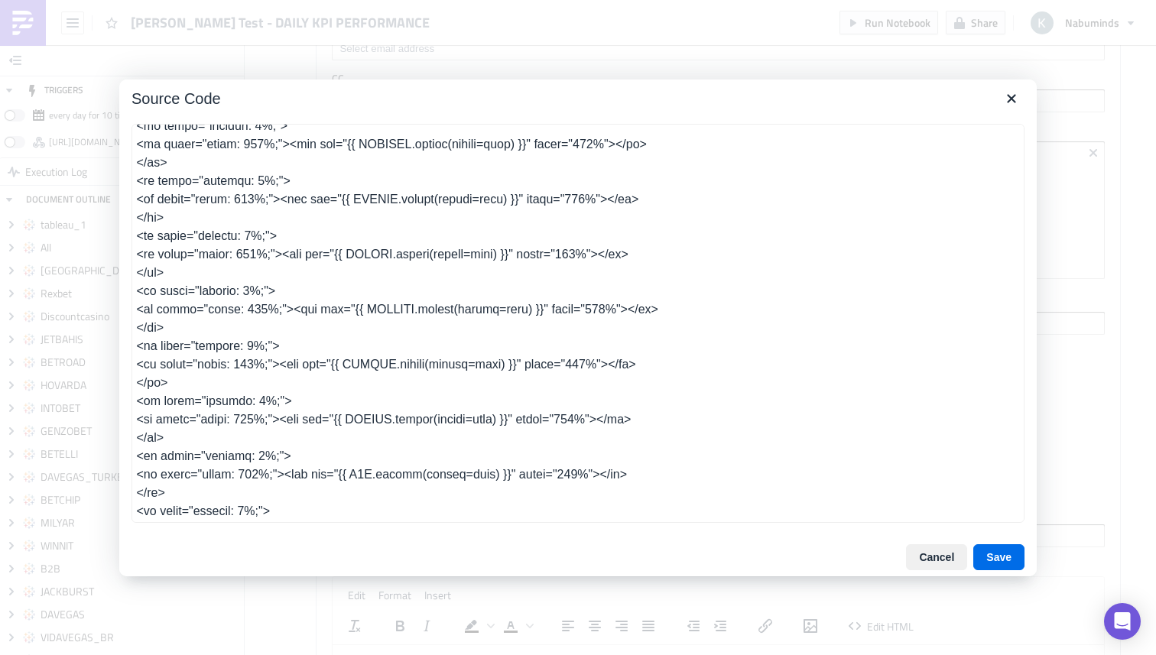
scroll to position [1404, 0]
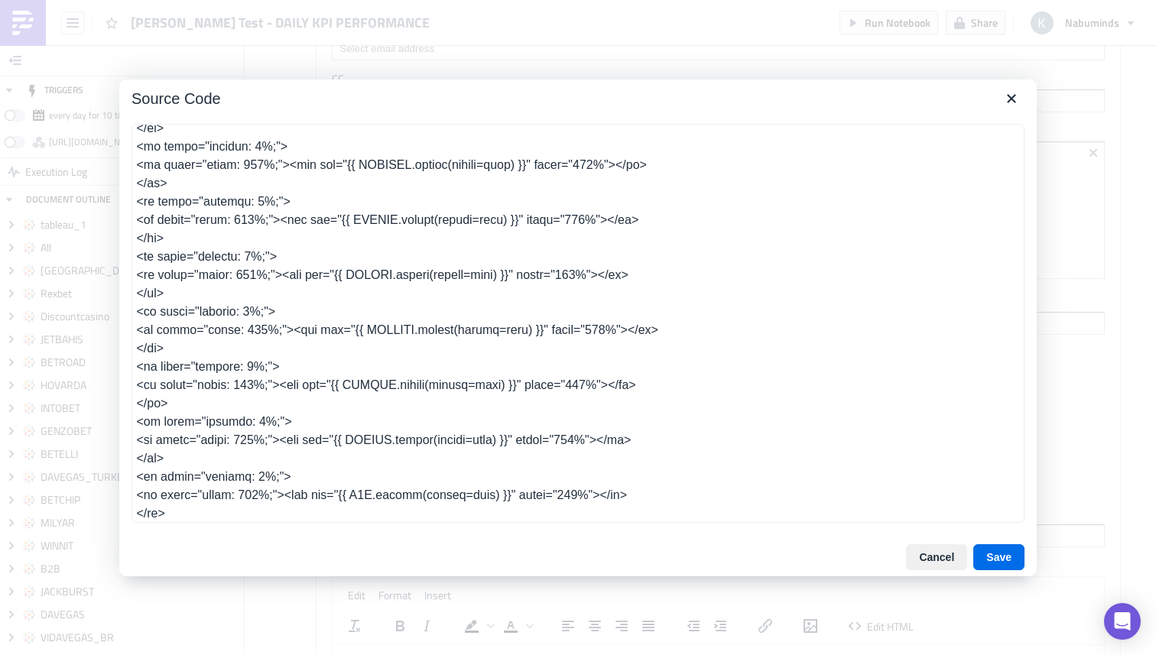
click at [393, 329] on textarea at bounding box center [578, 323] width 893 height 399
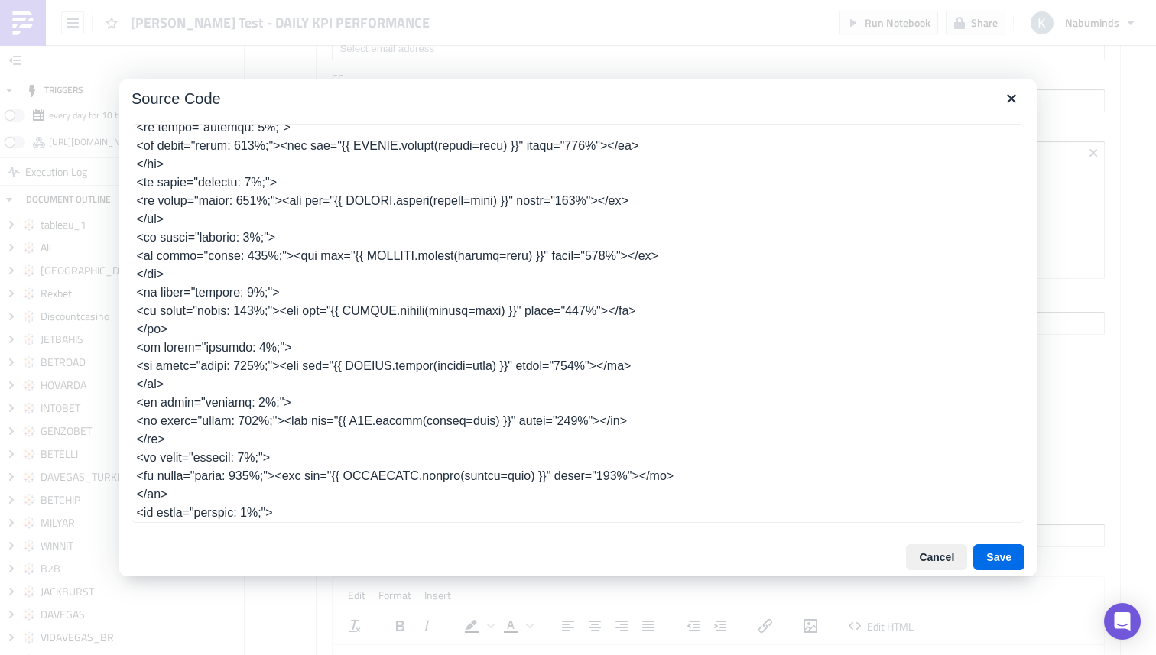
scroll to position [1492, 0]
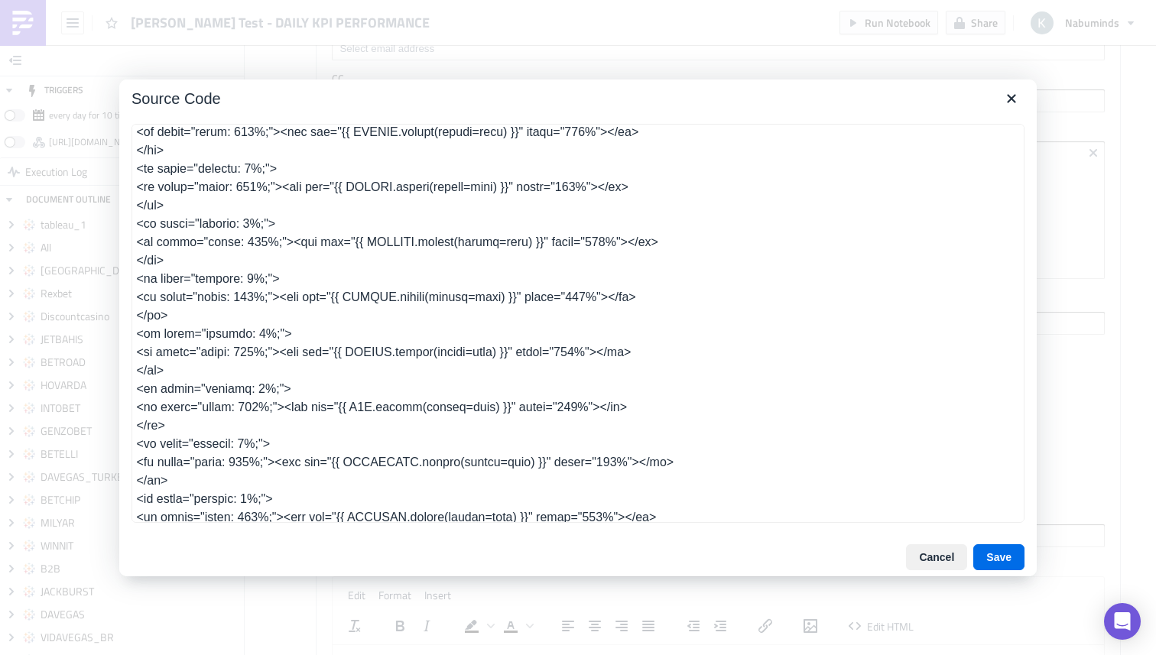
click at [224, 388] on textarea at bounding box center [578, 323] width 893 height 399
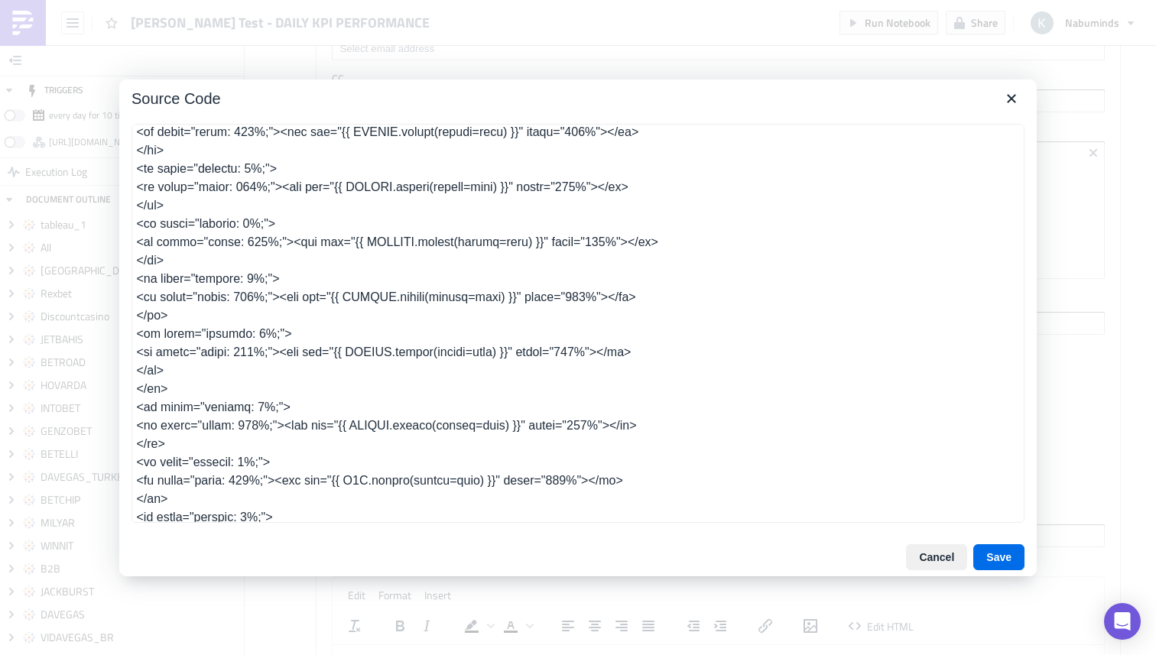
drag, startPoint x: 173, startPoint y: 390, endPoint x: 125, endPoint y: 390, distance: 48.2
click at [125, 390] on div at bounding box center [578, 325] width 918 height 427
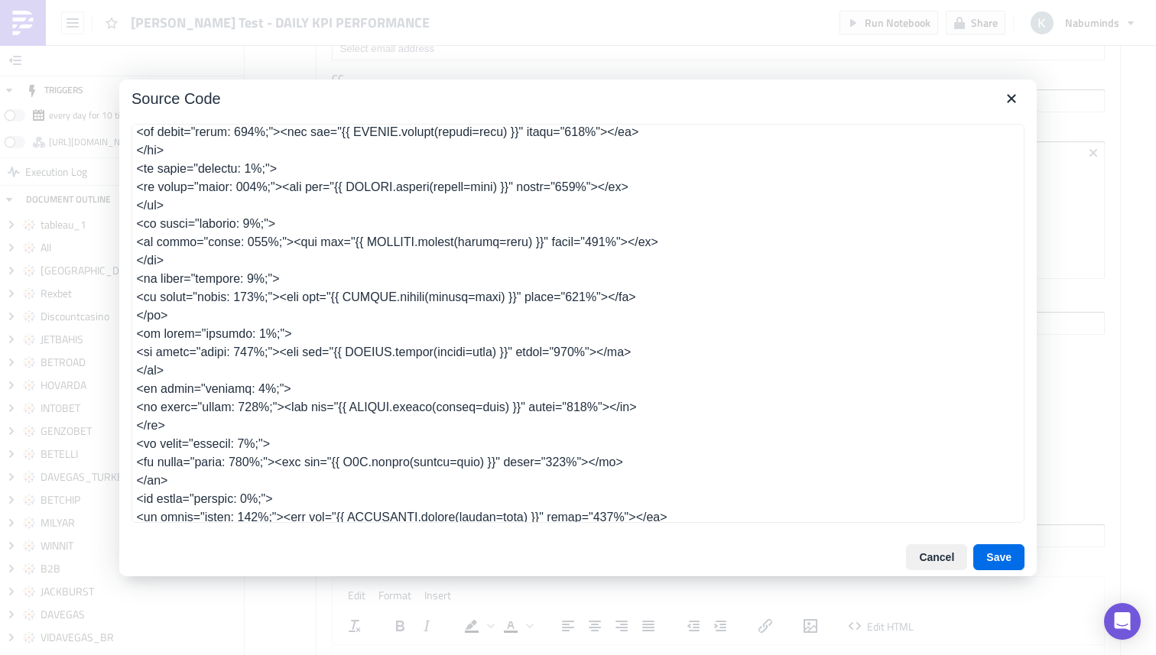
click at [372, 424] on textarea at bounding box center [578, 323] width 893 height 399
type textarea "<table class="body" style="background-color: rgb(244, 245, 246); width: 100%; b…"
click at [990, 549] on button "Save" at bounding box center [998, 557] width 51 height 26
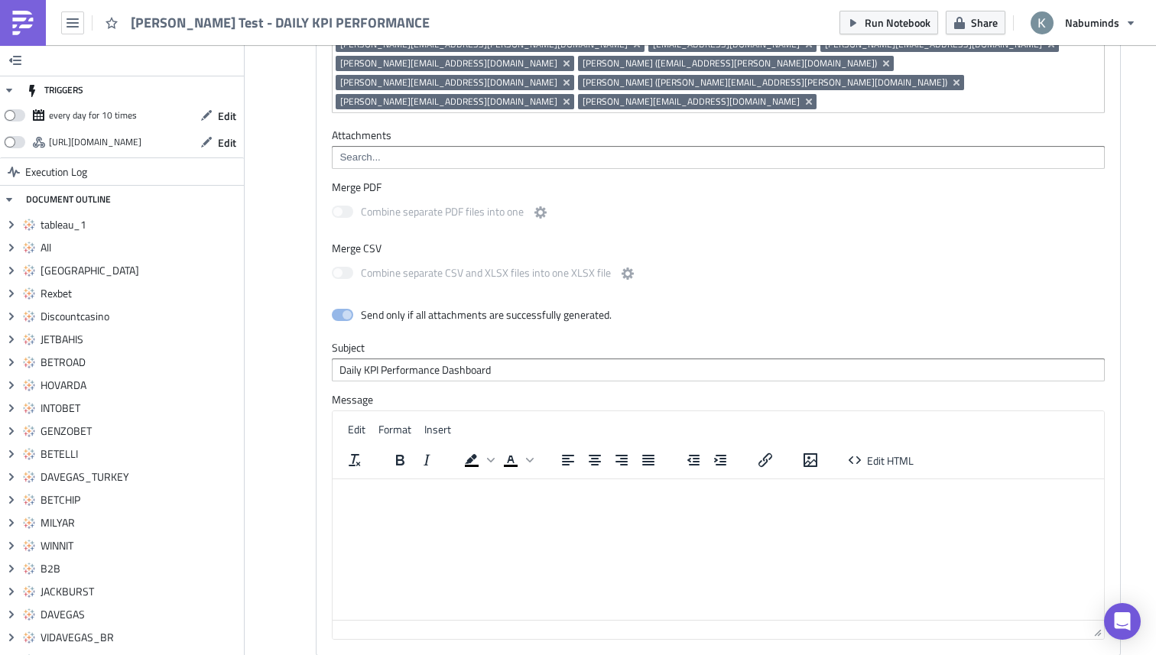
scroll to position [9838, 0]
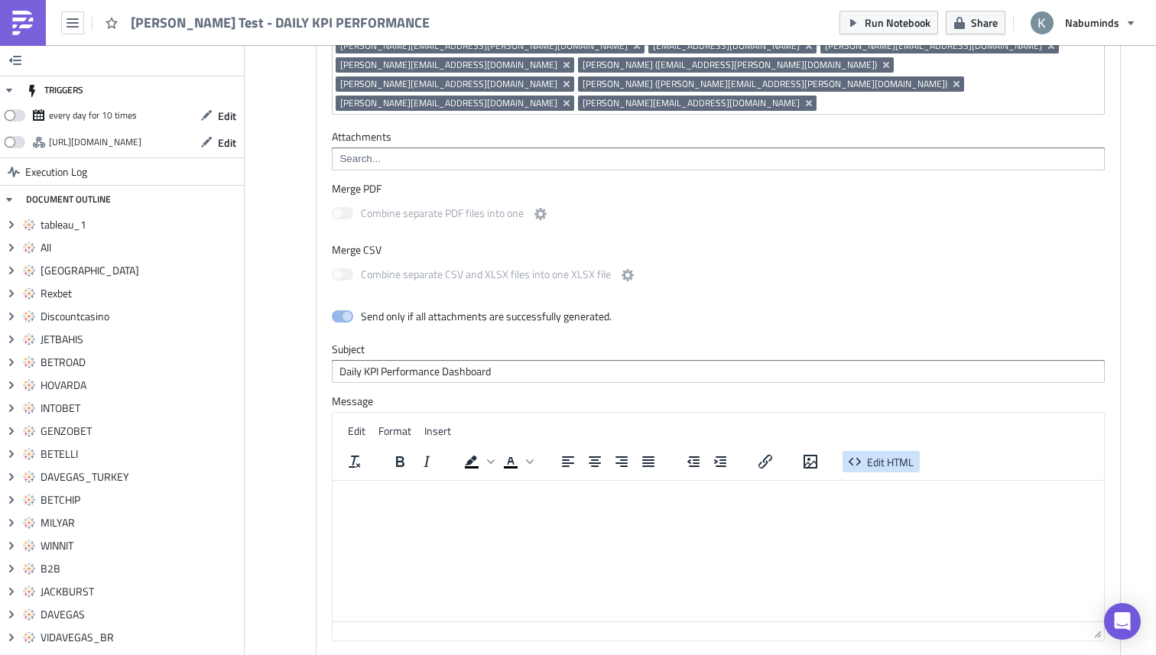
click at [879, 454] on span "Edit HTML" at bounding box center [890, 462] width 47 height 16
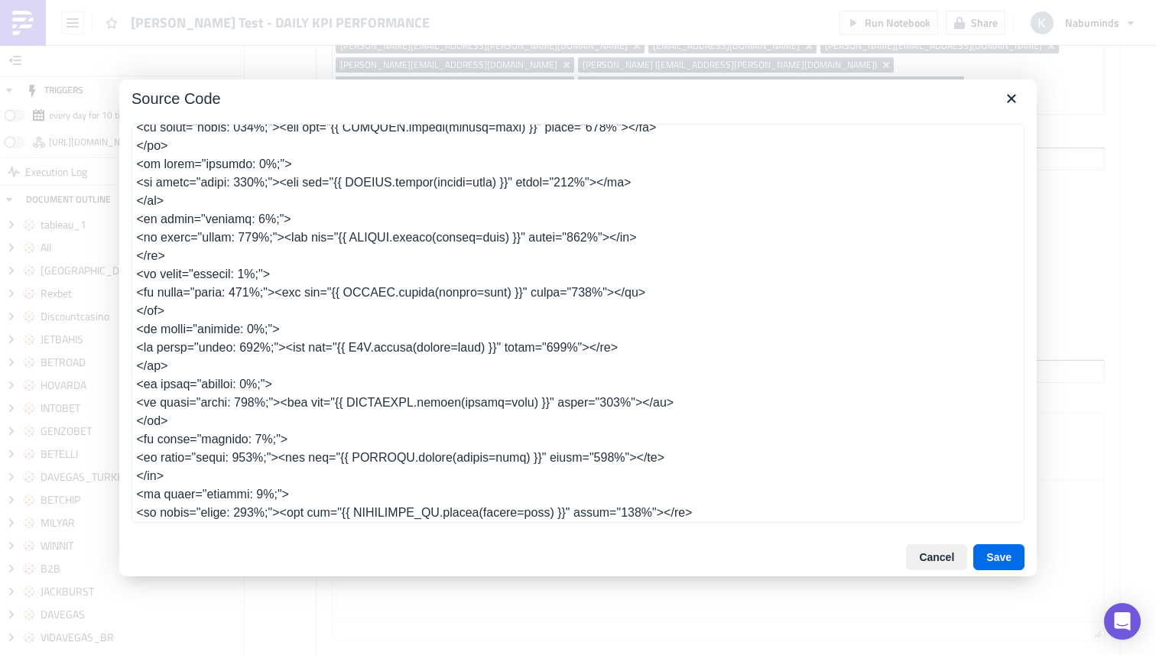
scroll to position [1607, 0]
click at [329, 332] on textarea at bounding box center [578, 323] width 893 height 399
click at [180, 277] on textarea at bounding box center [578, 323] width 893 height 399
drag, startPoint x: 180, startPoint y: 329, endPoint x: 136, endPoint y: 278, distance: 67.2
click at [136, 278] on textarea at bounding box center [578, 323] width 893 height 399
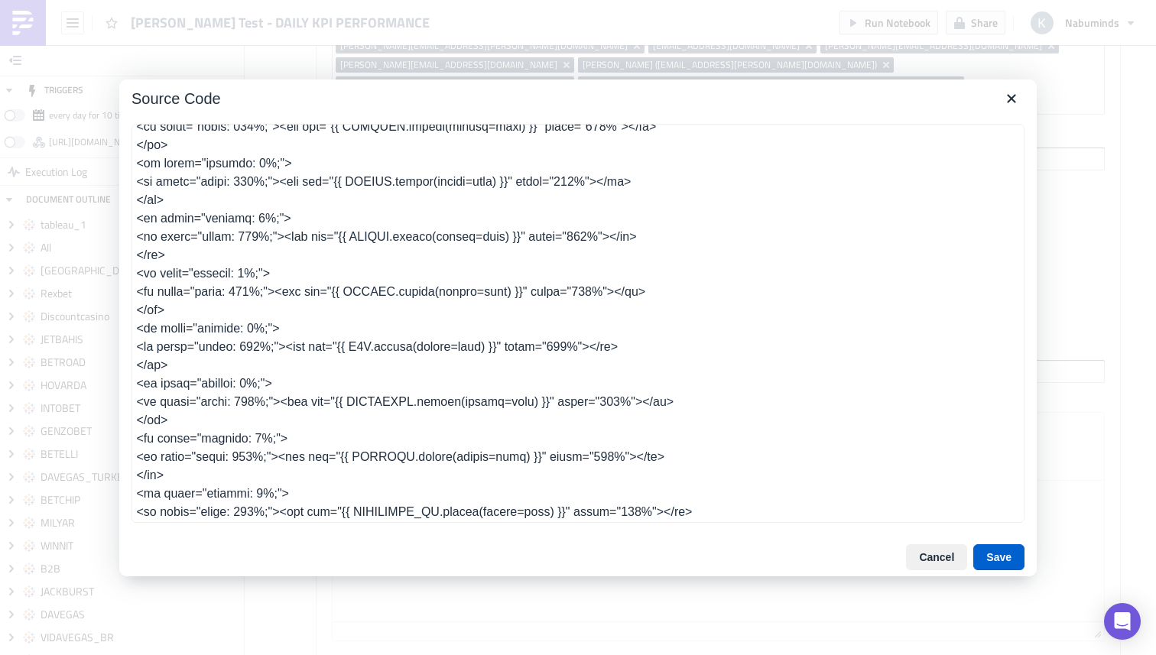
click at [996, 553] on button "Save" at bounding box center [998, 557] width 51 height 26
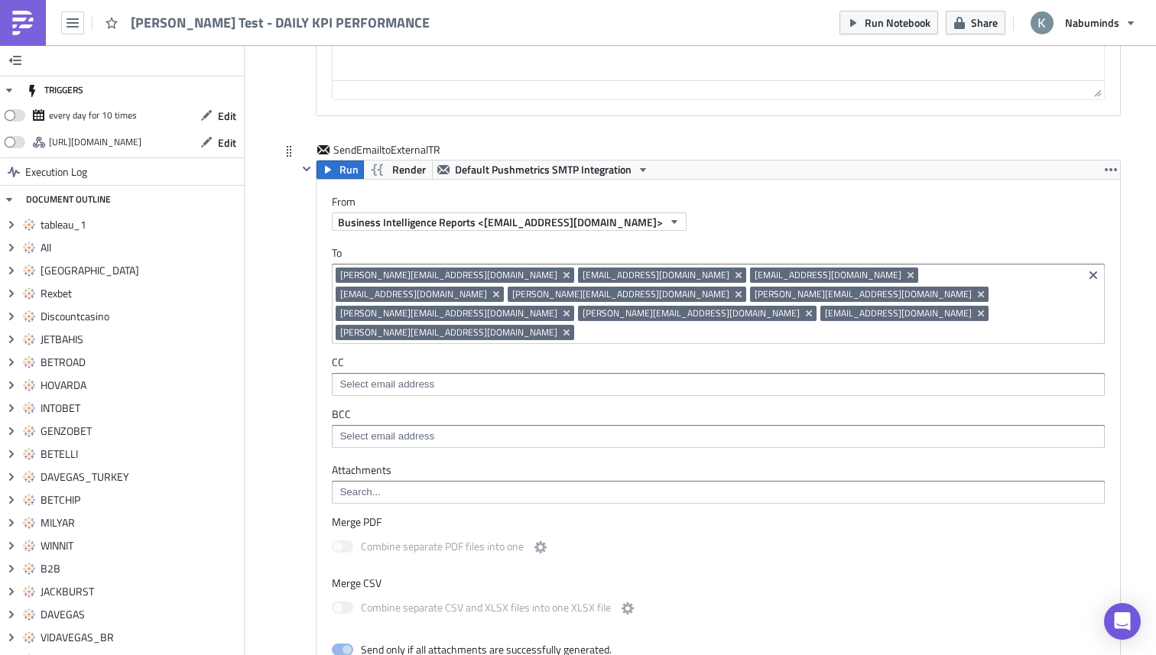
scroll to position [11313, 0]
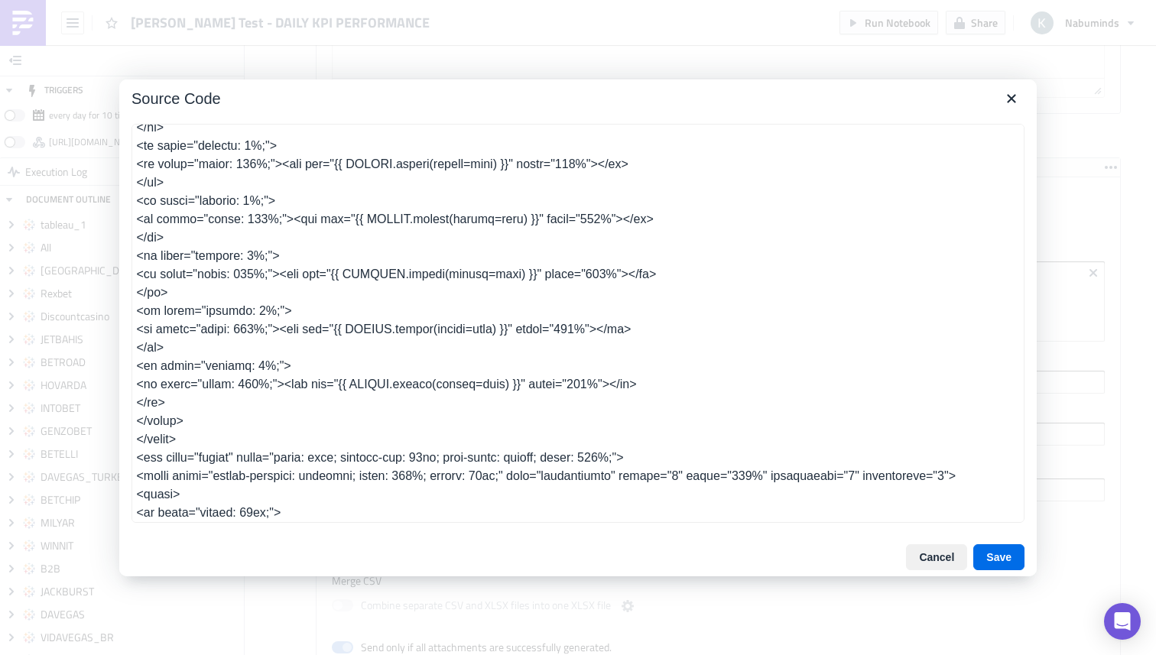
scroll to position [1466, 0]
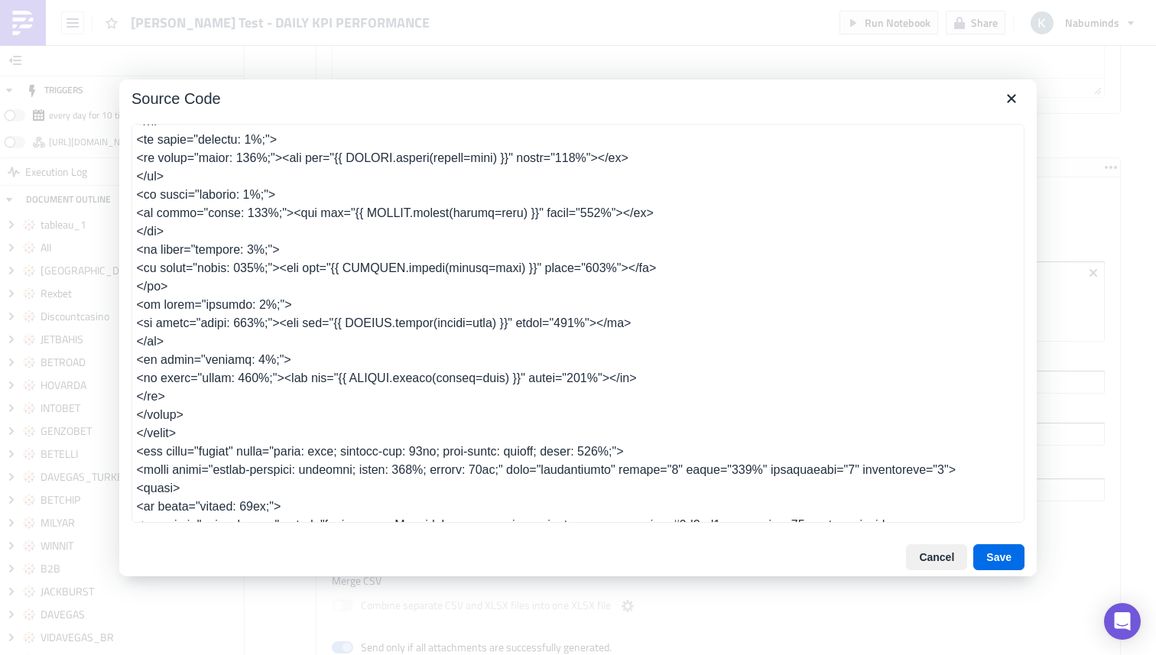
click at [229, 419] on textarea at bounding box center [578, 323] width 893 height 399
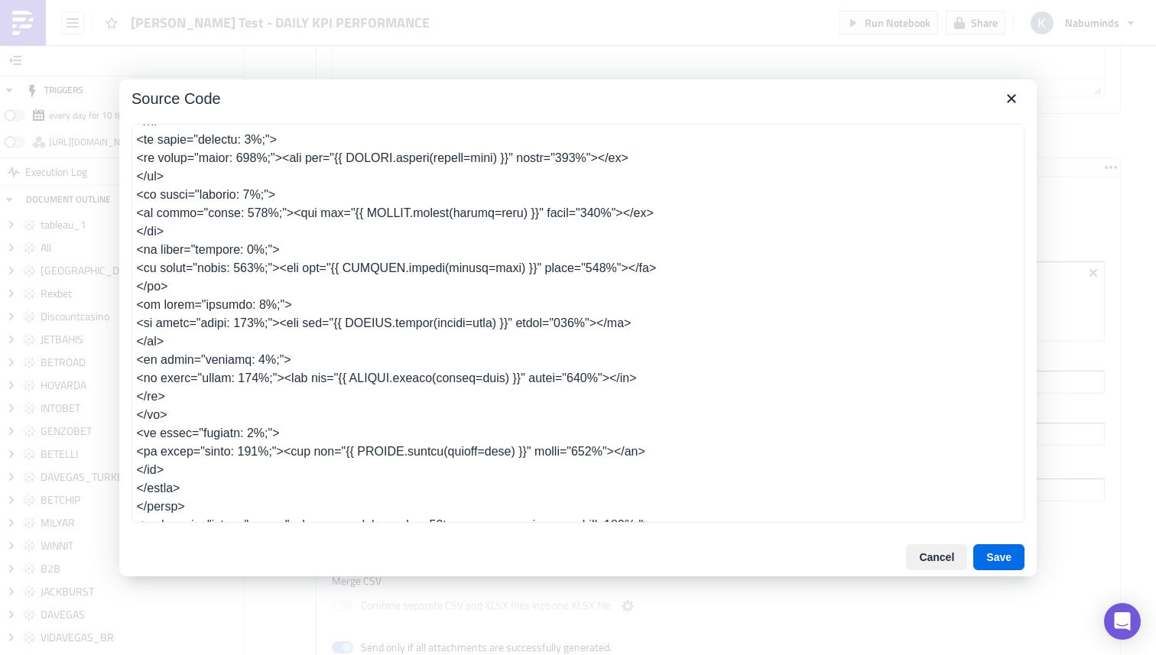
drag, startPoint x: 171, startPoint y: 424, endPoint x: 104, endPoint y: 423, distance: 67.3
click at [107, 423] on div "Source Code Cancel Save" at bounding box center [578, 327] width 1156 height 655
click at [213, 424] on textarea at bounding box center [578, 323] width 893 height 399
drag, startPoint x: 190, startPoint y: 437, endPoint x: 102, endPoint y: 437, distance: 87.2
click at [102, 437] on div "Source Code Cancel Save" at bounding box center [578, 327] width 1156 height 655
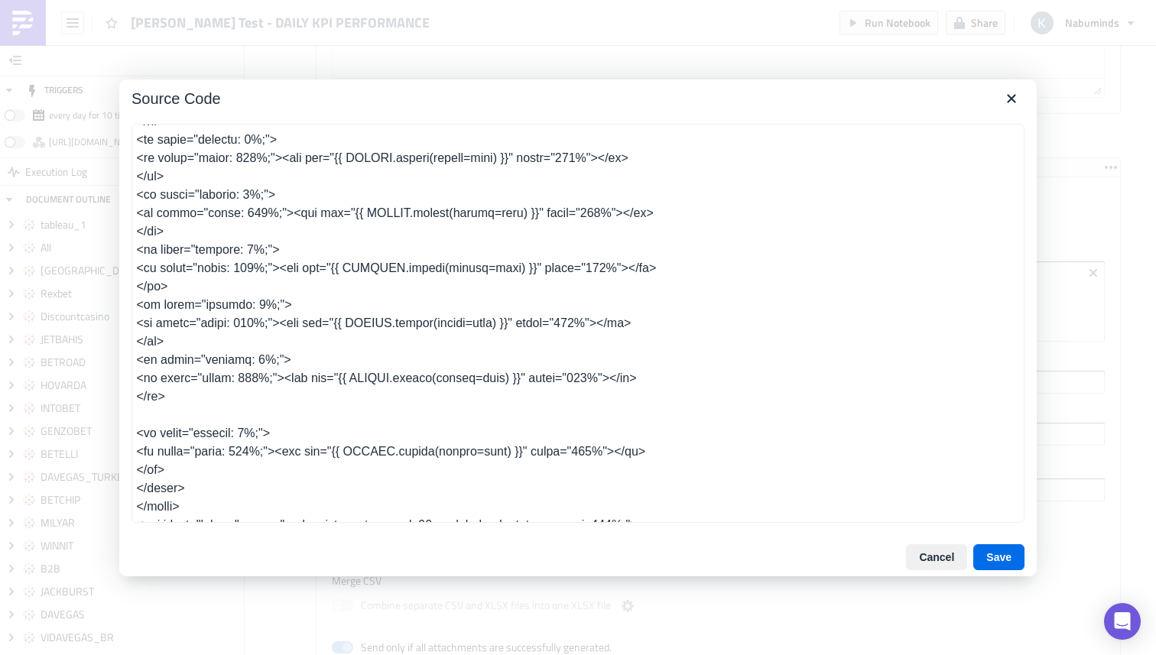
type textarea "<table class="body" style="border-collapse: separate; mso-table-lspace: 0pt; ms…"
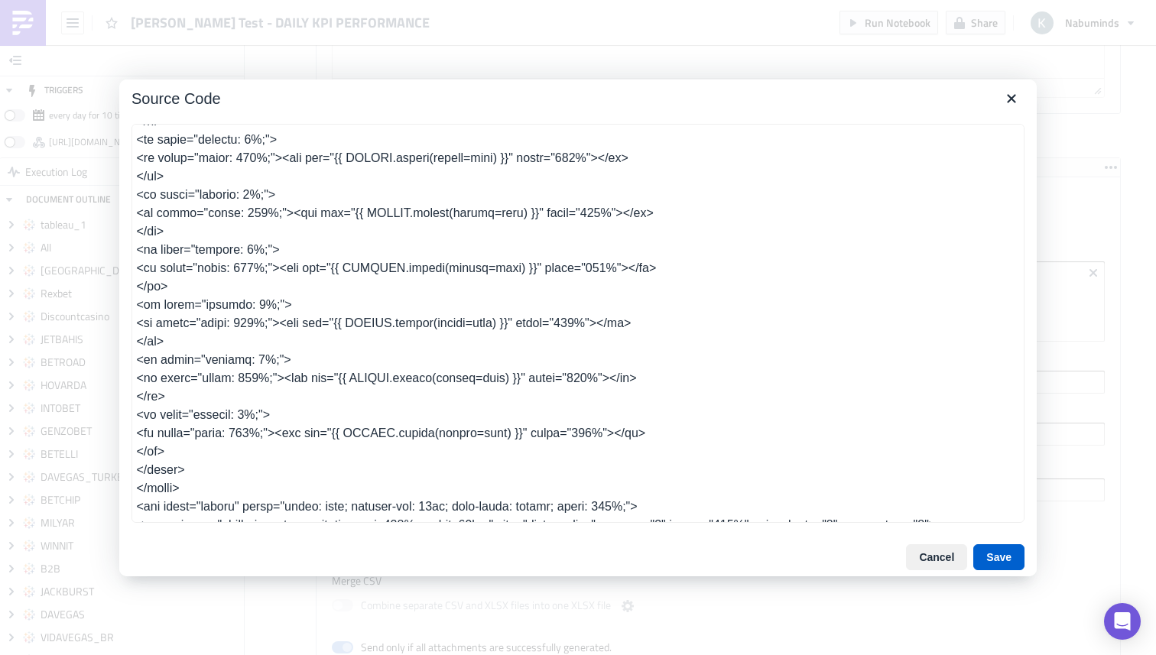
click at [986, 556] on button "Save" at bounding box center [998, 557] width 51 height 26
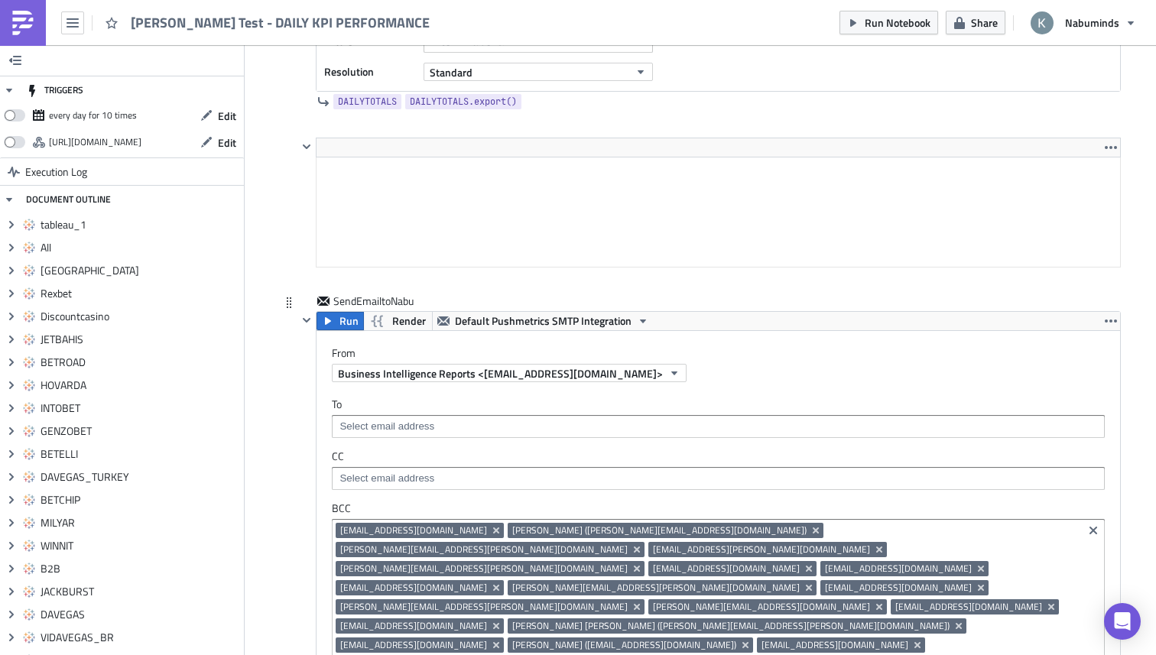
scroll to position [9087, 0]
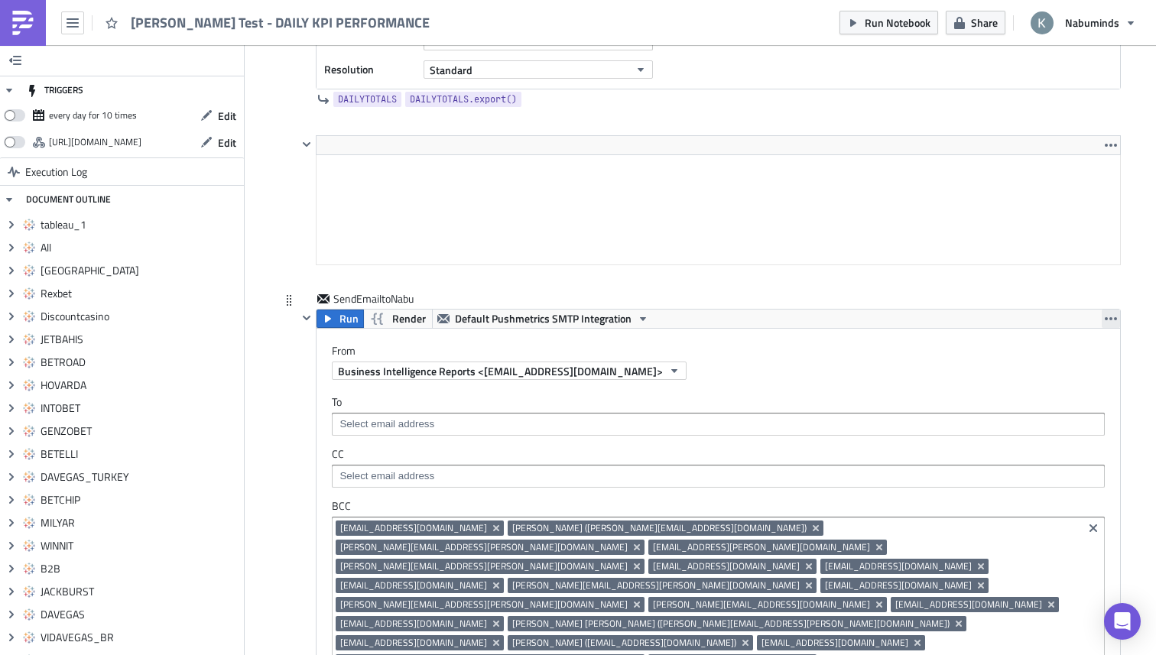
click at [1110, 314] on icon "button" at bounding box center [1111, 319] width 12 height 12
click at [1048, 351] on div "Duplicate" at bounding box center [1096, 355] width 102 height 15
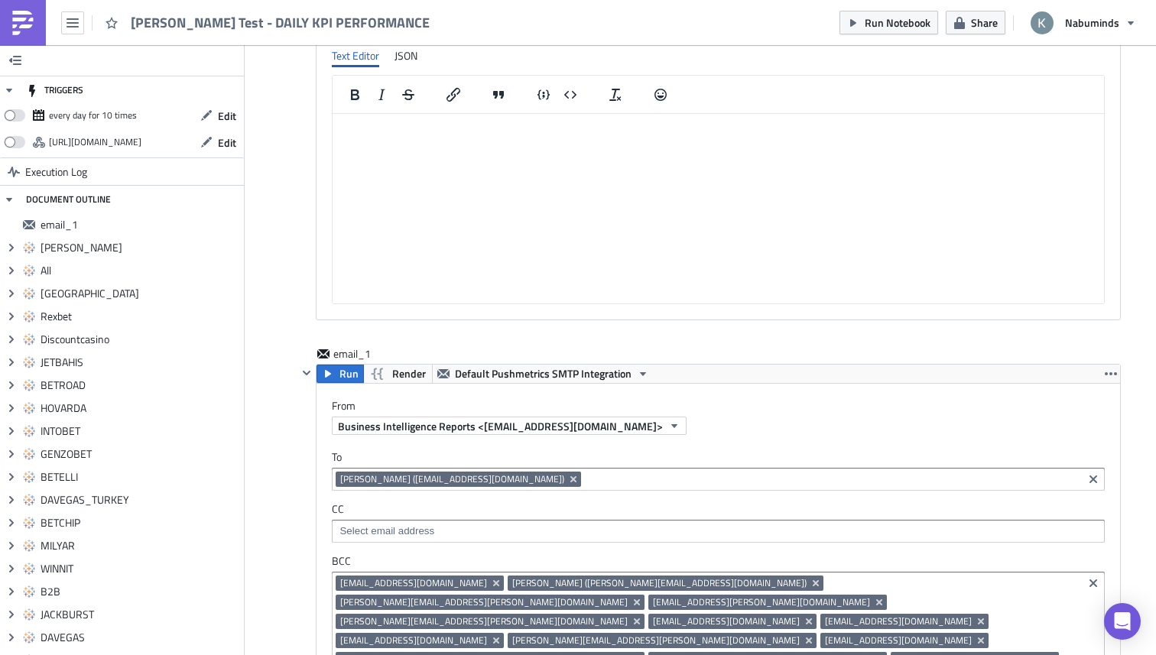
scroll to position [12691, 0]
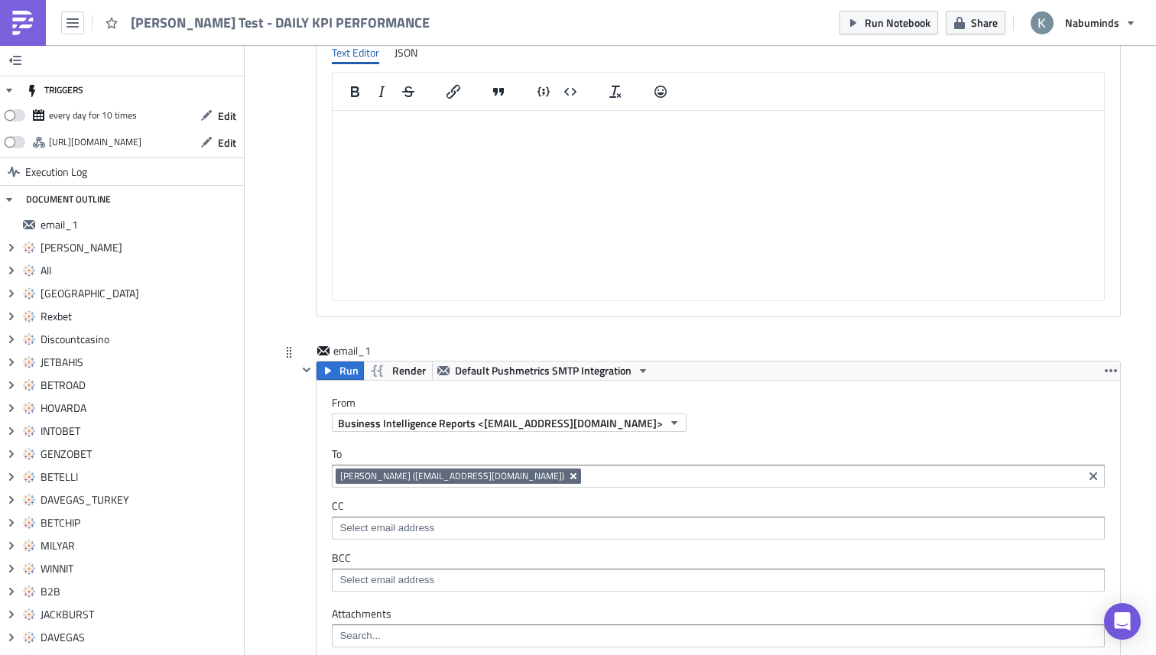
click at [570, 473] on icon "Remove Tag" at bounding box center [573, 476] width 6 height 6
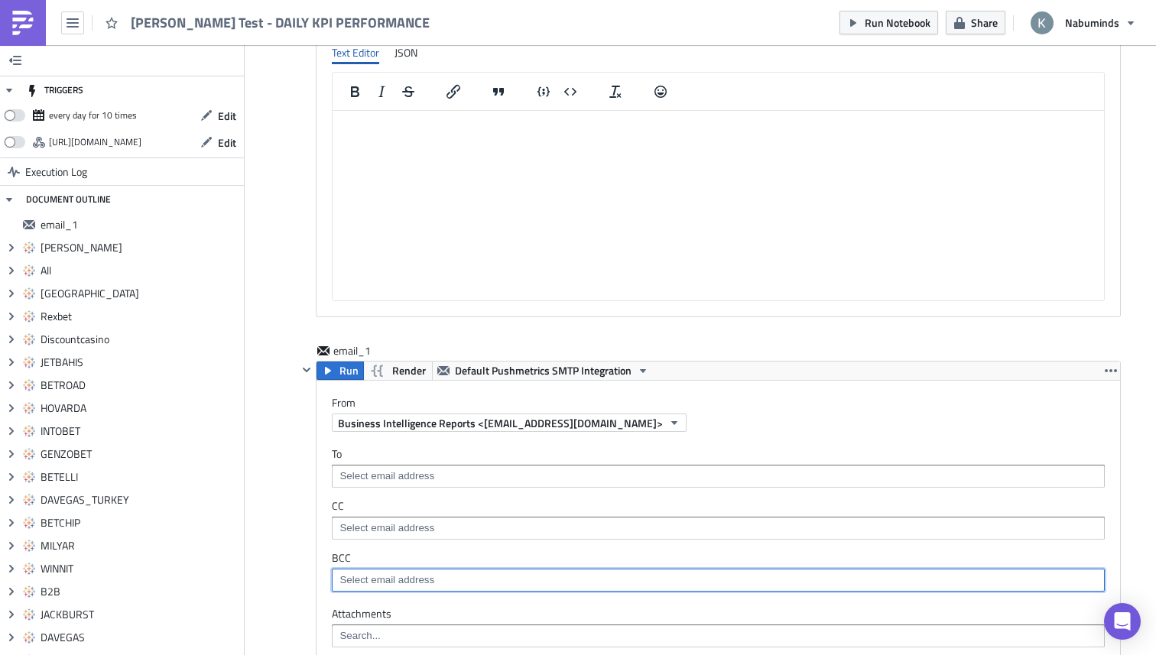
click at [382, 573] on input at bounding box center [718, 580] width 764 height 15
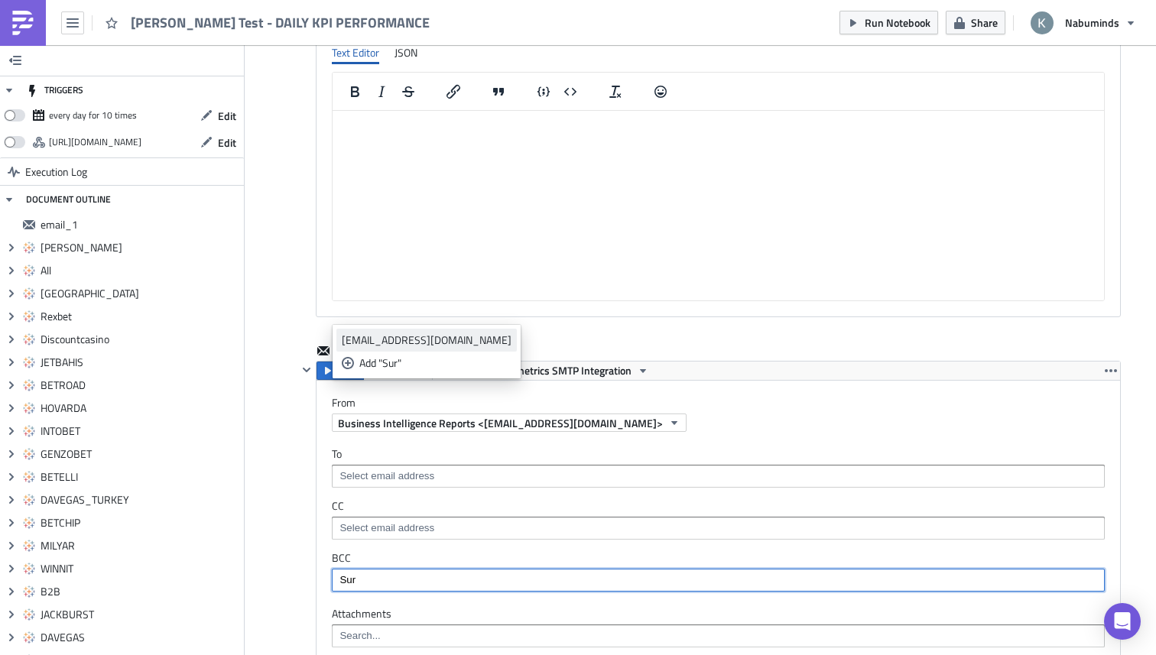
type input "Sur"
click at [384, 338] on div "[EMAIL_ADDRESS][DOMAIN_NAME]" at bounding box center [427, 340] width 170 height 15
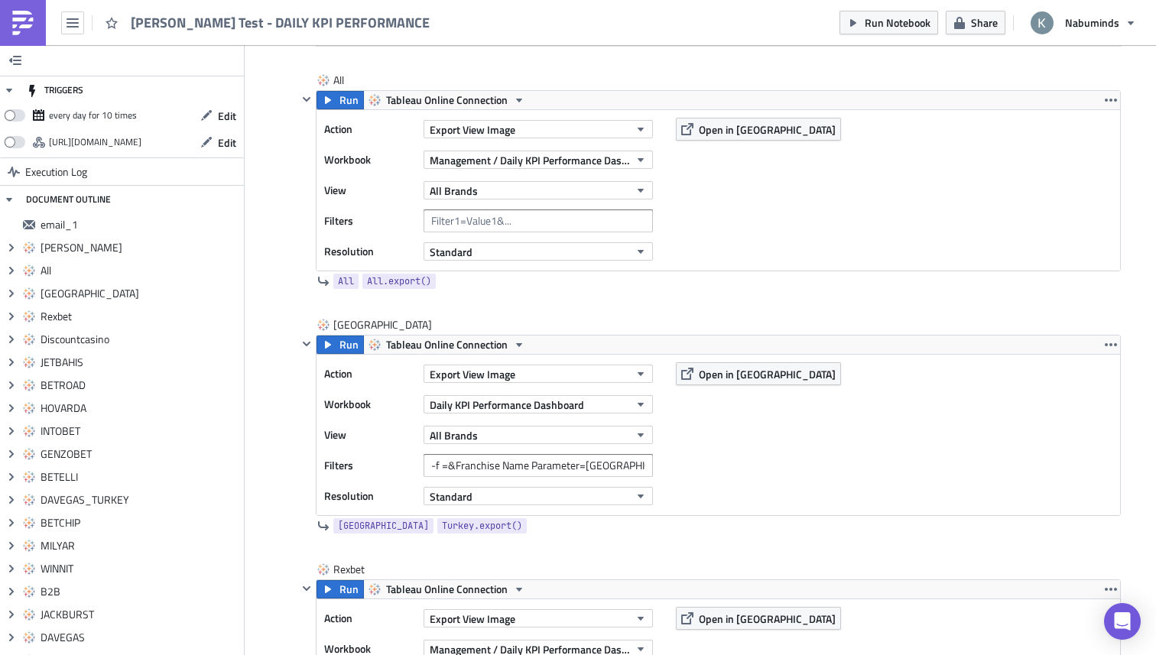
scroll to position [606, 0]
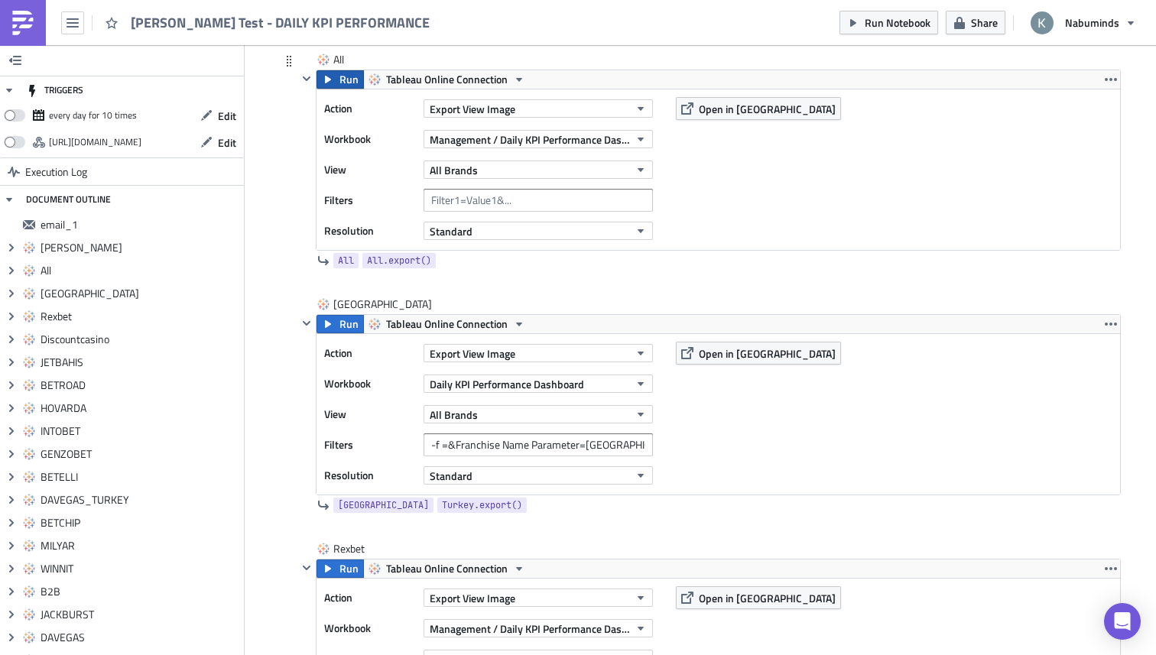
click at [339, 78] on button "Run" at bounding box center [340, 79] width 47 height 18
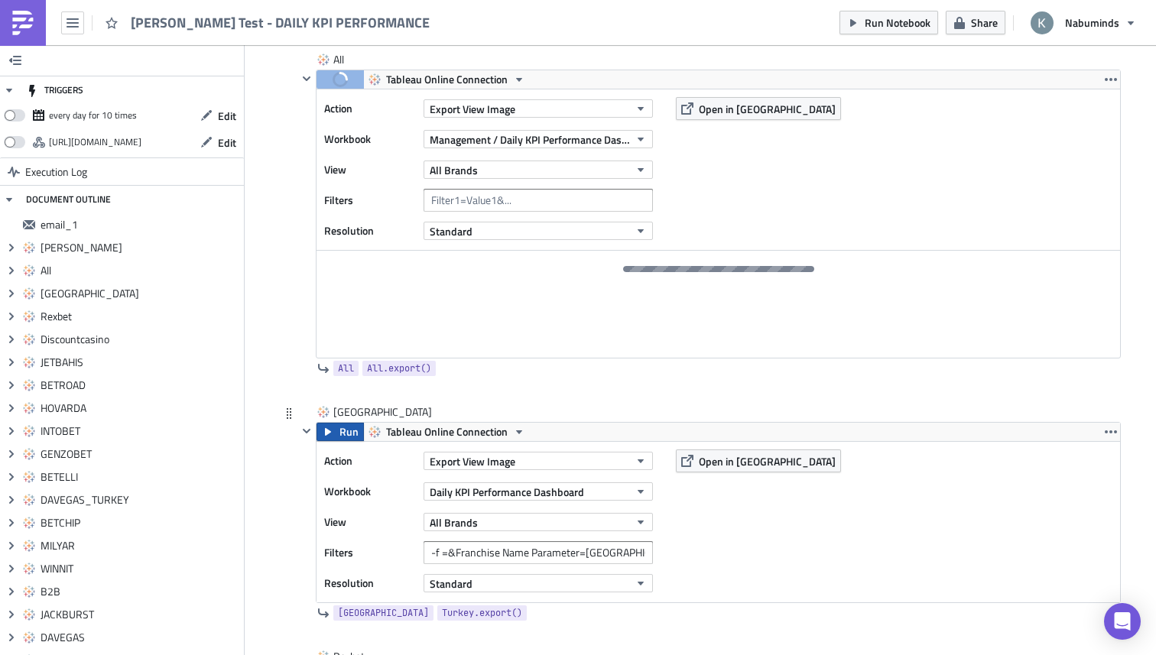
click at [345, 327] on div at bounding box center [719, 304] width 804 height 107
click at [351, 438] on span "Run" at bounding box center [349, 432] width 19 height 18
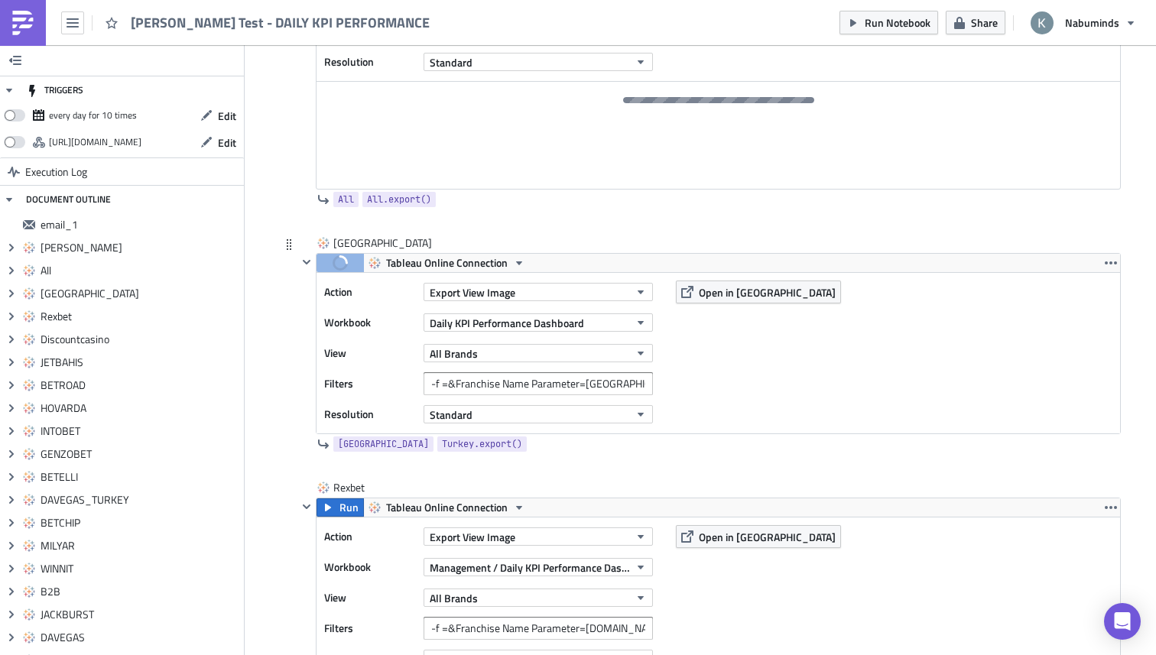
scroll to position [785, 0]
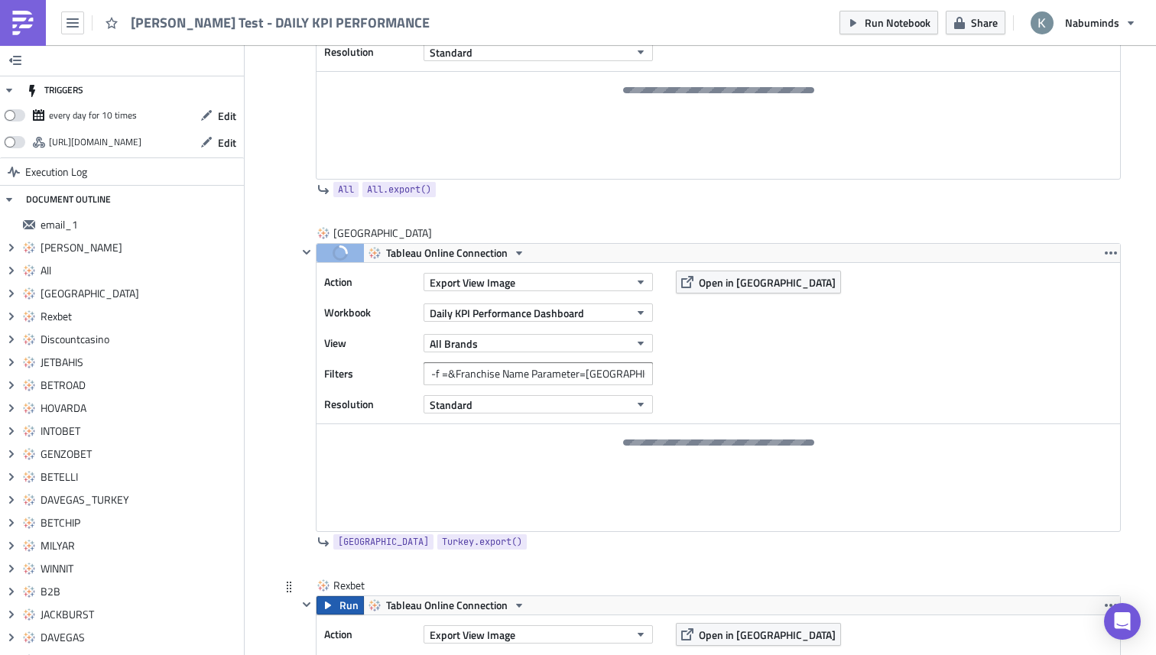
click at [339, 602] on button "Run" at bounding box center [340, 605] width 47 height 18
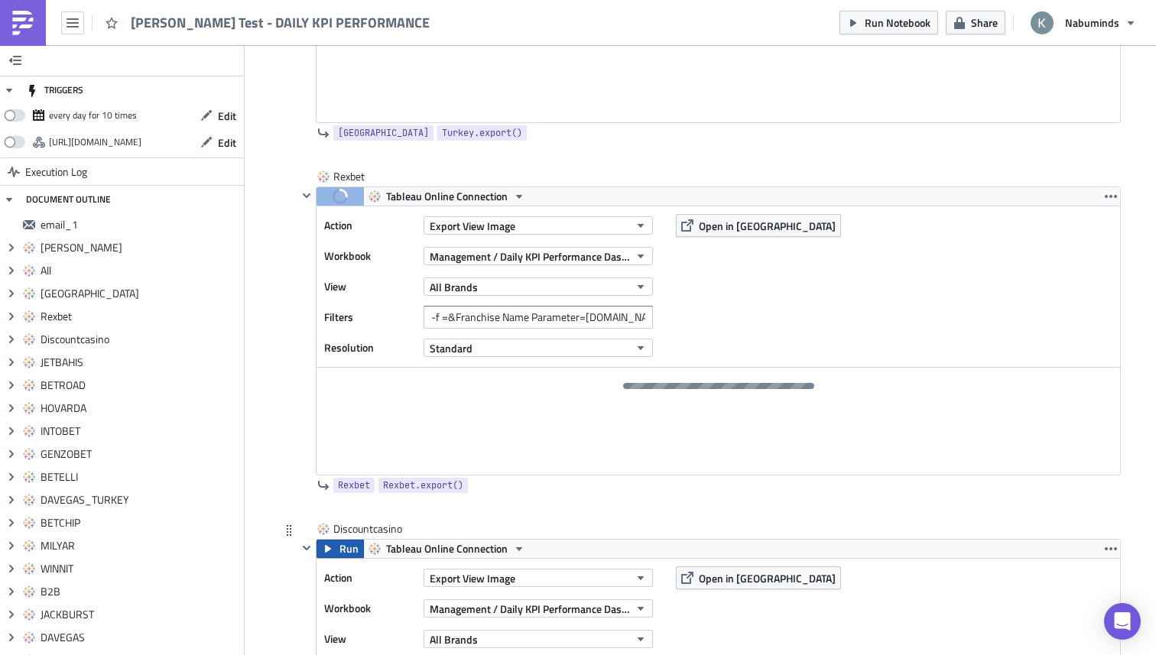
scroll to position [1204, 0]
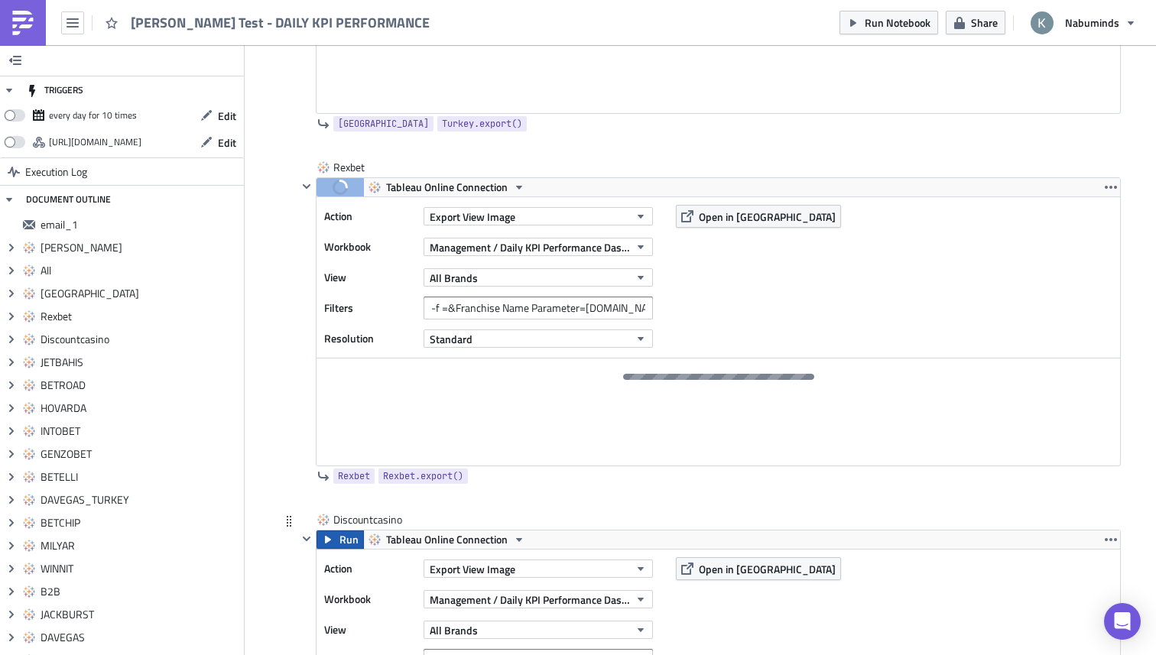
click at [347, 548] on span "Run" at bounding box center [349, 540] width 19 height 18
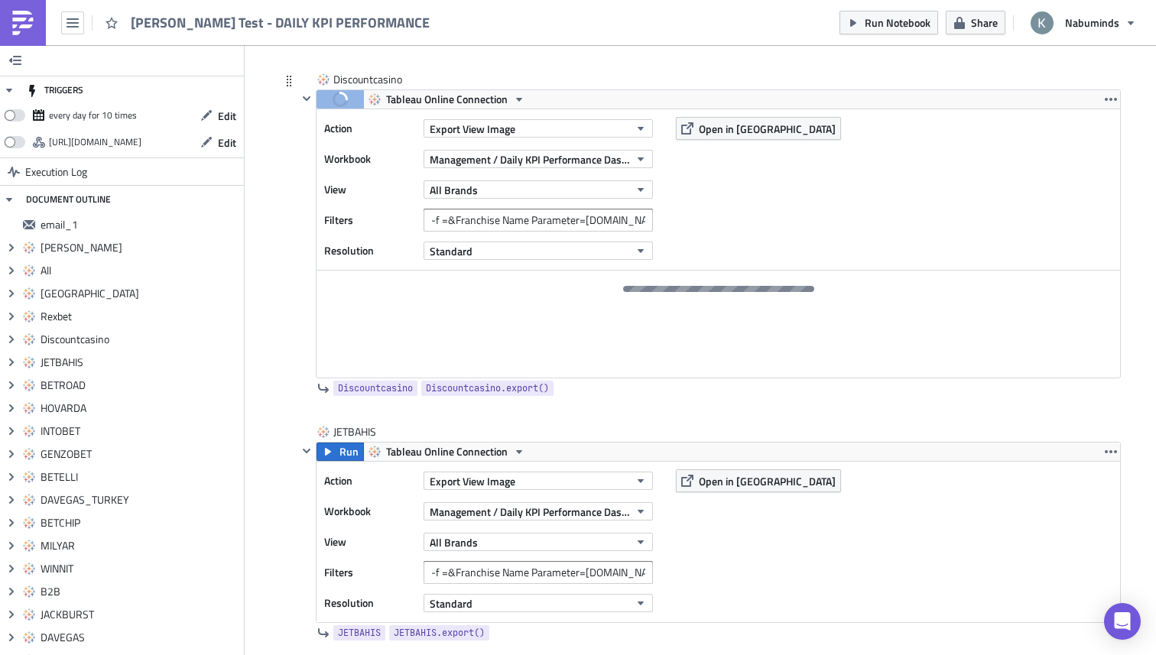
scroll to position [1663, 0]
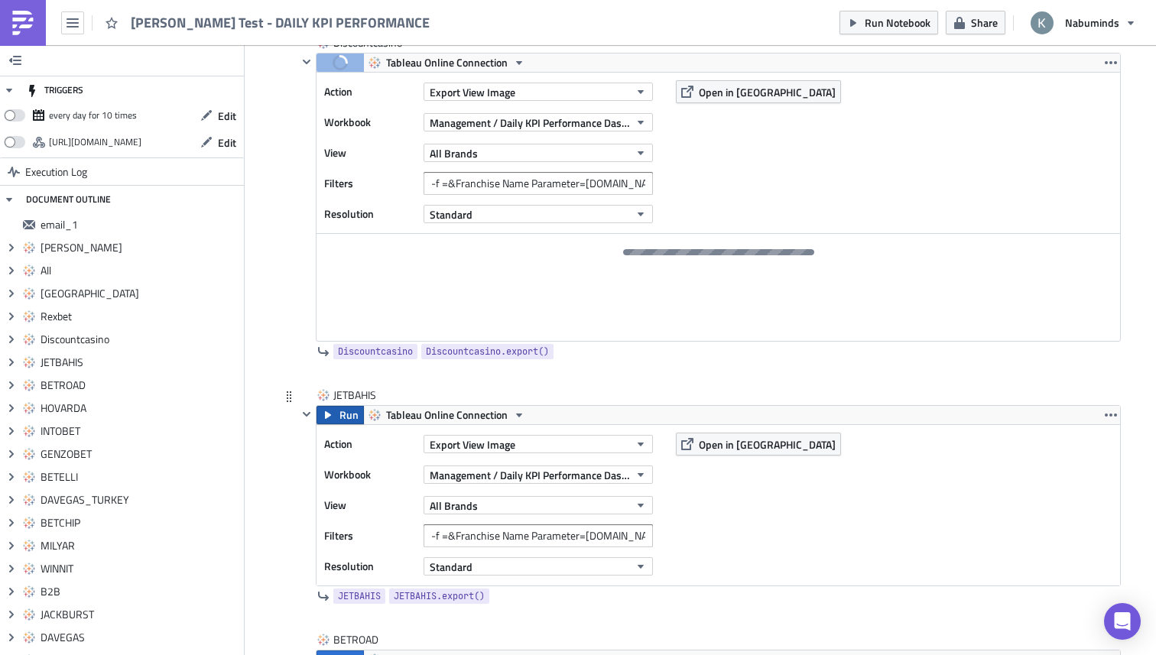
click at [340, 418] on span "Run" at bounding box center [349, 415] width 19 height 18
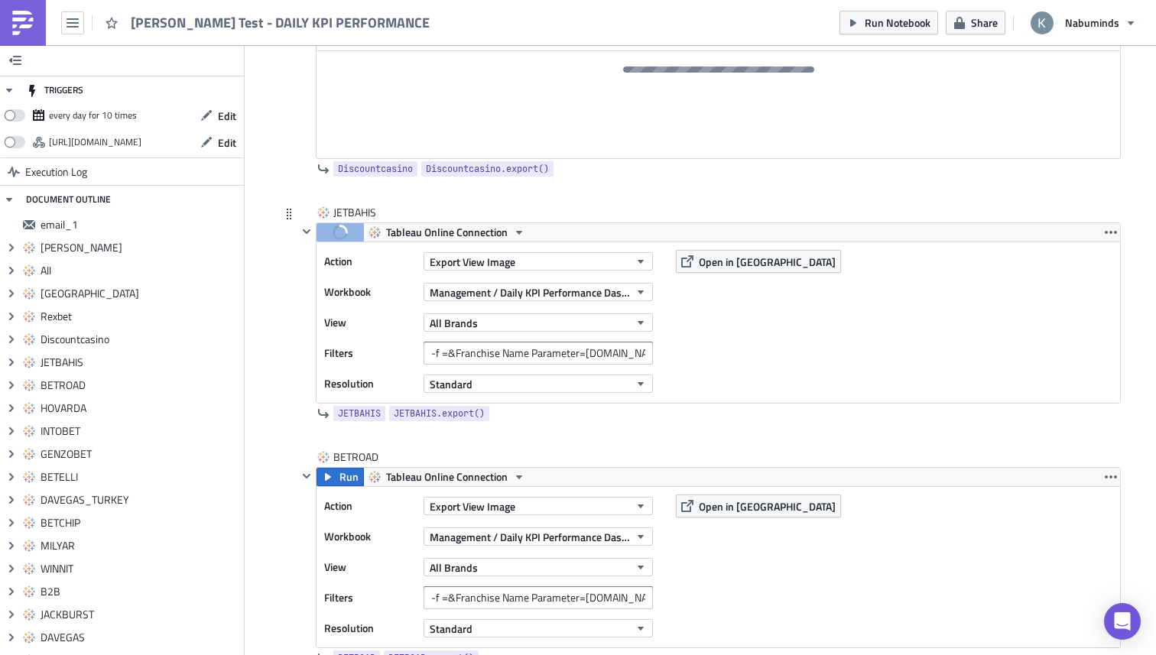
scroll to position [1974, 0]
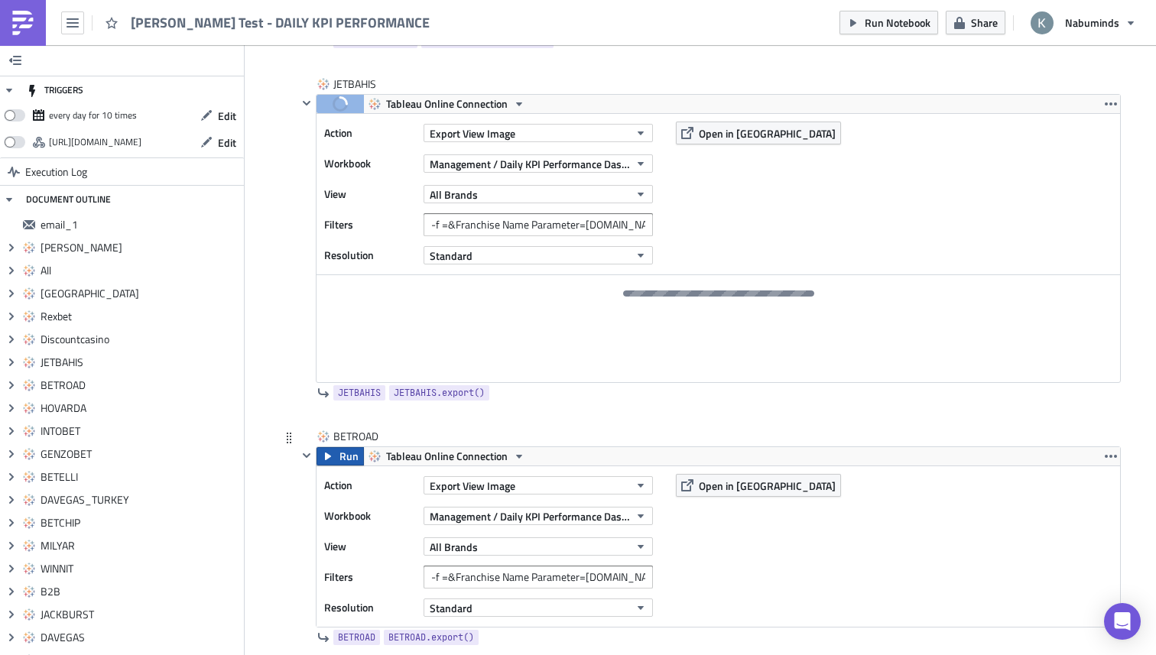
click at [342, 456] on span "Run" at bounding box center [349, 456] width 19 height 18
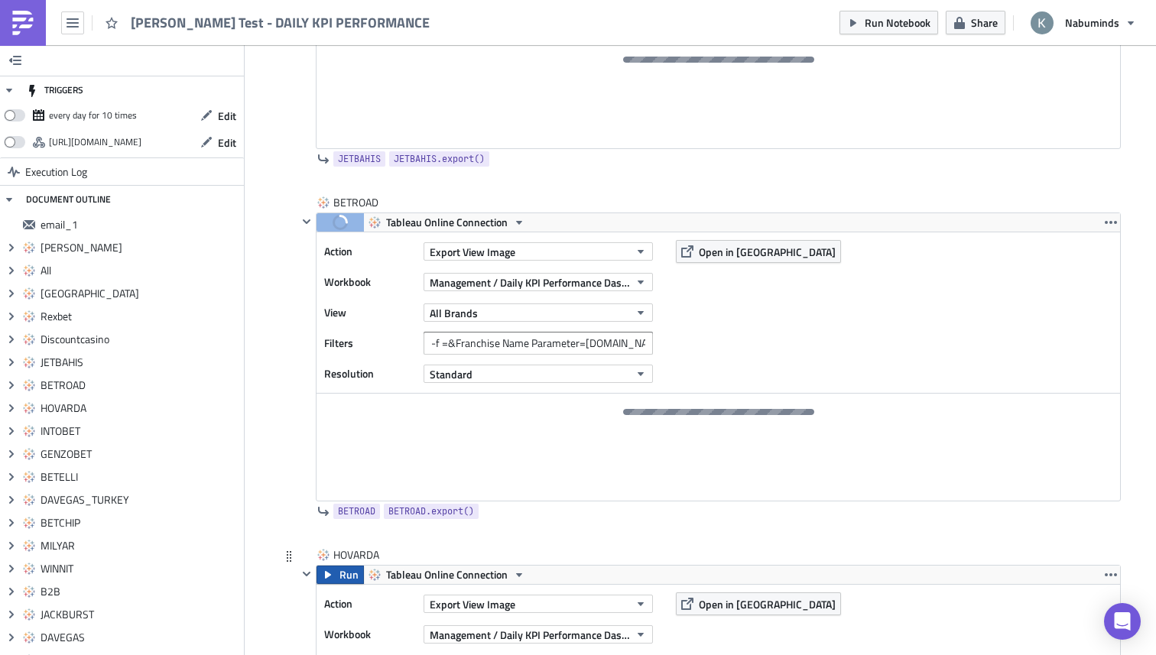
click at [336, 570] on button "Run" at bounding box center [340, 575] width 47 height 18
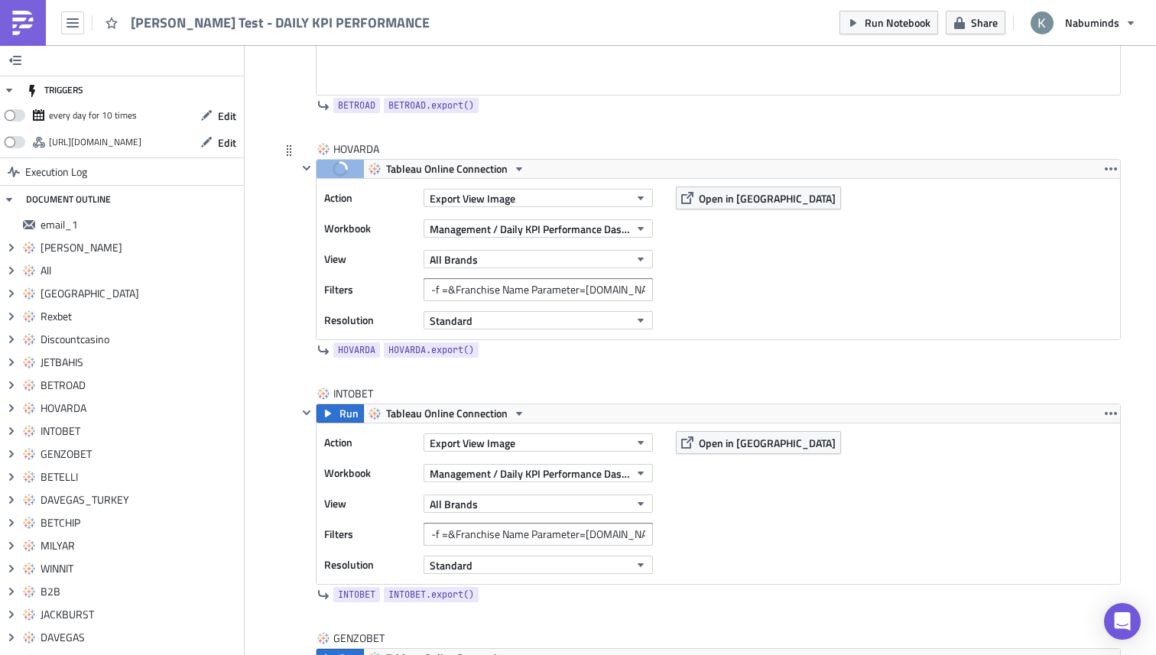
scroll to position [2644, 0]
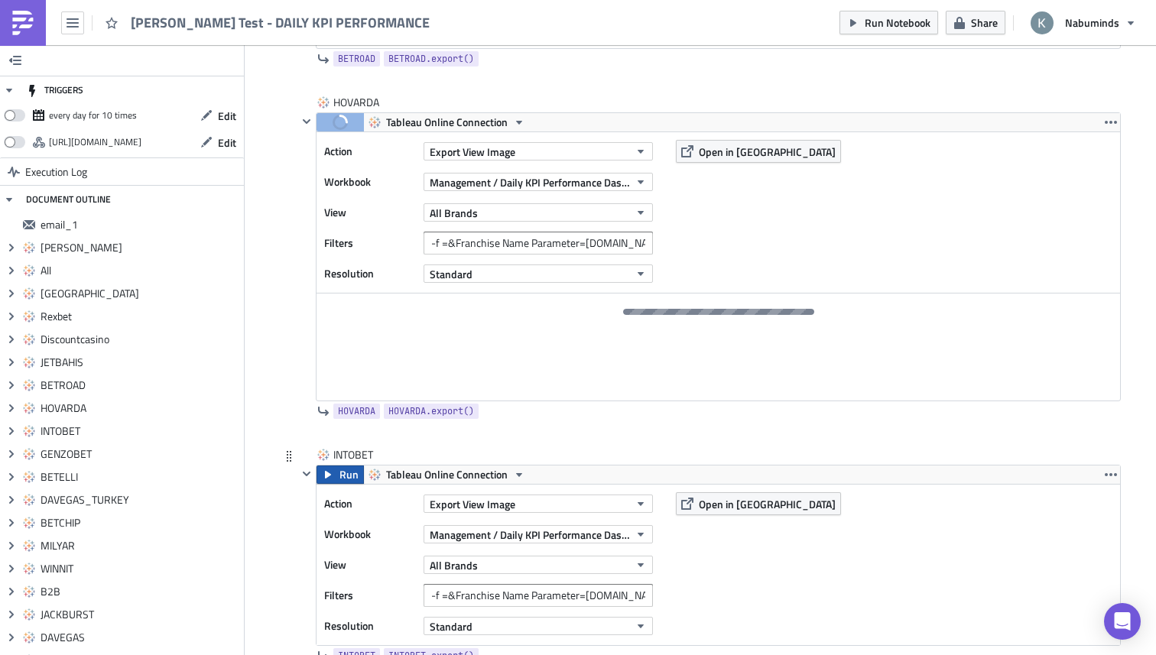
click at [339, 481] on button "Run" at bounding box center [340, 475] width 47 height 18
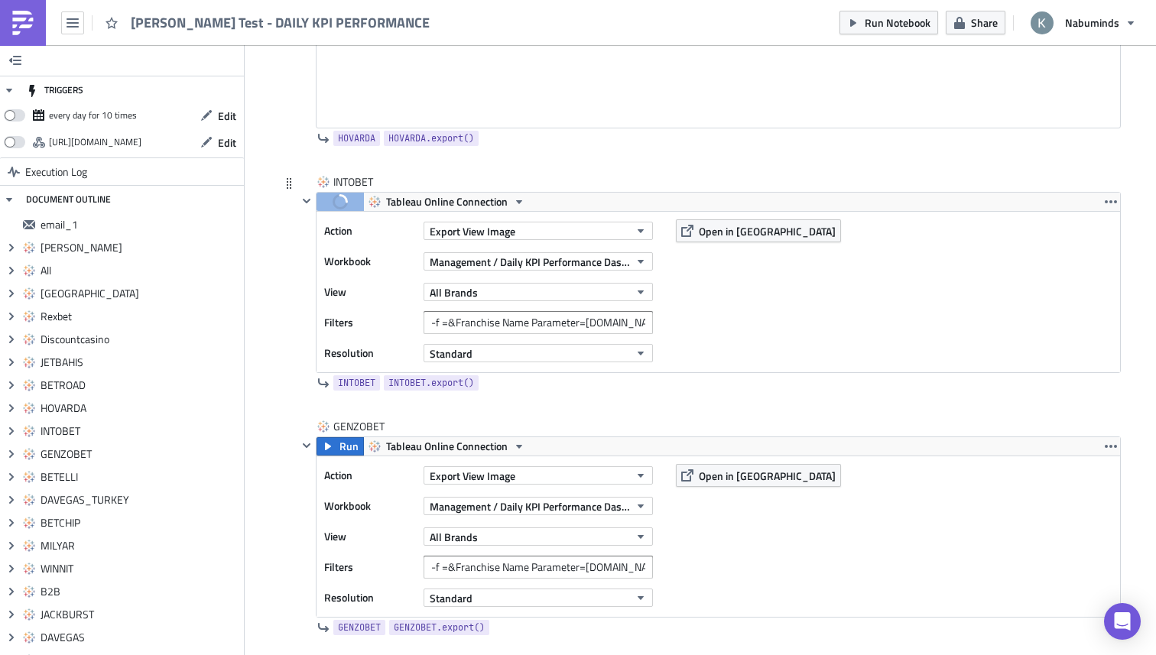
scroll to position [2940, 0]
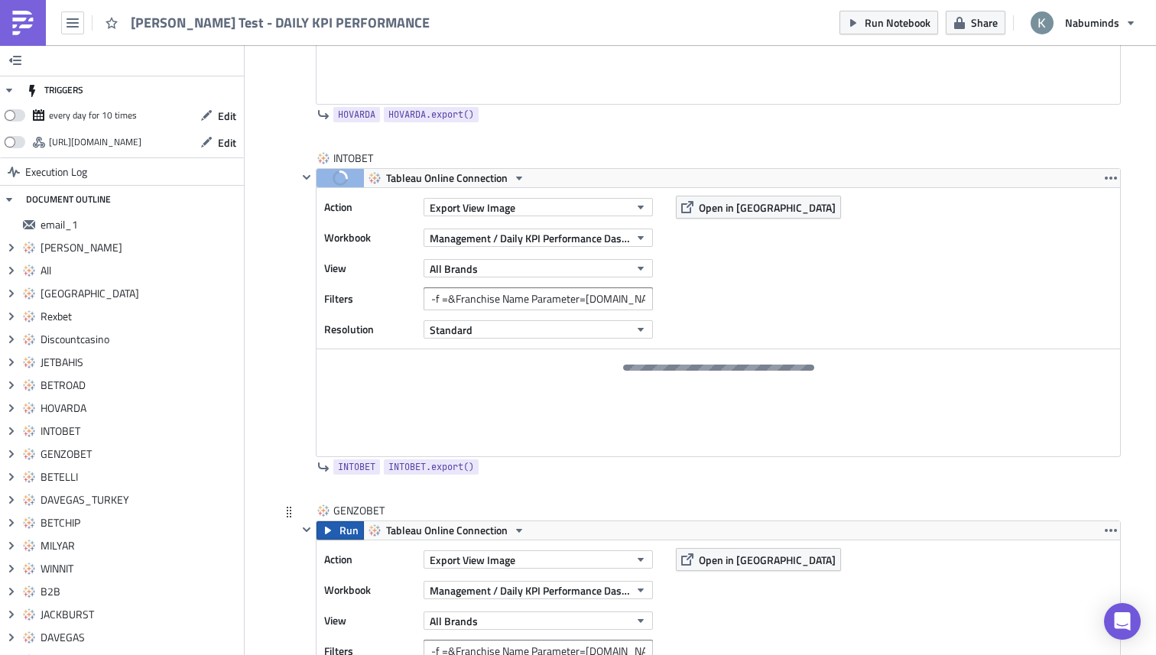
click at [343, 537] on span "Run" at bounding box center [349, 531] width 19 height 18
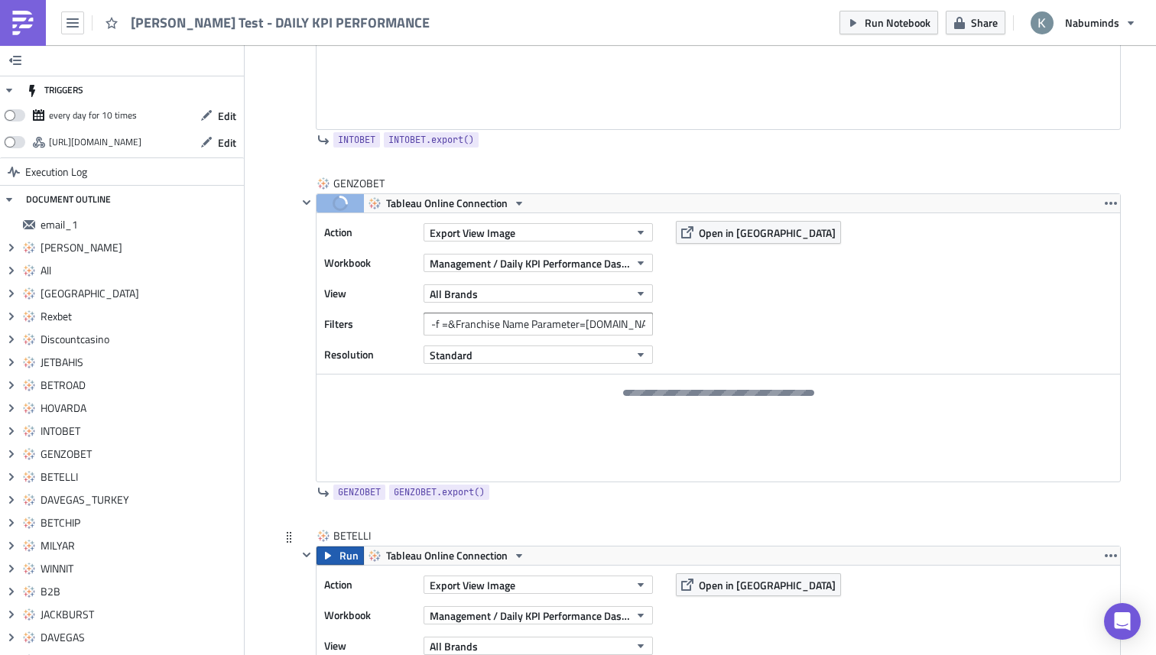
click at [338, 565] on button "Run" at bounding box center [340, 556] width 47 height 18
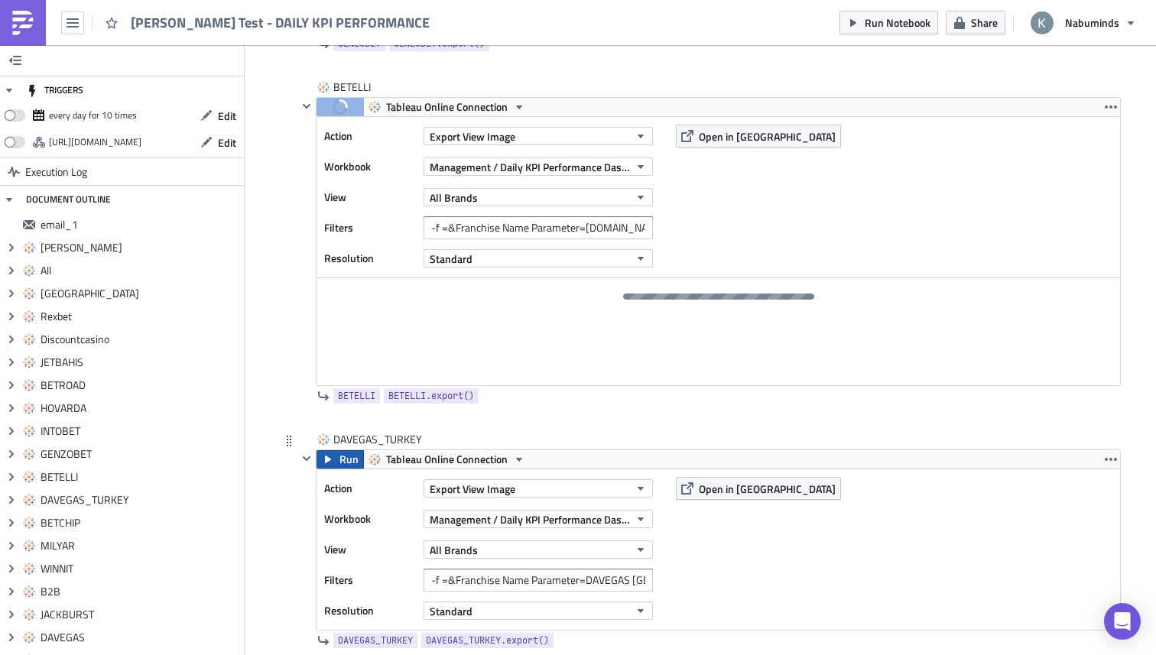
click at [340, 465] on span "Run" at bounding box center [349, 459] width 19 height 18
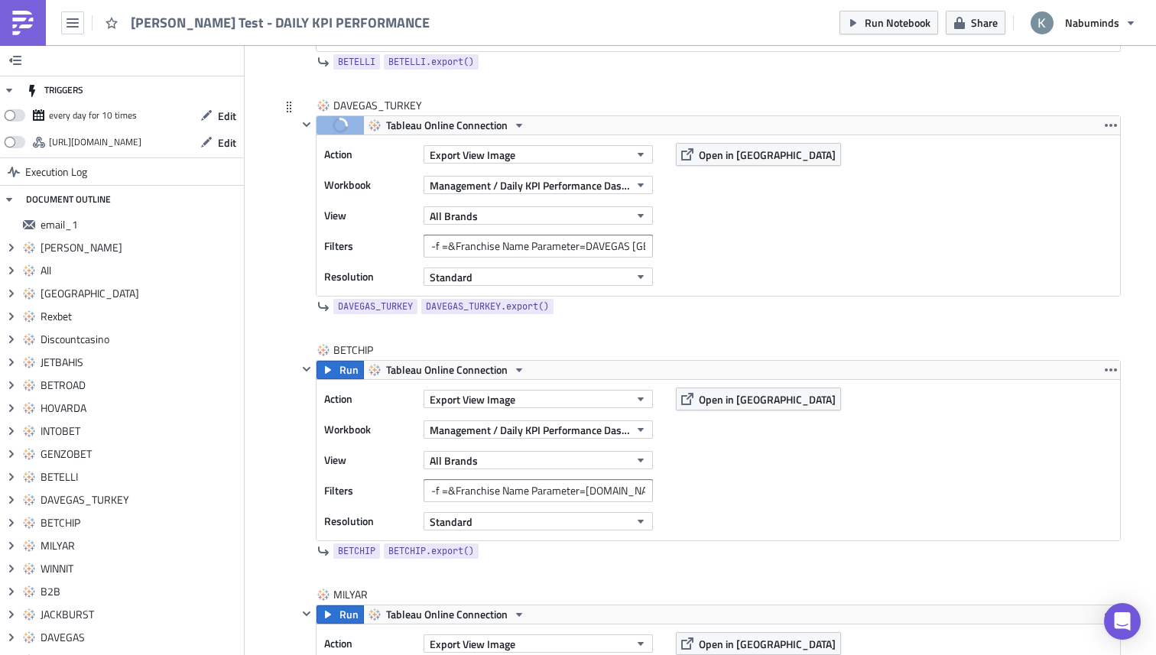
scroll to position [4031, 0]
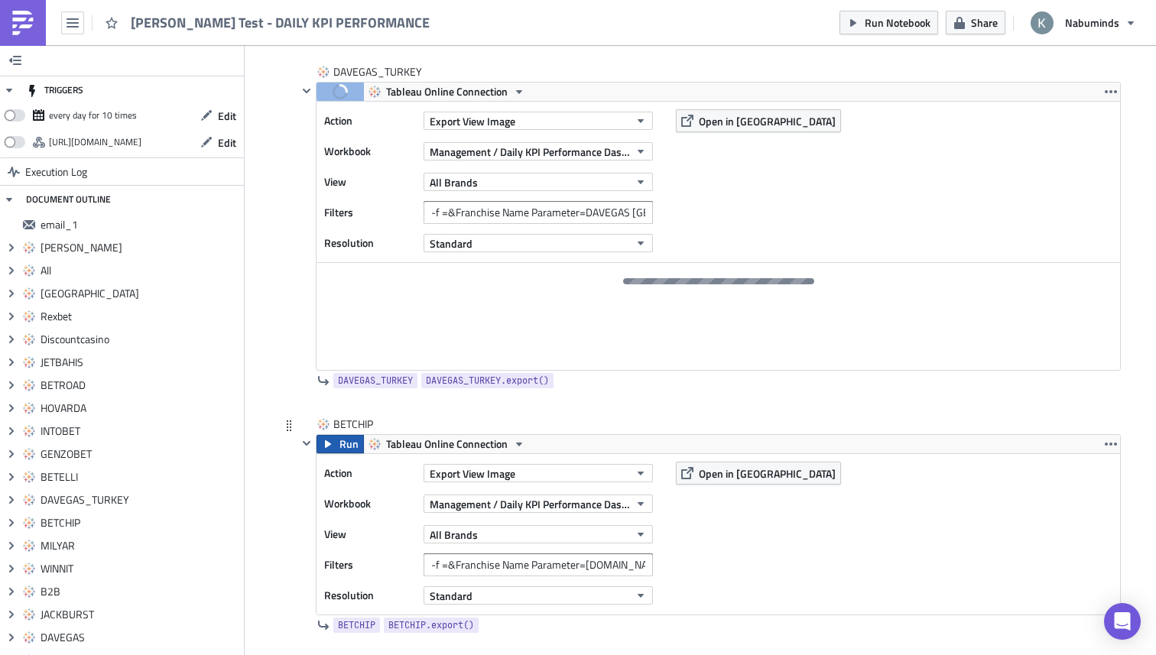
click at [343, 449] on span "Run" at bounding box center [349, 444] width 19 height 18
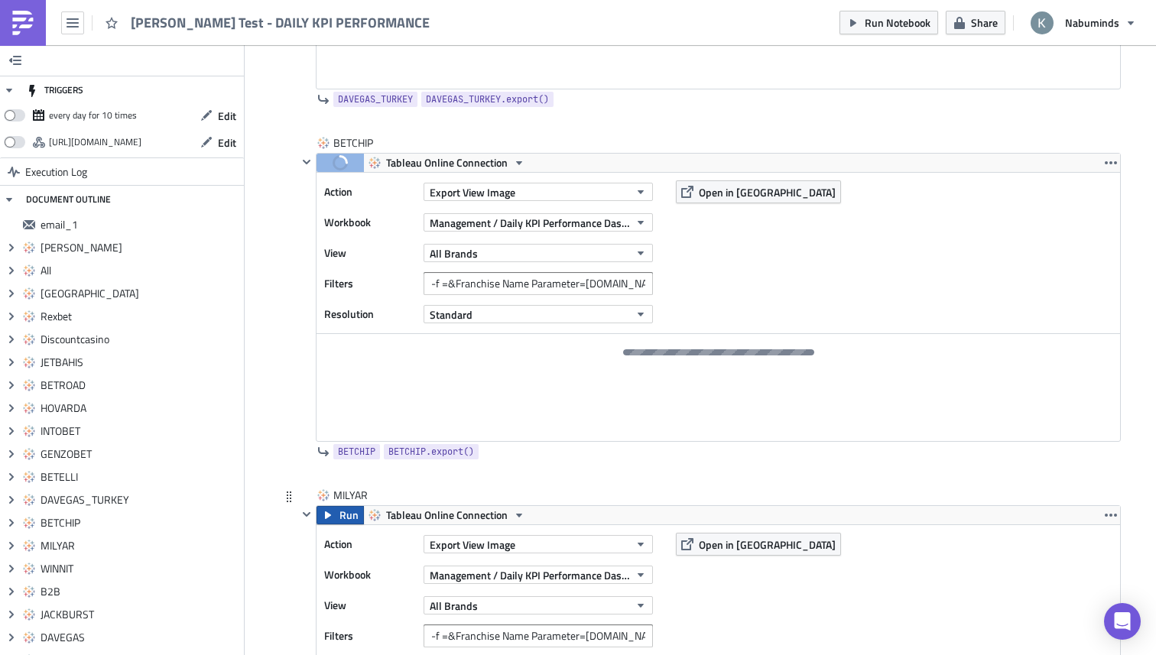
click at [341, 518] on span "Run" at bounding box center [349, 515] width 19 height 18
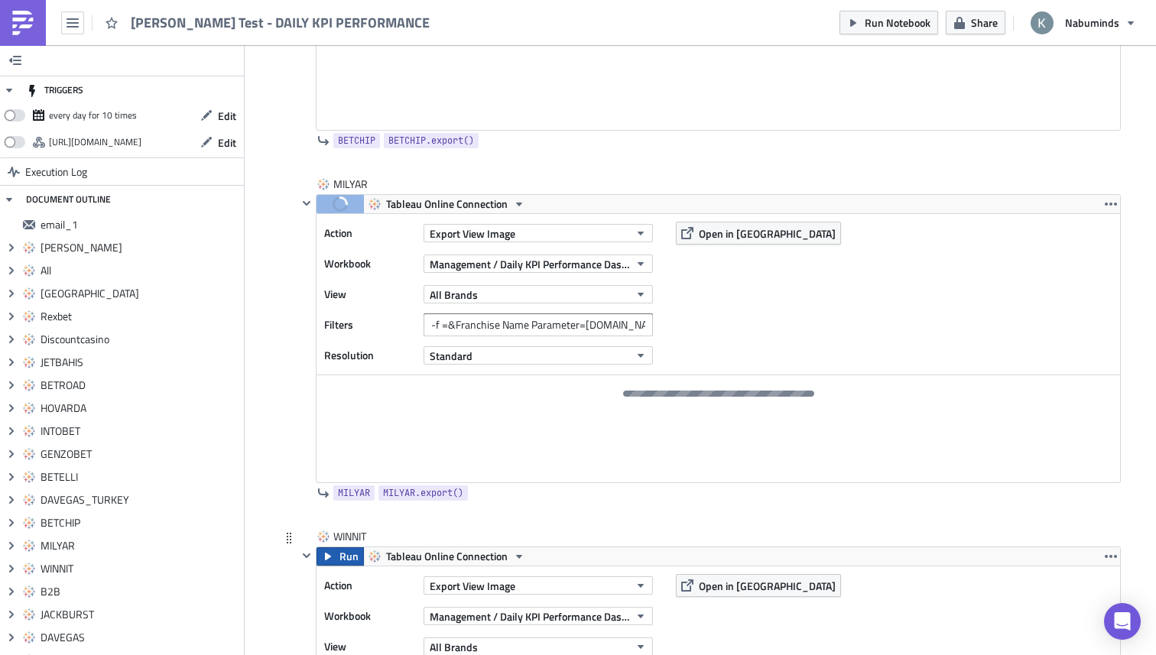
click at [337, 554] on button "Run" at bounding box center [340, 557] width 47 height 18
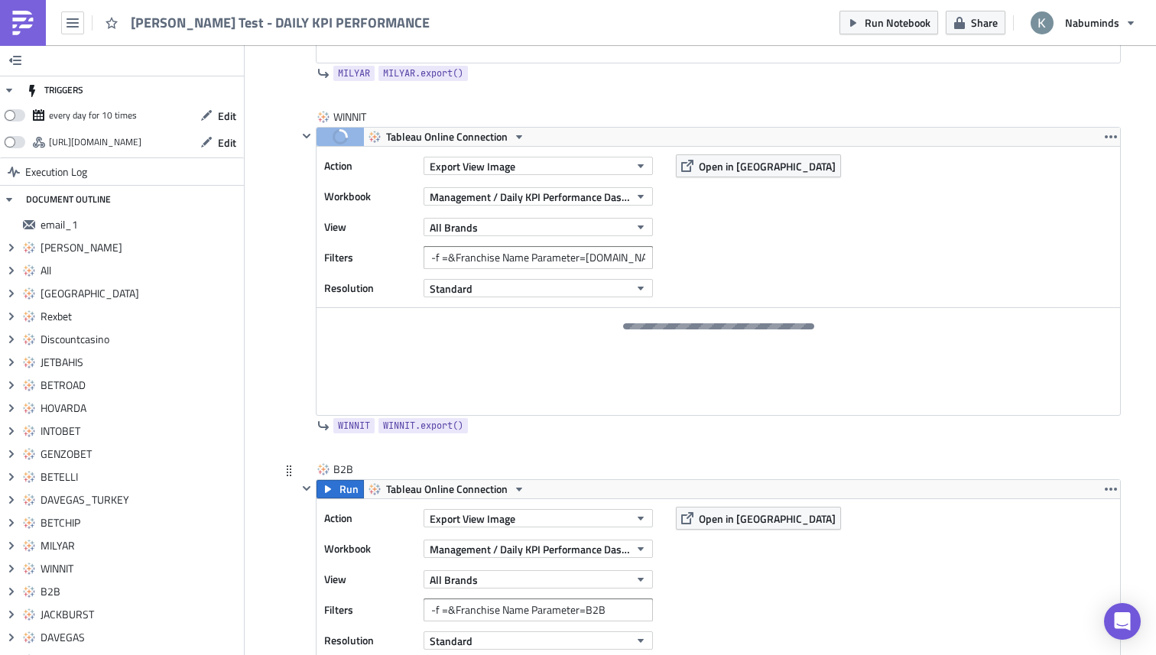
scroll to position [4992, 0]
click at [346, 502] on div "Action Export View Image Workbook Management / Daily KPI Performance Dashboard …" at bounding box center [719, 579] width 804 height 161
click at [340, 491] on span "Run" at bounding box center [349, 488] width 19 height 18
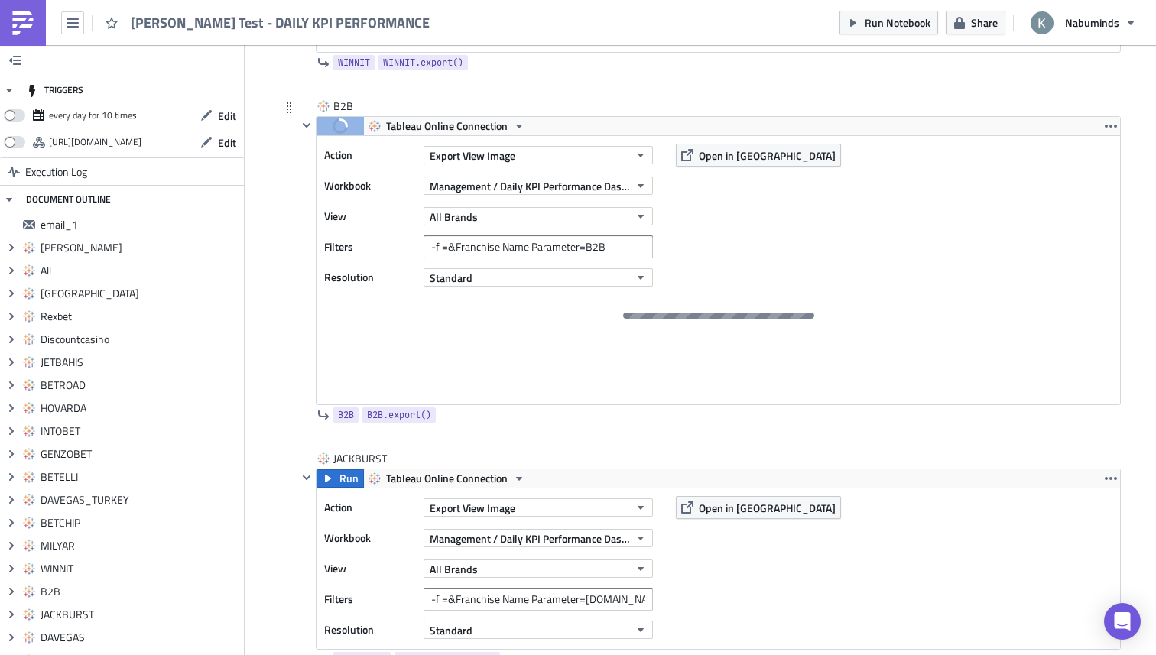
scroll to position [5373, 0]
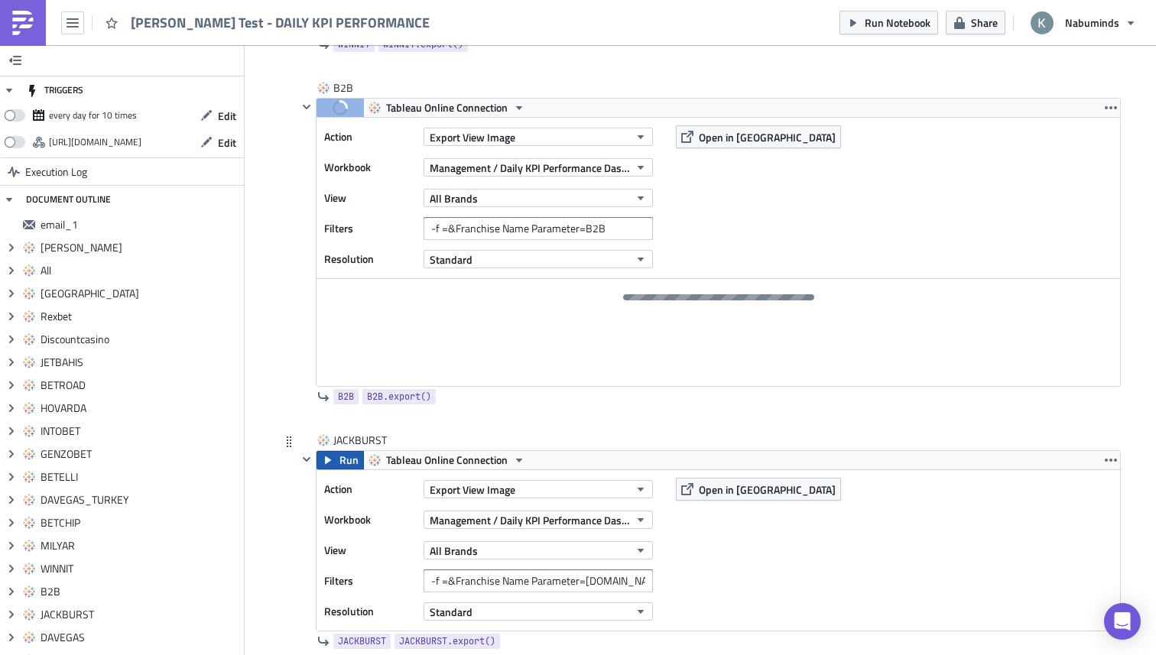
click at [334, 466] on button "Run" at bounding box center [340, 460] width 47 height 18
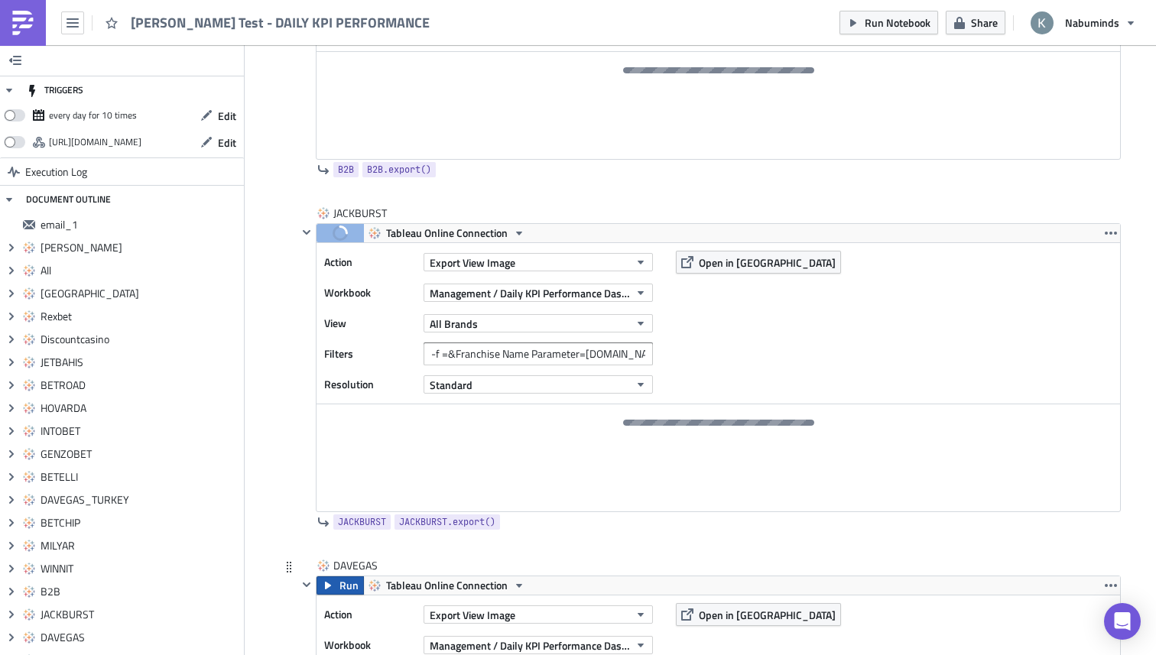
click at [337, 588] on button "Run" at bounding box center [340, 586] width 47 height 18
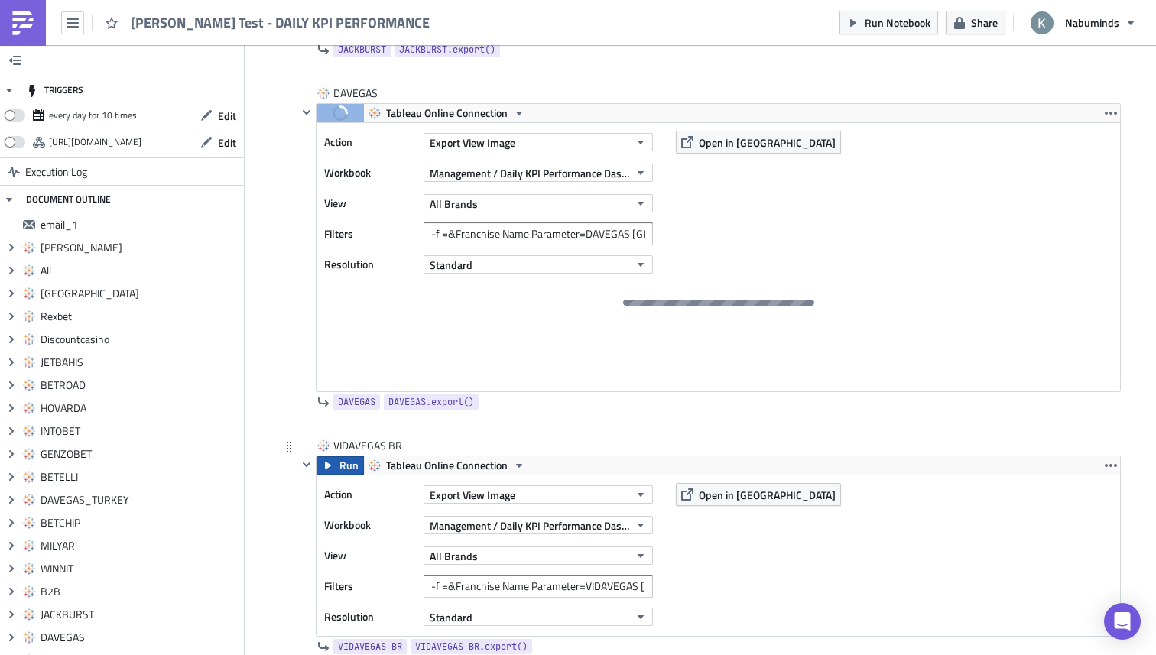
click at [343, 469] on span "Run" at bounding box center [349, 466] width 19 height 18
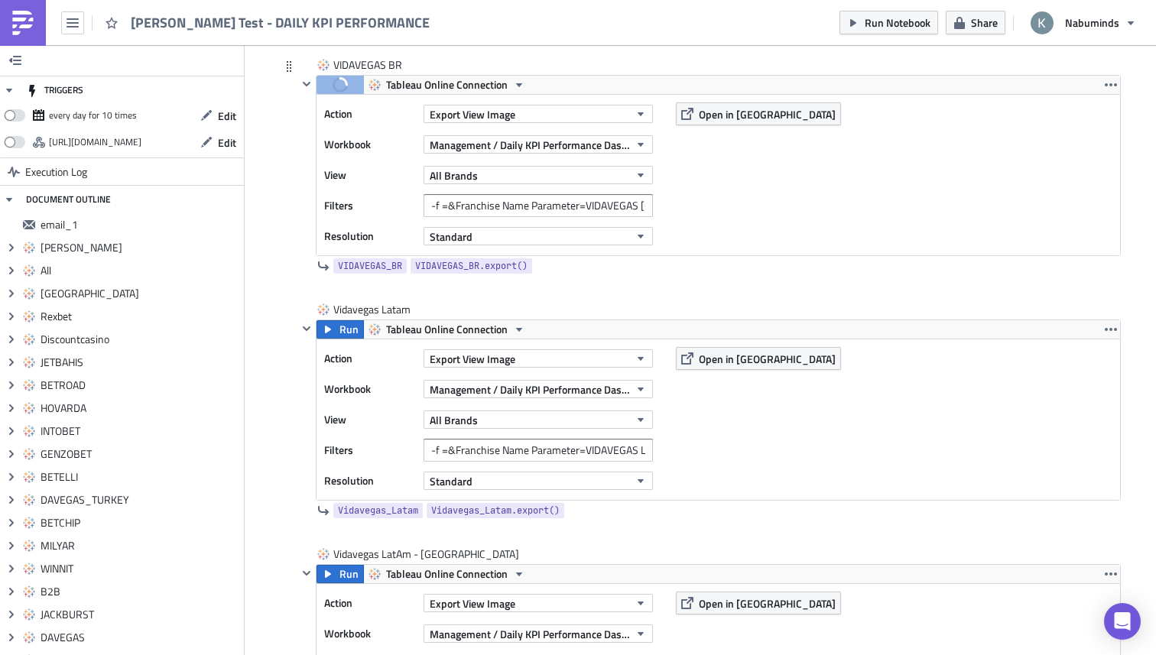
scroll to position [6427, 0]
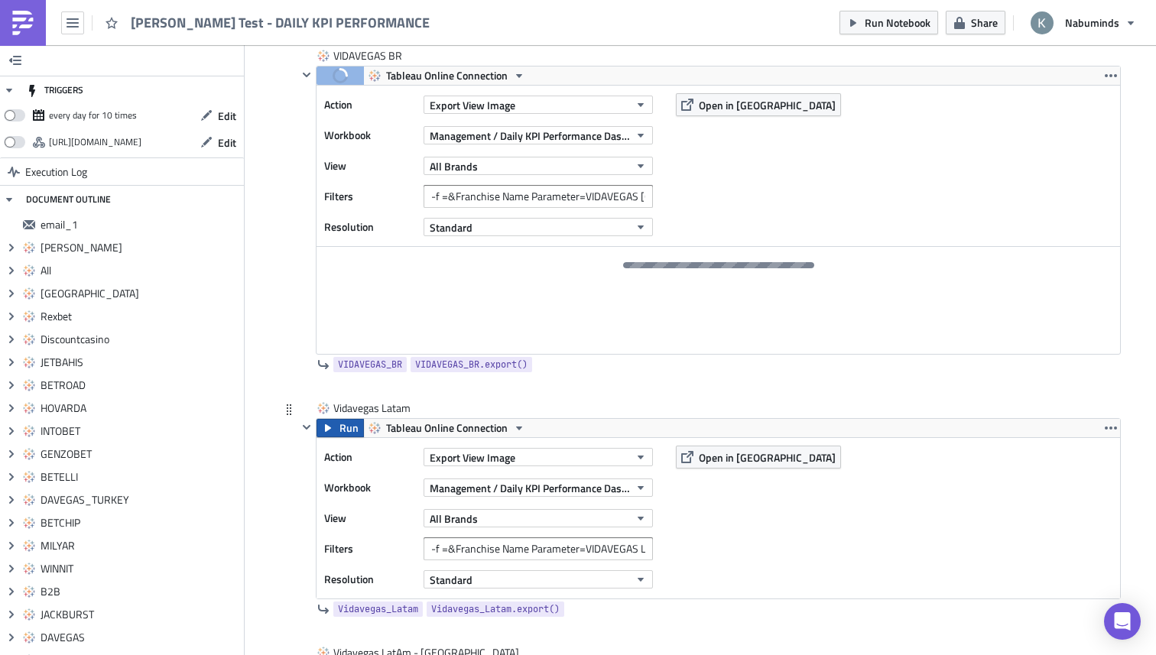
click at [334, 430] on button "Run" at bounding box center [340, 428] width 47 height 18
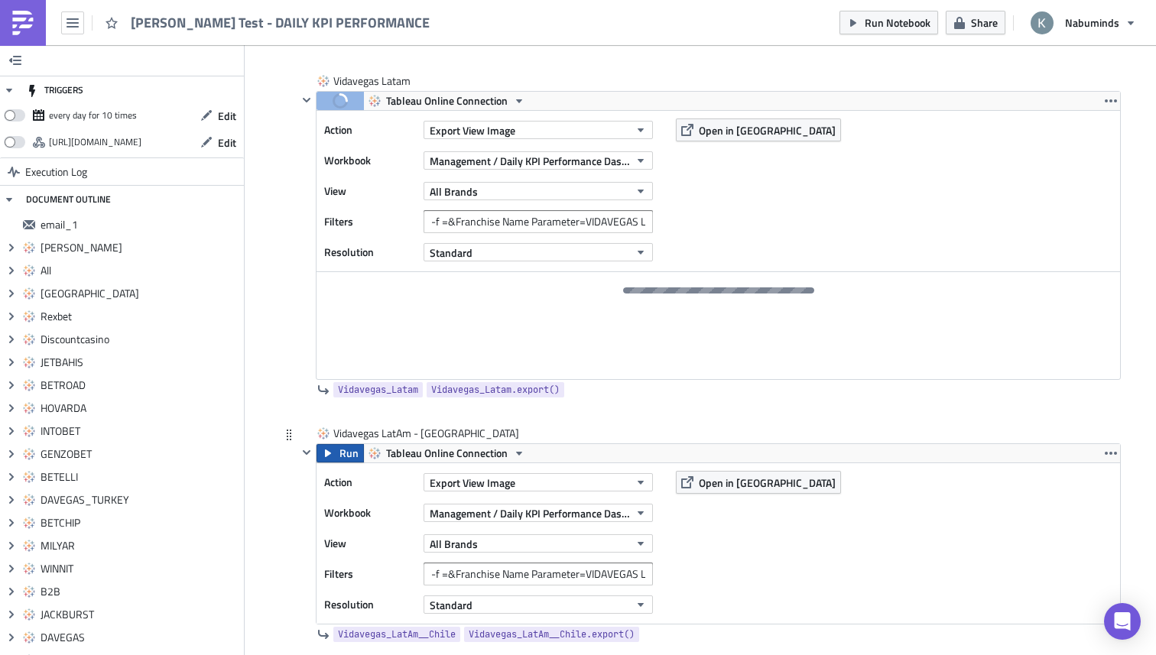
click at [338, 453] on button "Run" at bounding box center [340, 453] width 47 height 18
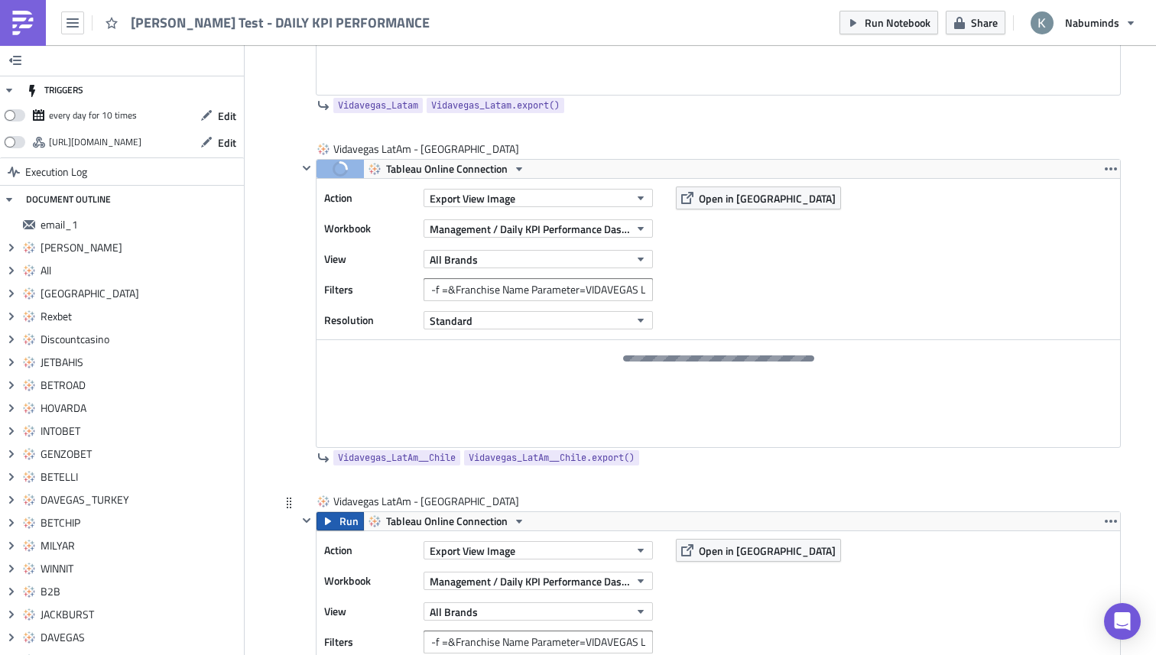
click at [343, 531] on span "Run" at bounding box center [349, 521] width 19 height 18
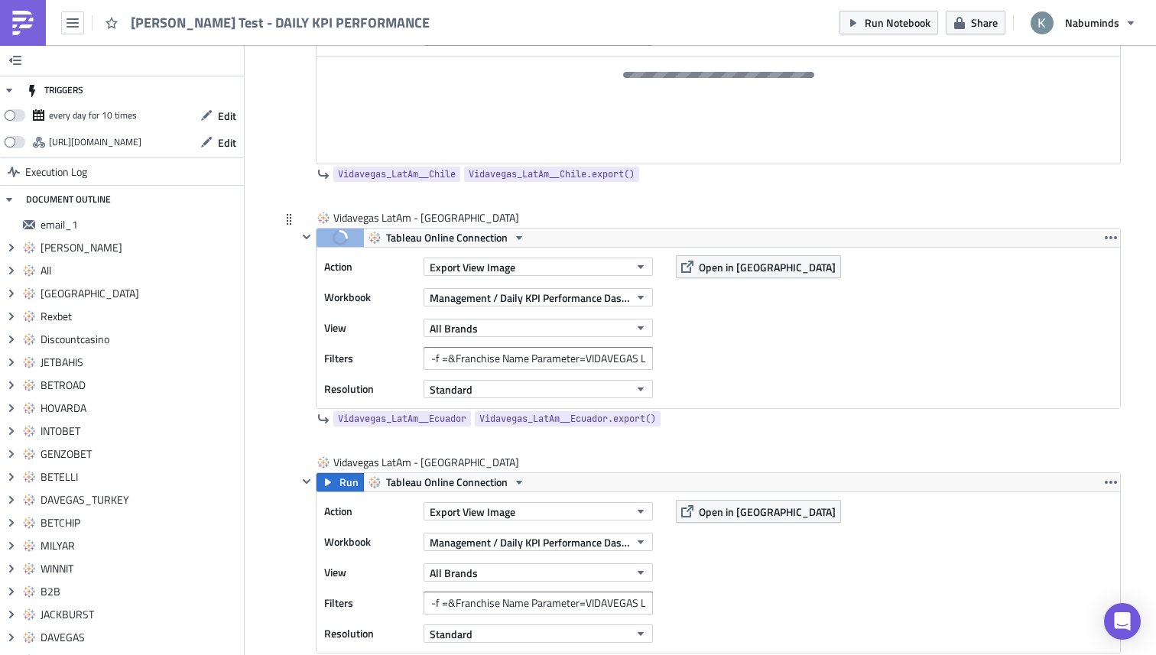
scroll to position [7326, 0]
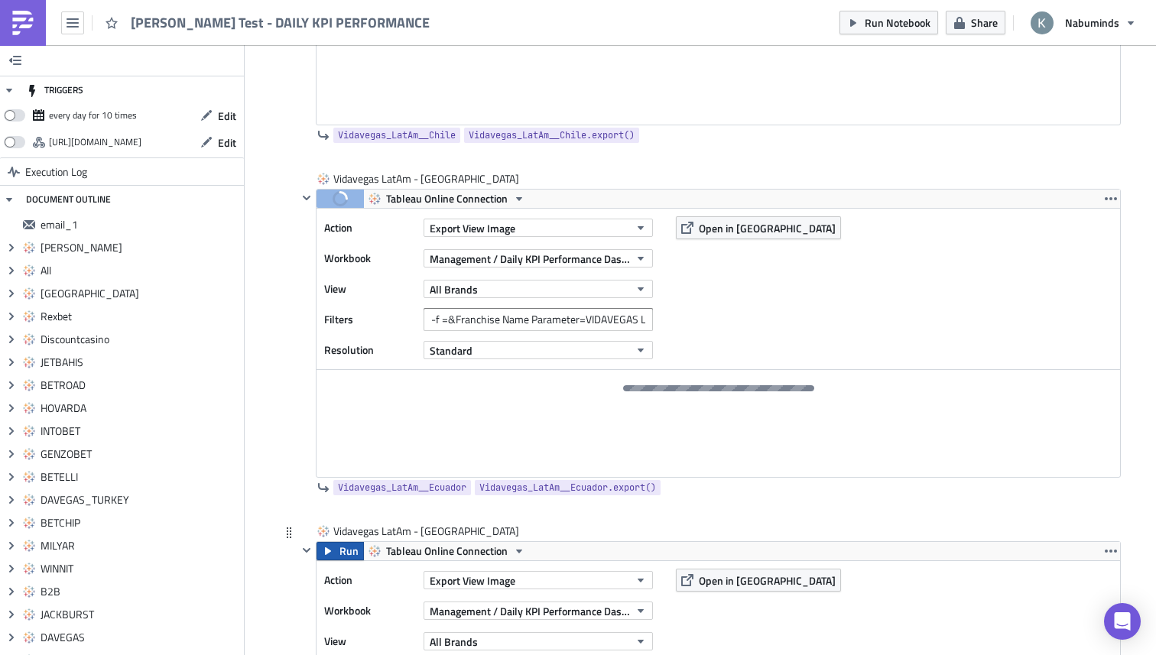
click at [343, 558] on span "Run" at bounding box center [349, 551] width 19 height 18
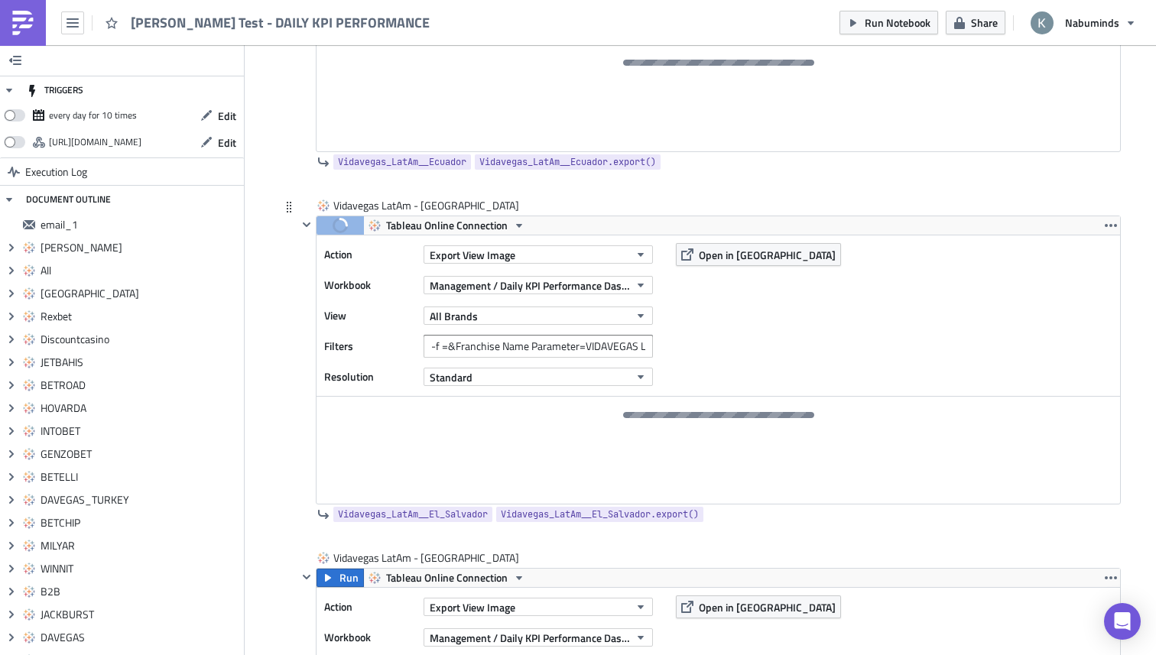
scroll to position [7672, 0]
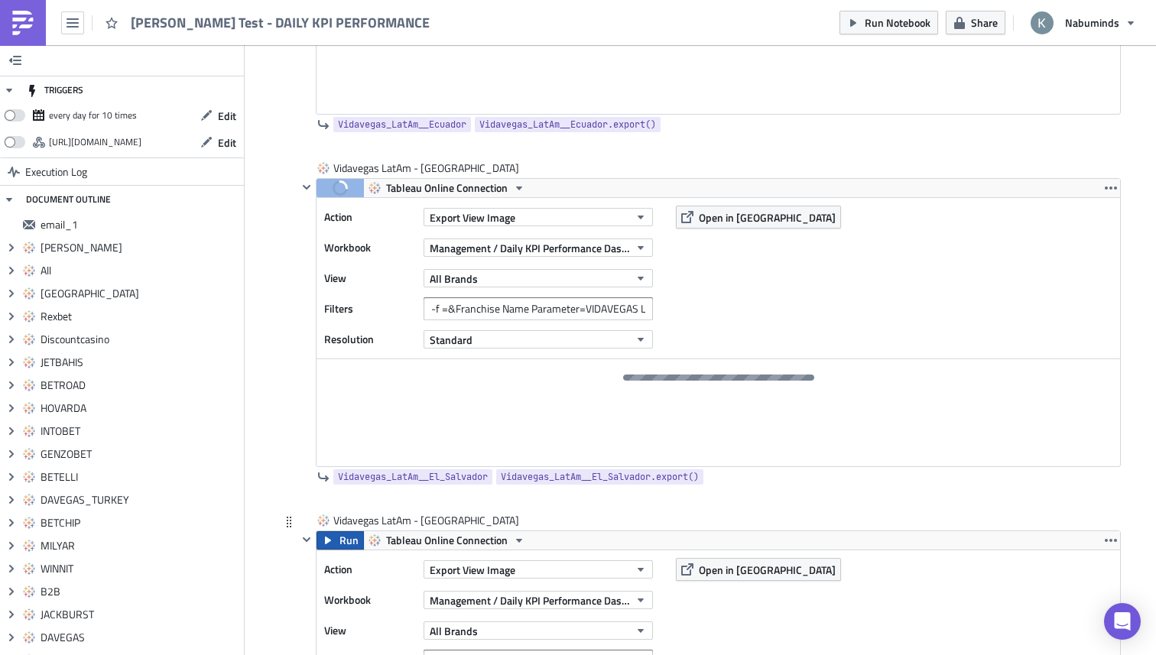
click at [346, 548] on span "Run" at bounding box center [349, 540] width 19 height 18
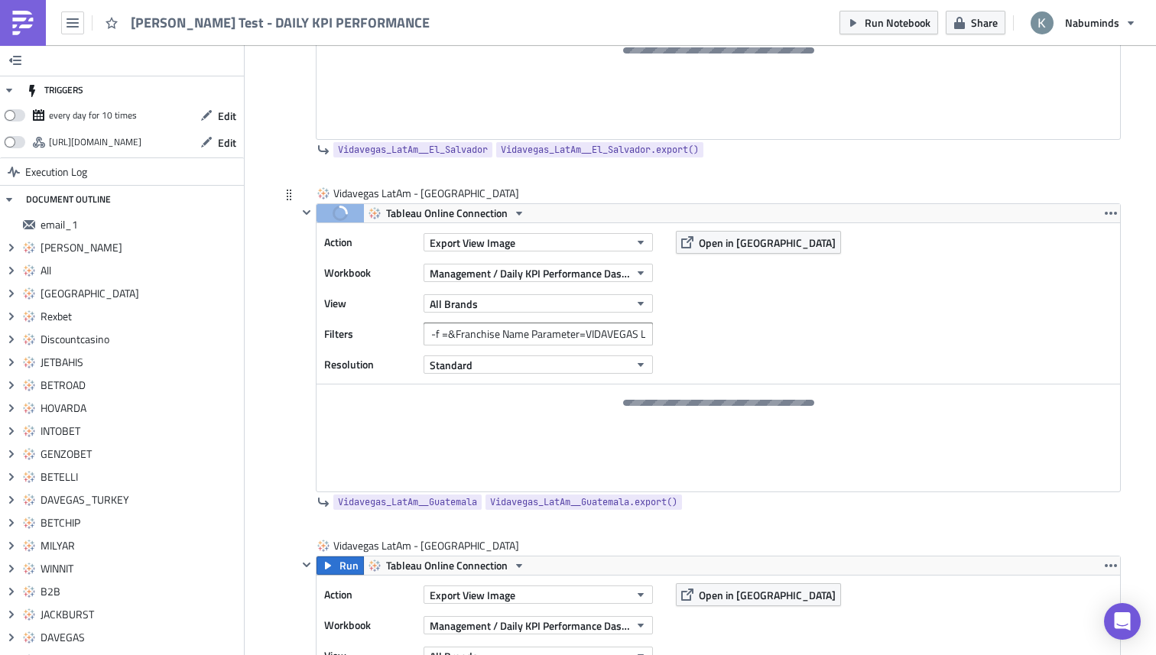
scroll to position [7985, 0]
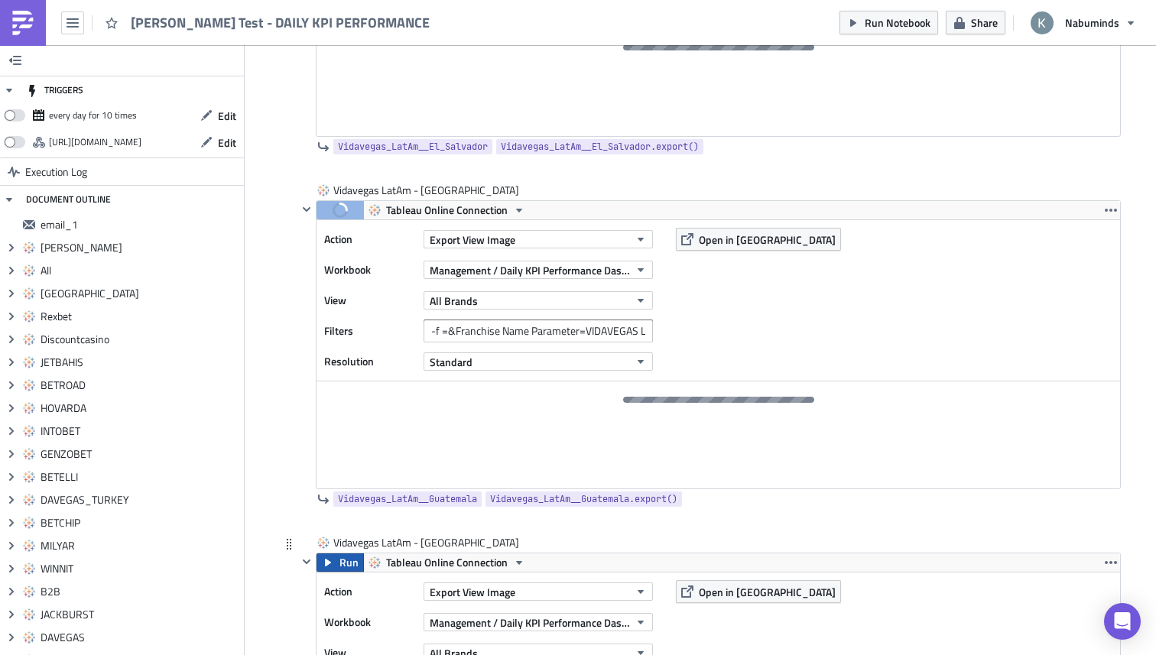
click at [340, 565] on span "Run" at bounding box center [349, 563] width 19 height 18
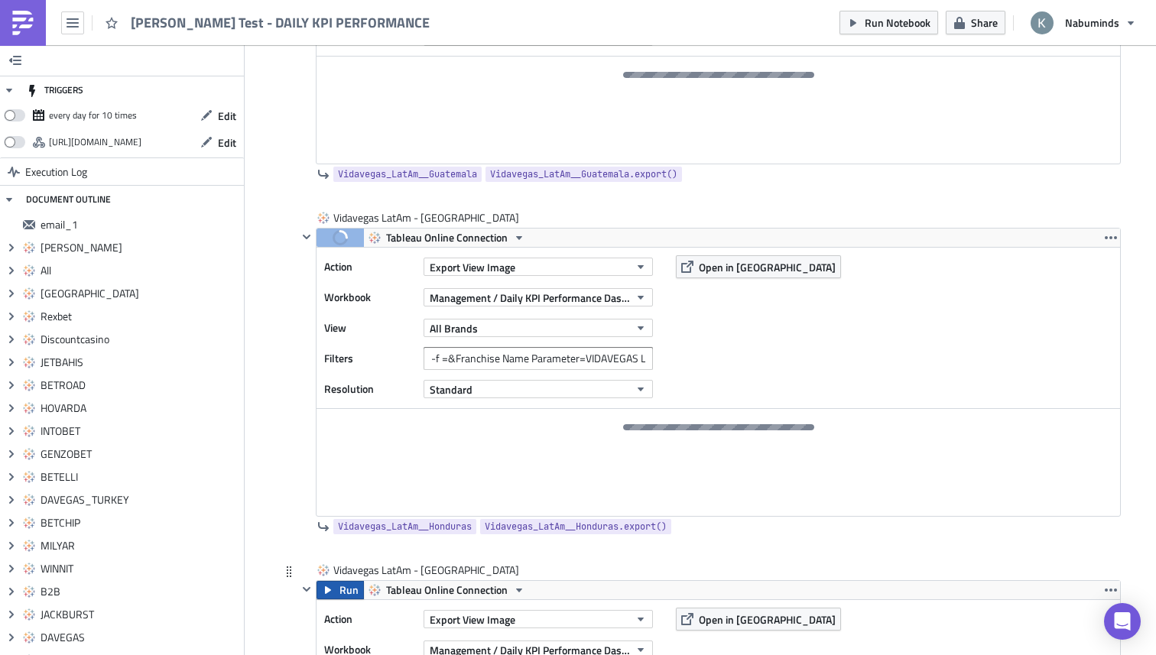
click at [340, 594] on span "Run" at bounding box center [349, 590] width 19 height 18
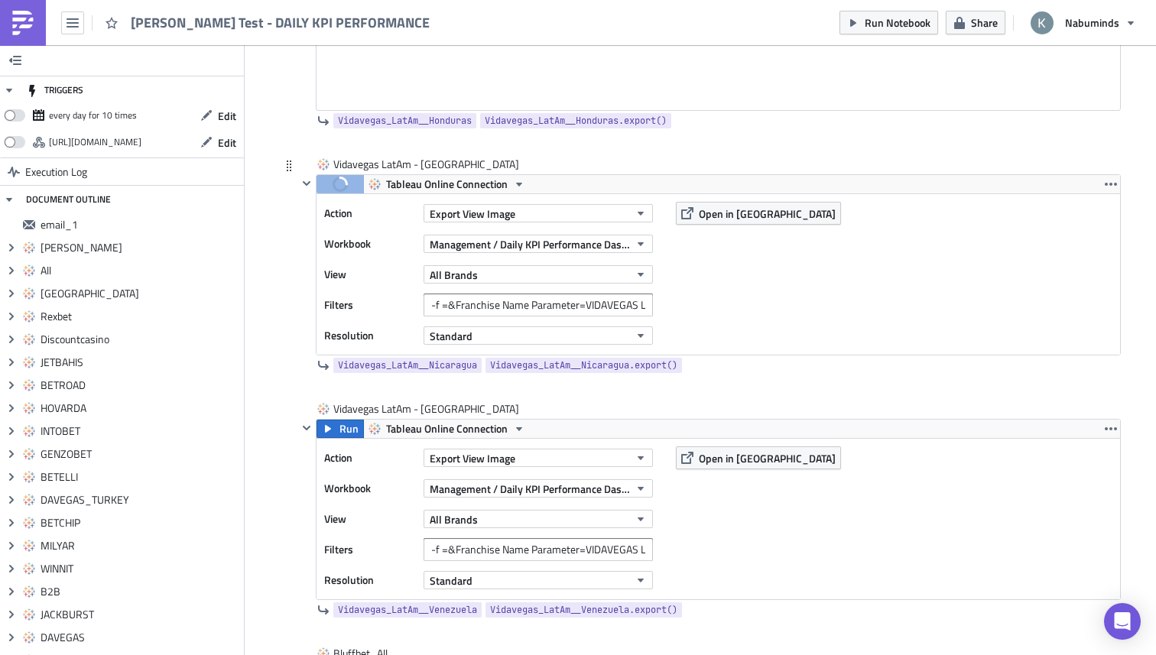
scroll to position [8697, 0]
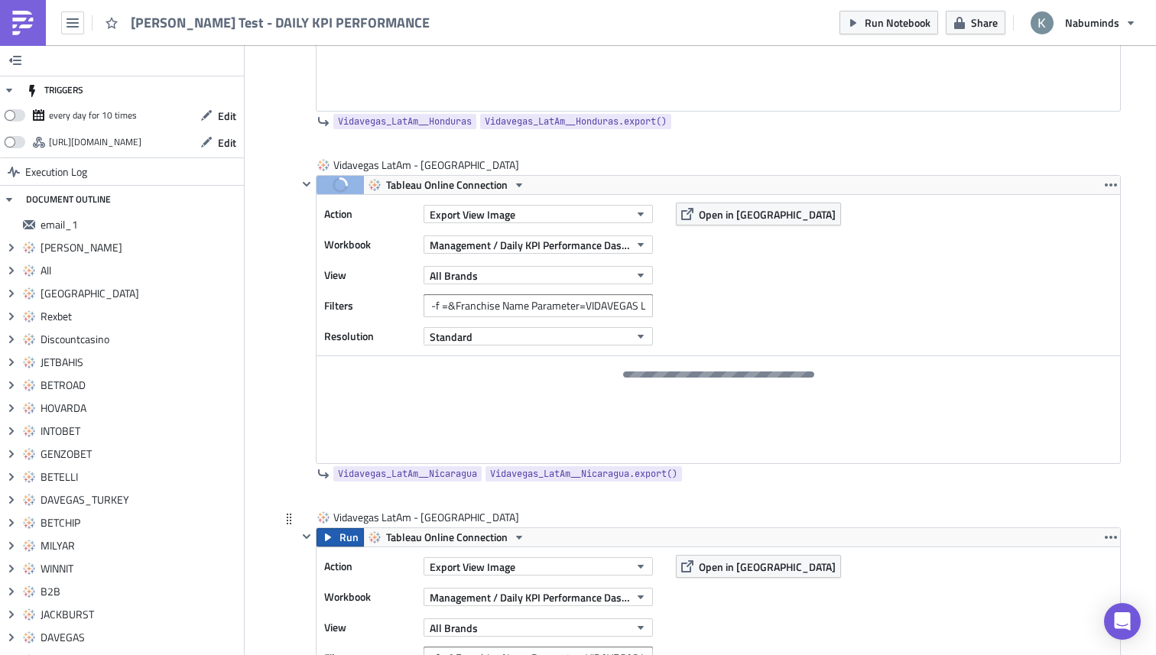
click at [336, 541] on button "Run" at bounding box center [340, 537] width 47 height 18
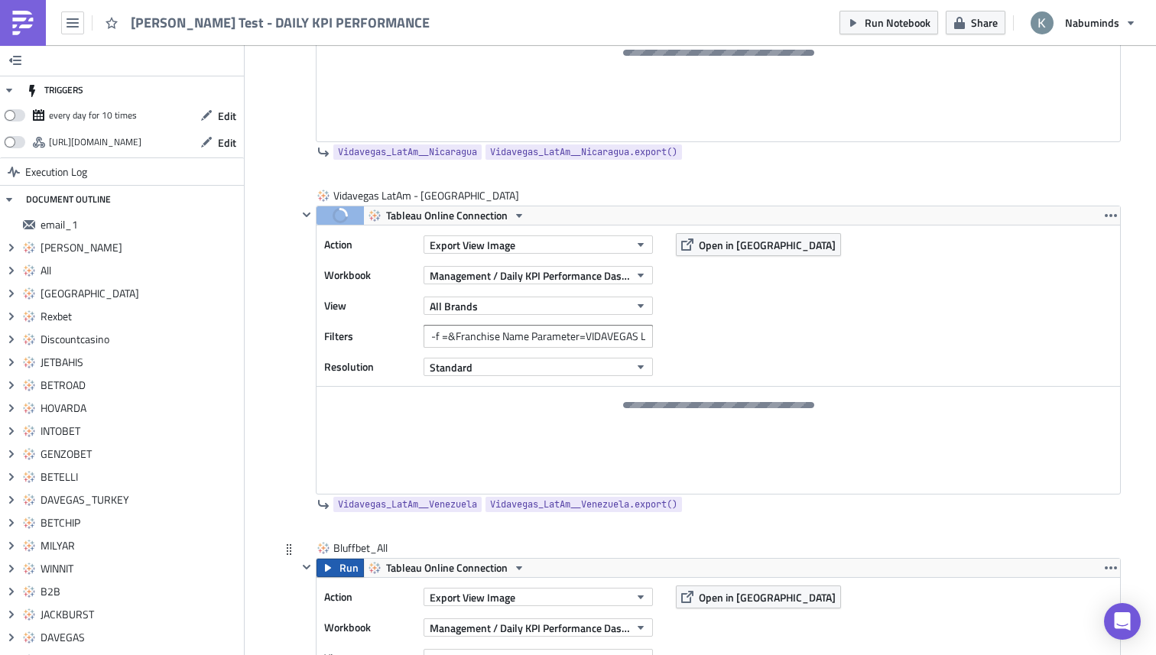
click at [335, 571] on button "Run" at bounding box center [340, 568] width 47 height 18
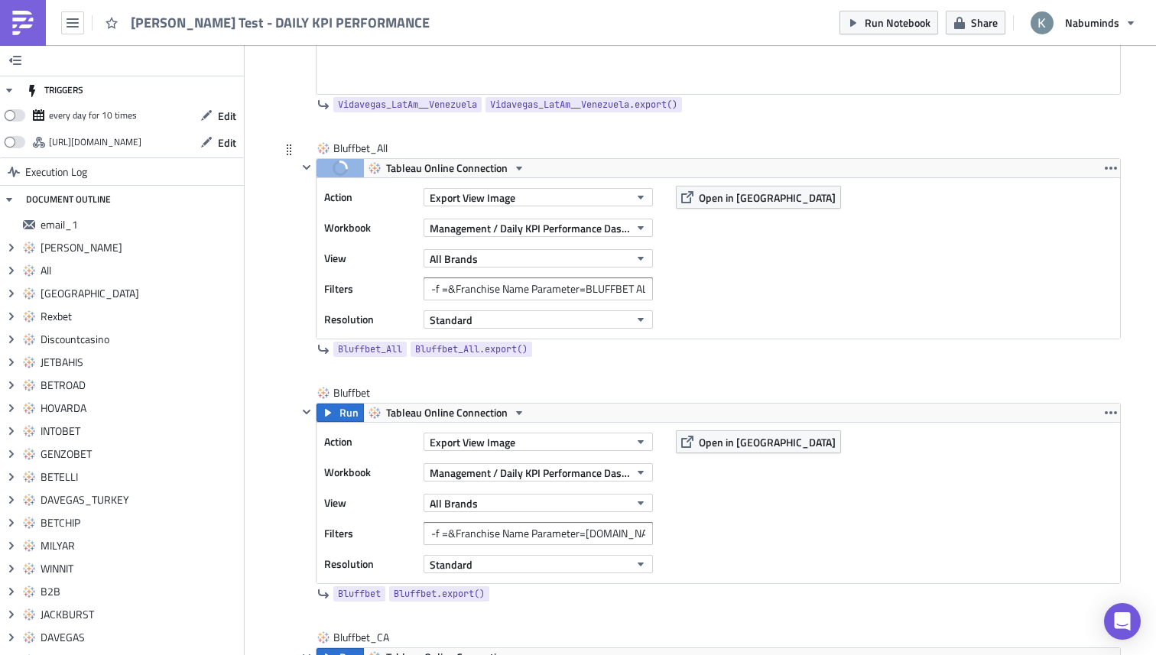
scroll to position [9367, 0]
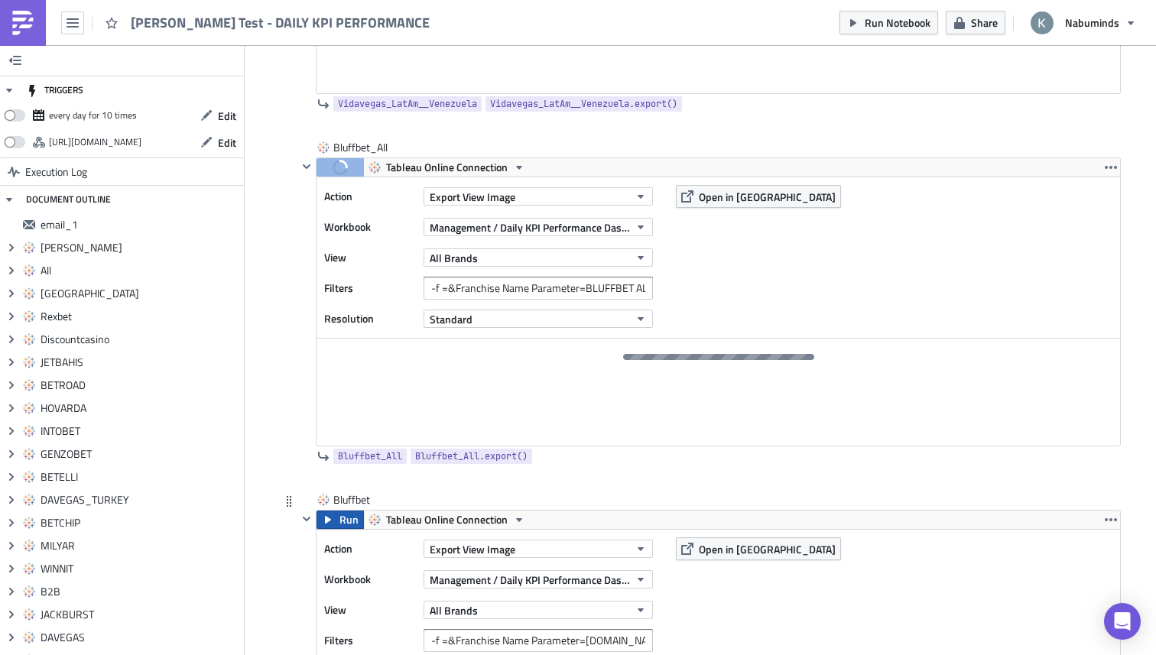
click at [336, 529] on button "Run" at bounding box center [340, 520] width 47 height 18
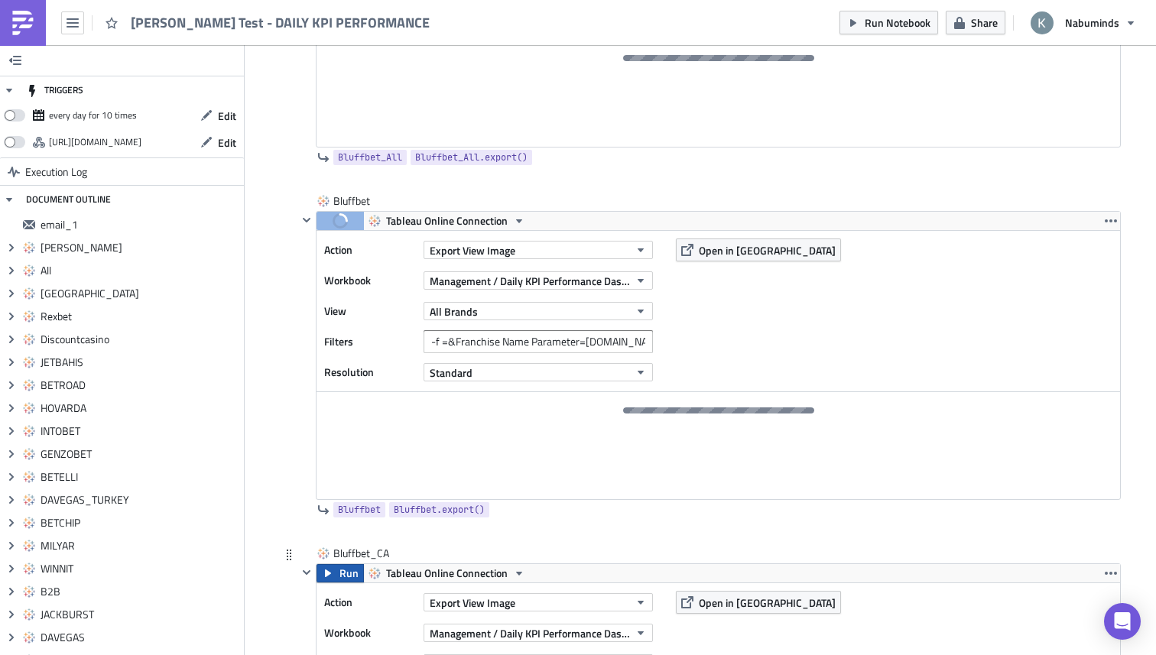
click at [333, 580] on icon "button" at bounding box center [328, 573] width 12 height 12
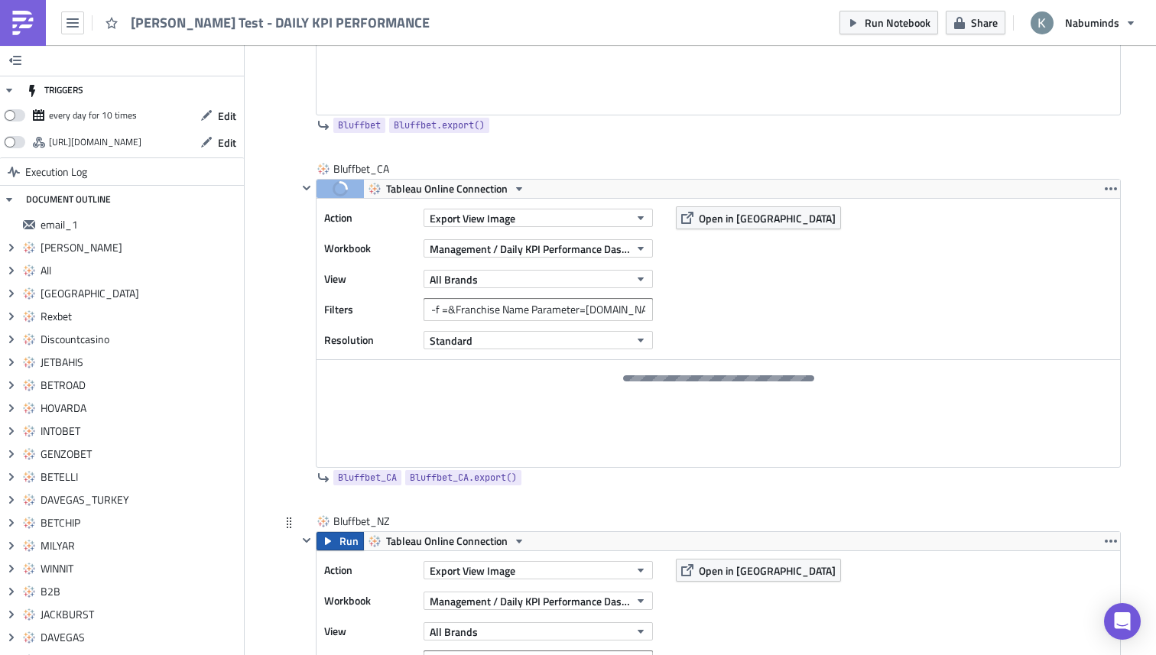
click at [335, 544] on button "Run" at bounding box center [340, 541] width 47 height 18
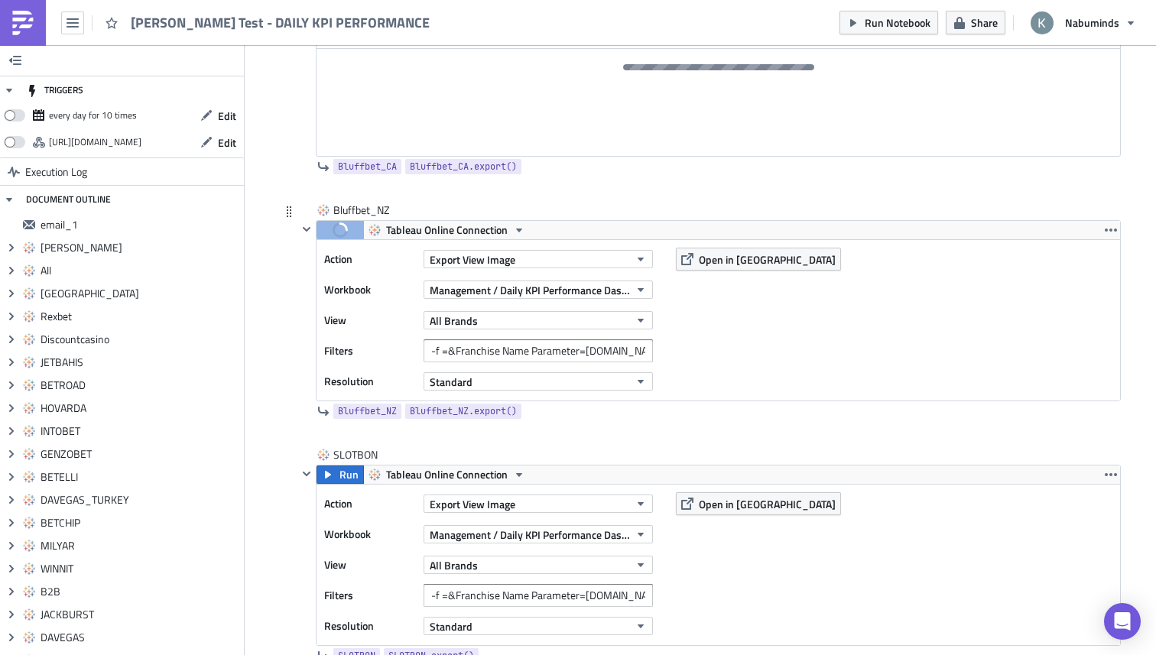
scroll to position [10352, 0]
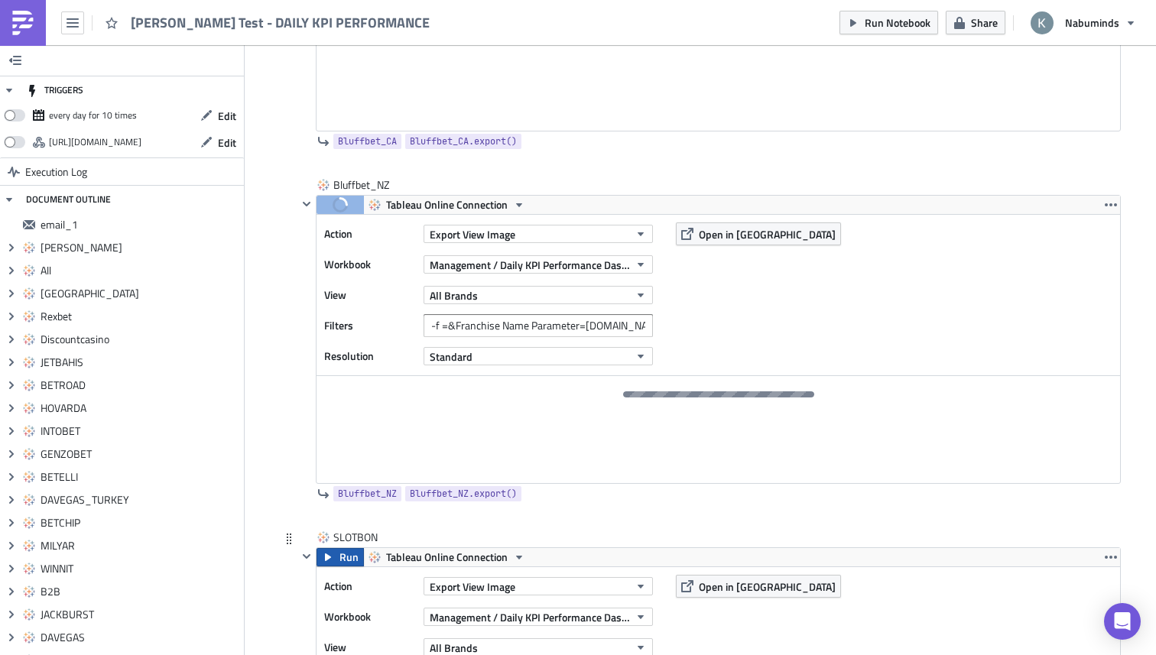
click at [333, 558] on button "Run" at bounding box center [340, 557] width 47 height 18
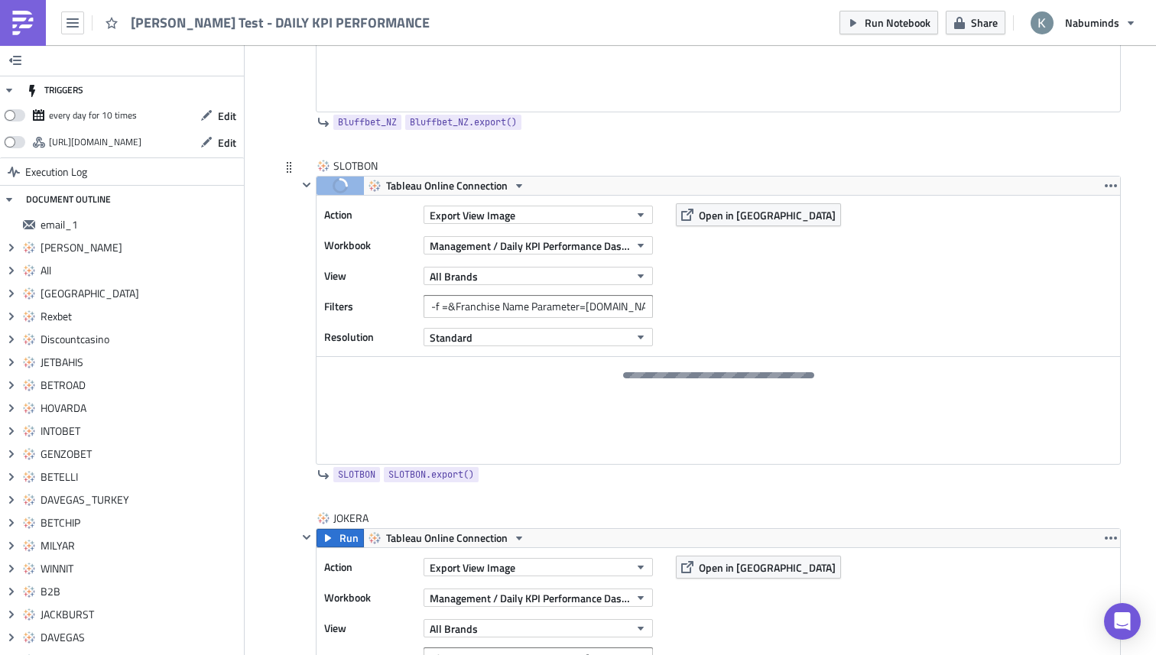
scroll to position [10732, 0]
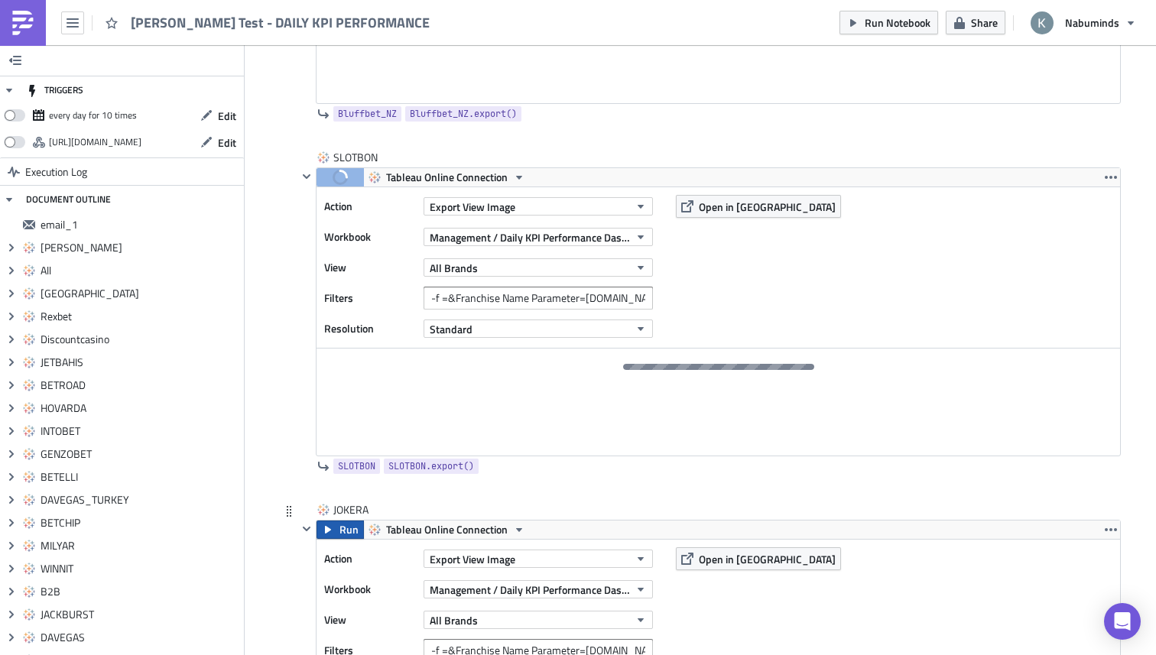
click at [341, 539] on span "Run" at bounding box center [349, 530] width 19 height 18
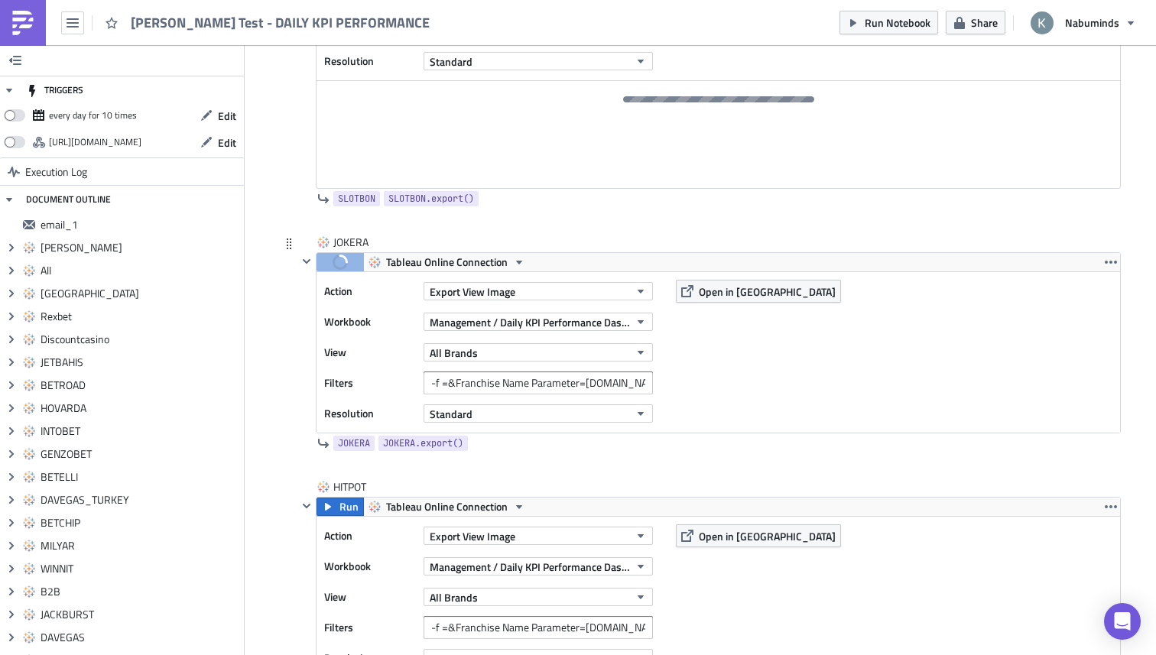
scroll to position [11009, 0]
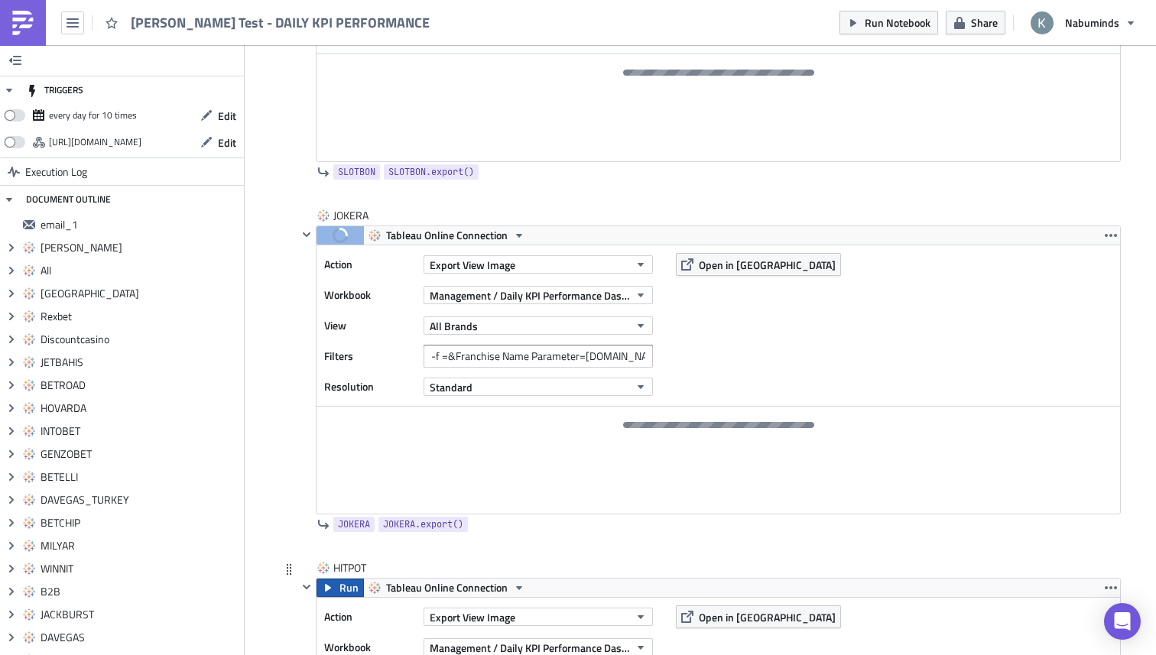
click at [340, 588] on span "Run" at bounding box center [349, 588] width 19 height 18
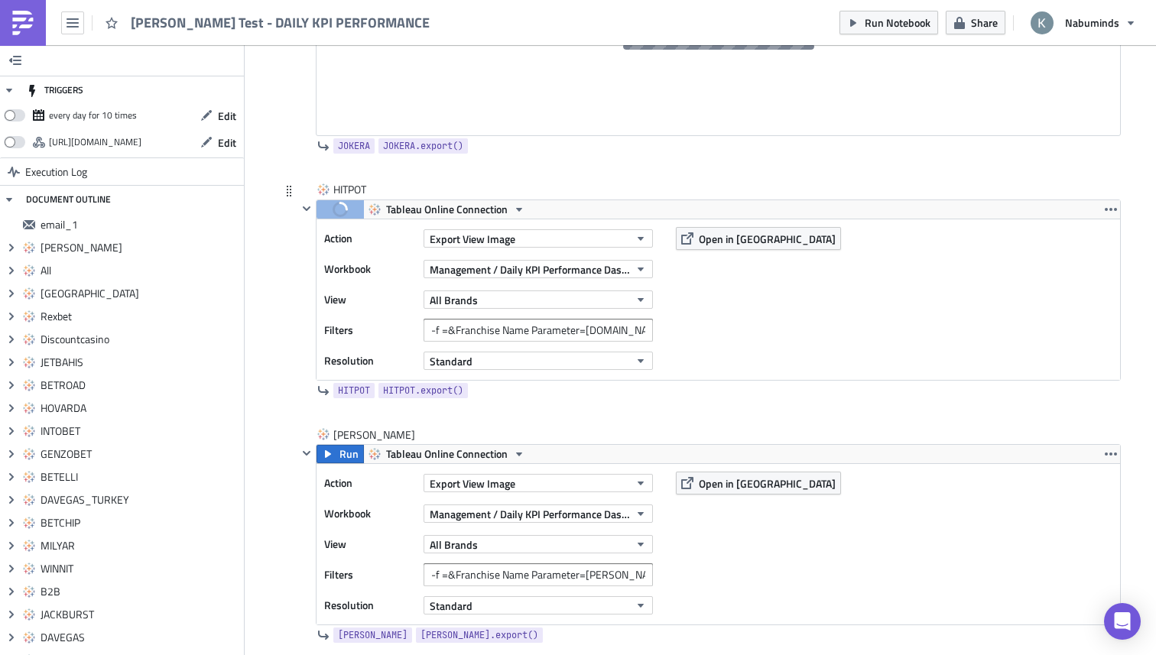
scroll to position [11451, 0]
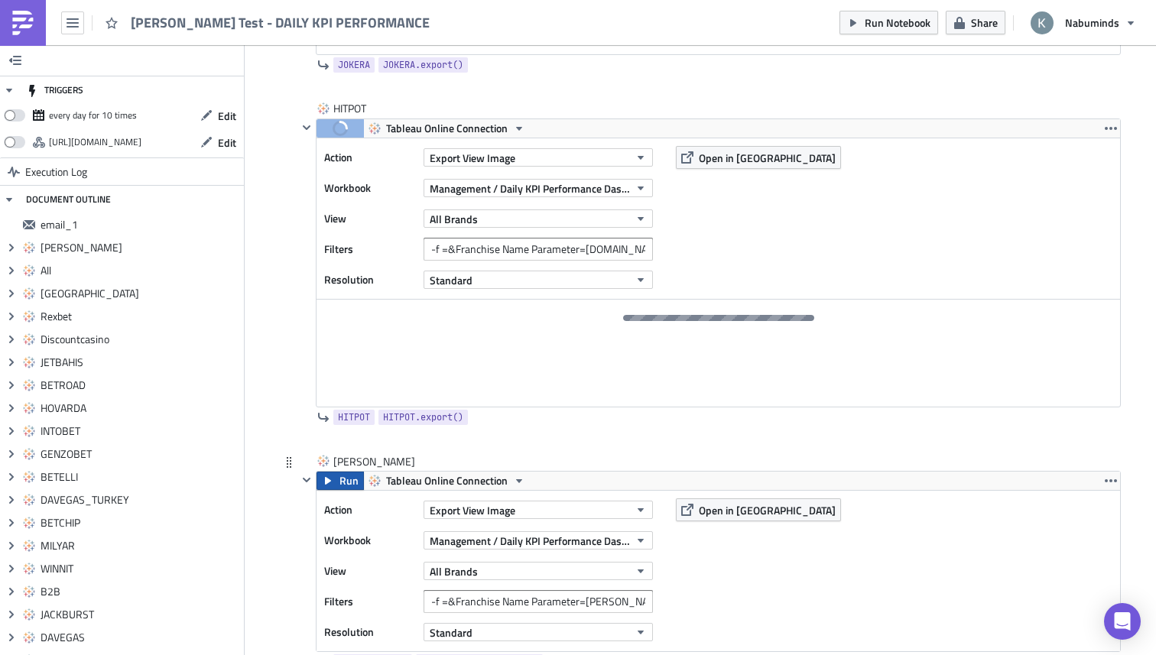
click at [340, 483] on span "Run" at bounding box center [349, 481] width 19 height 18
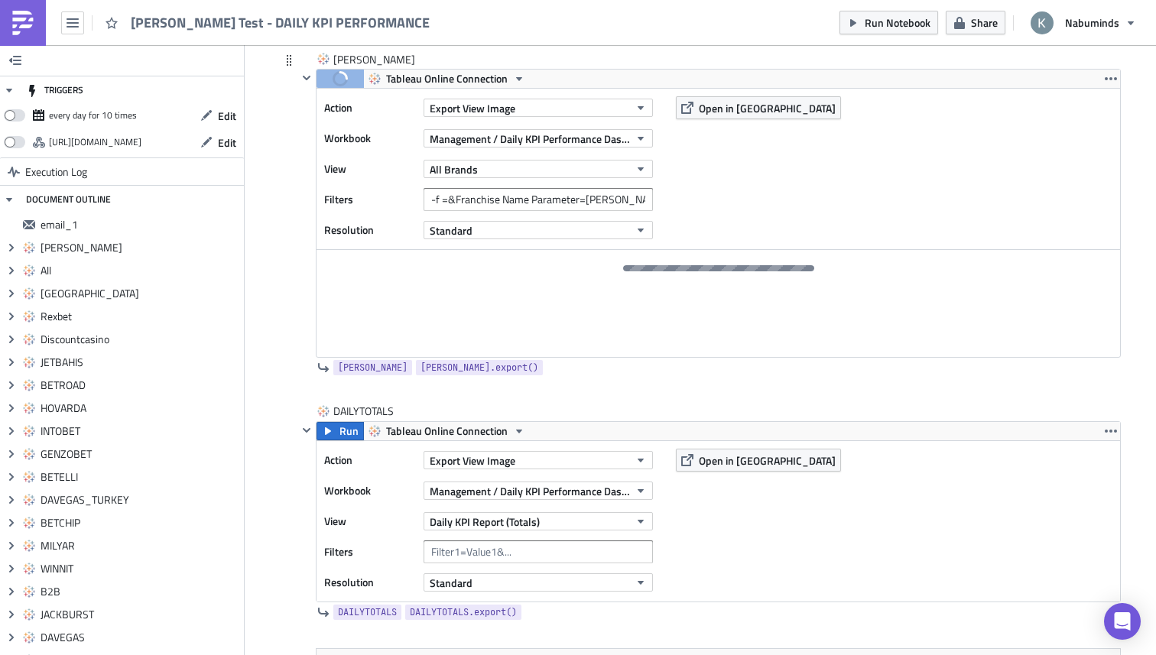
scroll to position [11801, 0]
click at [336, 440] on button "Run" at bounding box center [340, 431] width 47 height 18
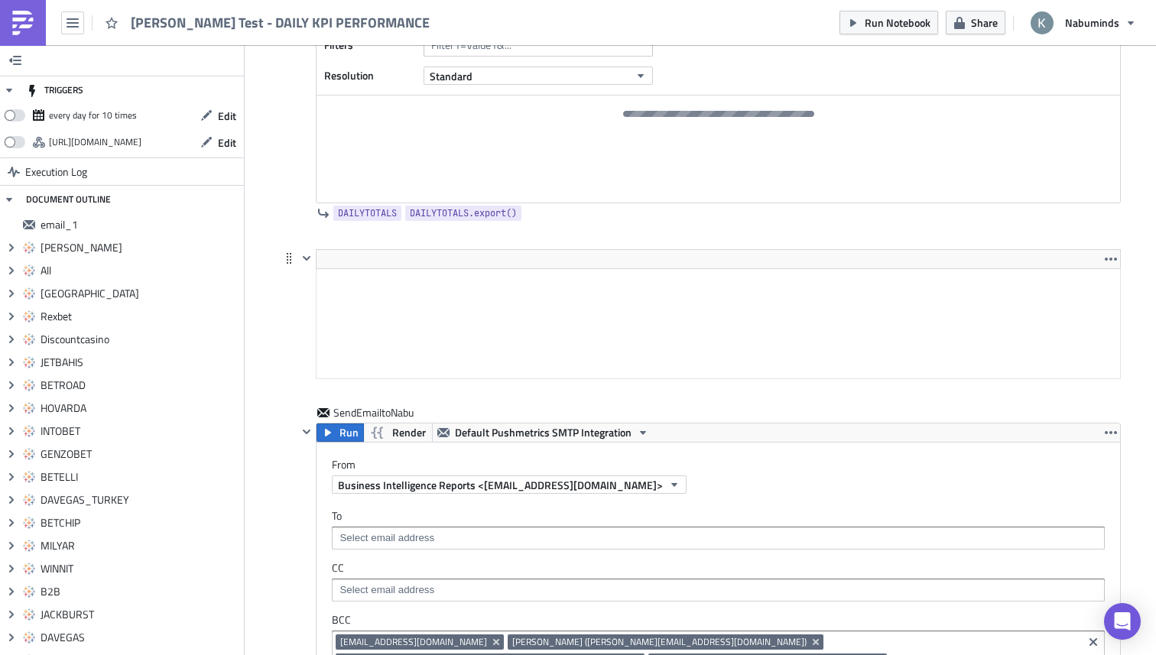
scroll to position [12321, 0]
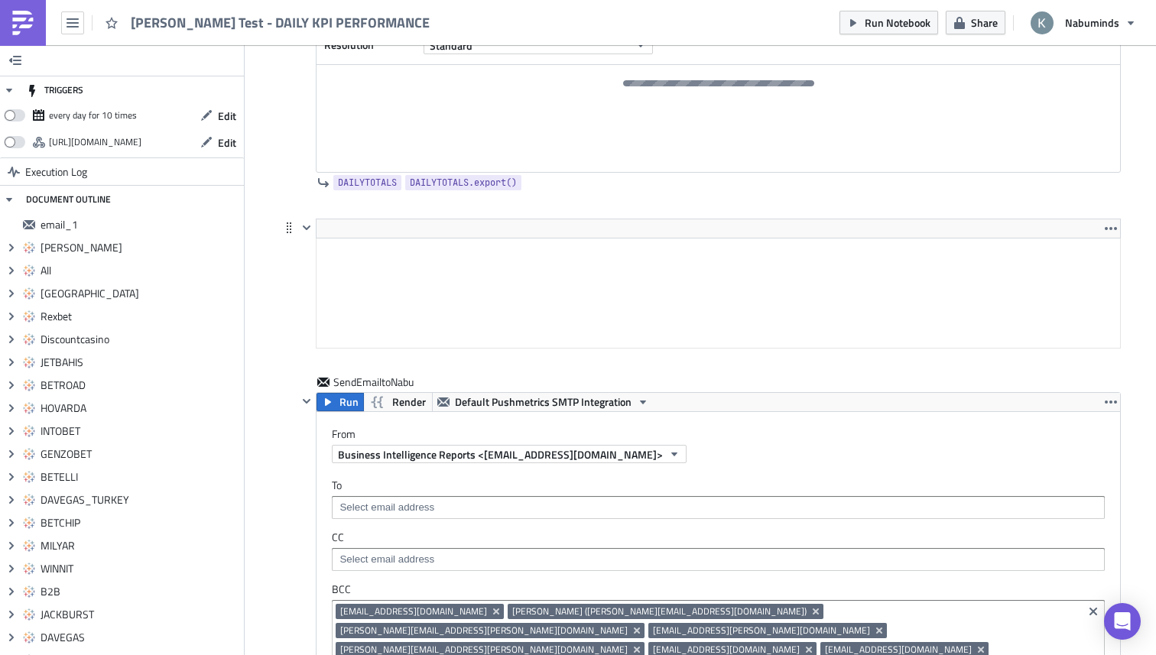
click at [698, 265] on html at bounding box center [719, 252] width 804 height 26
click at [1110, 230] on icon "button" at bounding box center [1111, 228] width 12 height 3
click at [482, 239] on div at bounding box center [718, 229] width 805 height 20
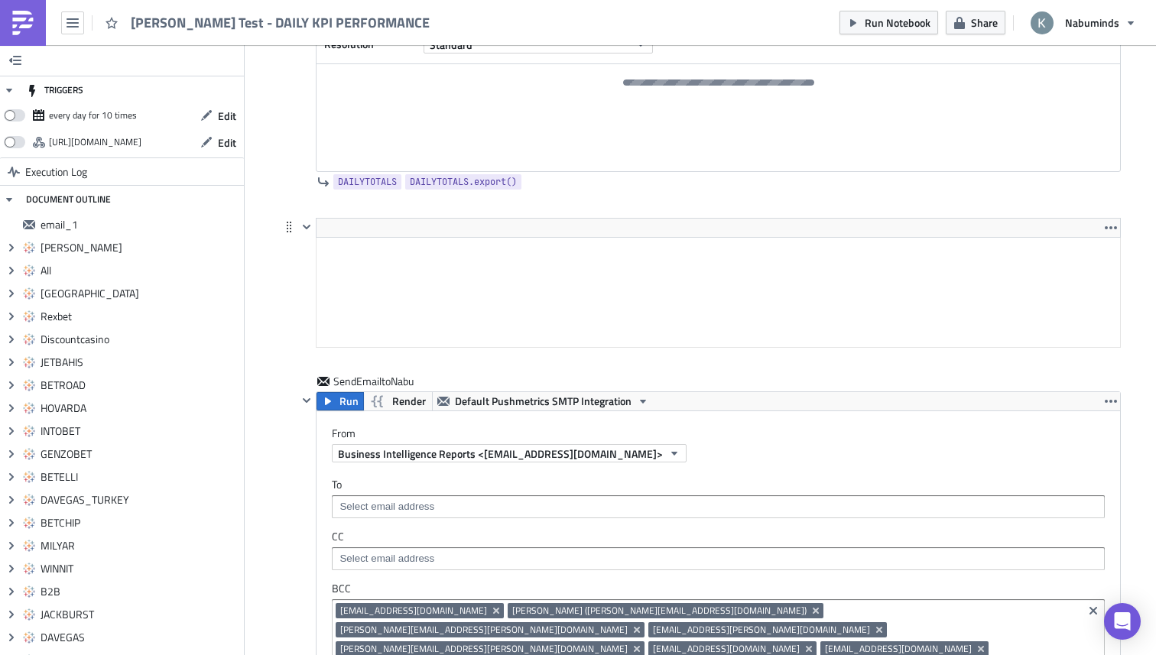
click at [297, 236] on div at bounding box center [289, 227] width 18 height 18
click at [304, 233] on icon "button" at bounding box center [307, 227] width 12 height 12
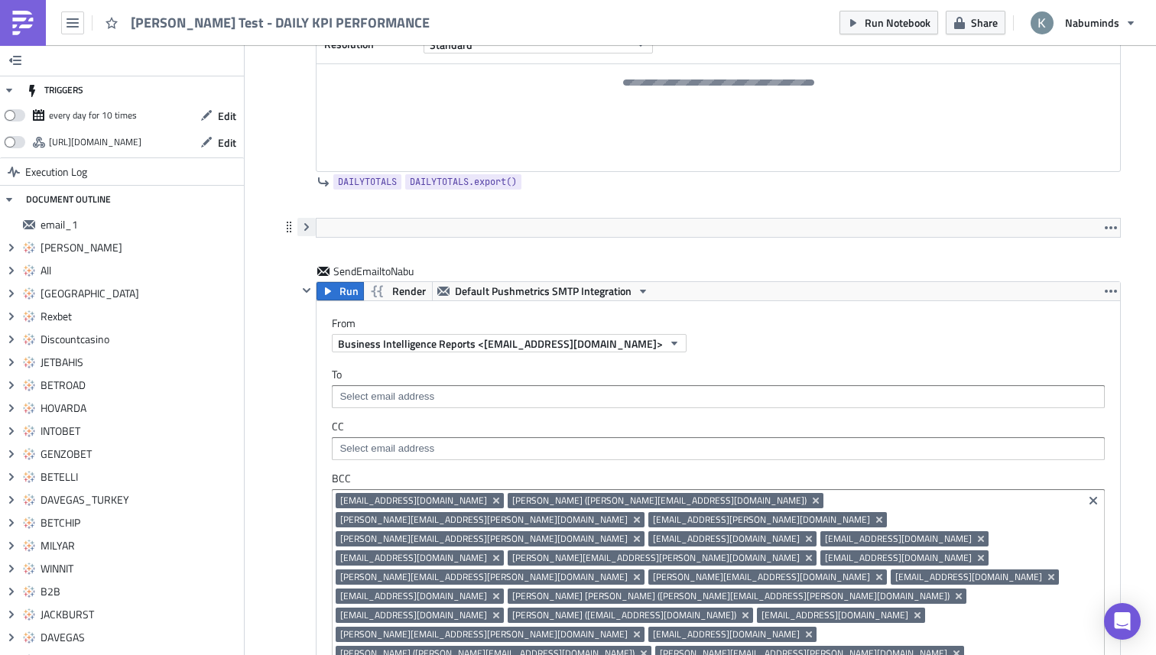
click at [304, 233] on icon "button" at bounding box center [307, 227] width 12 height 12
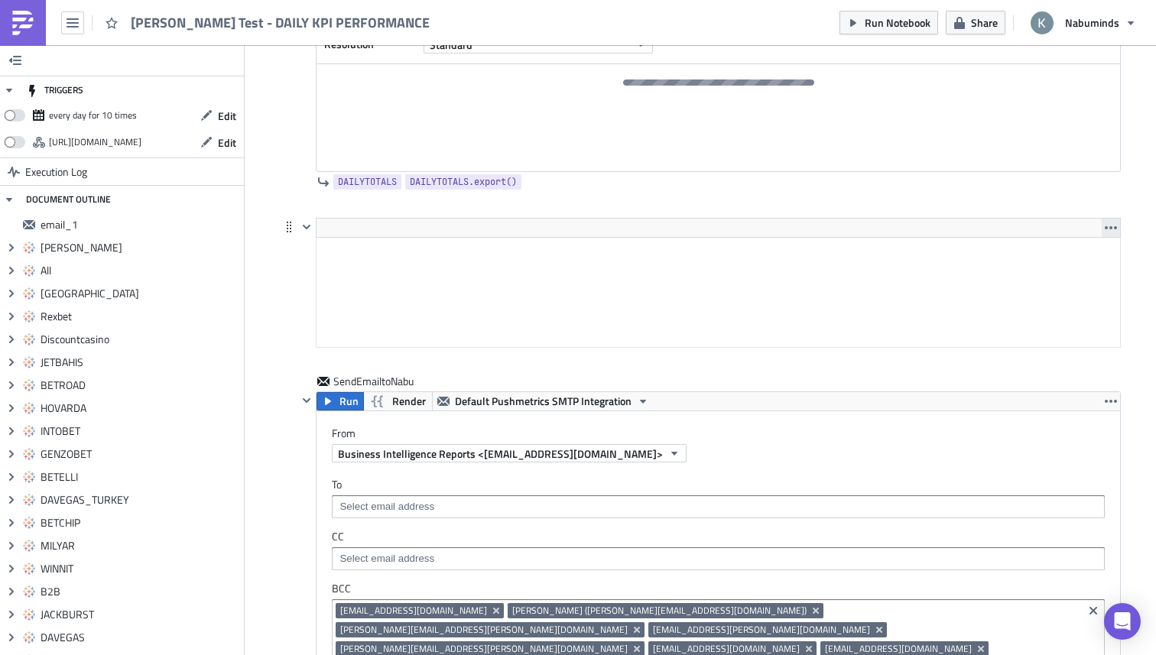
scroll to position [12269, 0]
click at [1110, 234] on icon "button" at bounding box center [1111, 228] width 12 height 12
click at [1075, 277] on div "Remove" at bounding box center [1096, 275] width 102 height 15
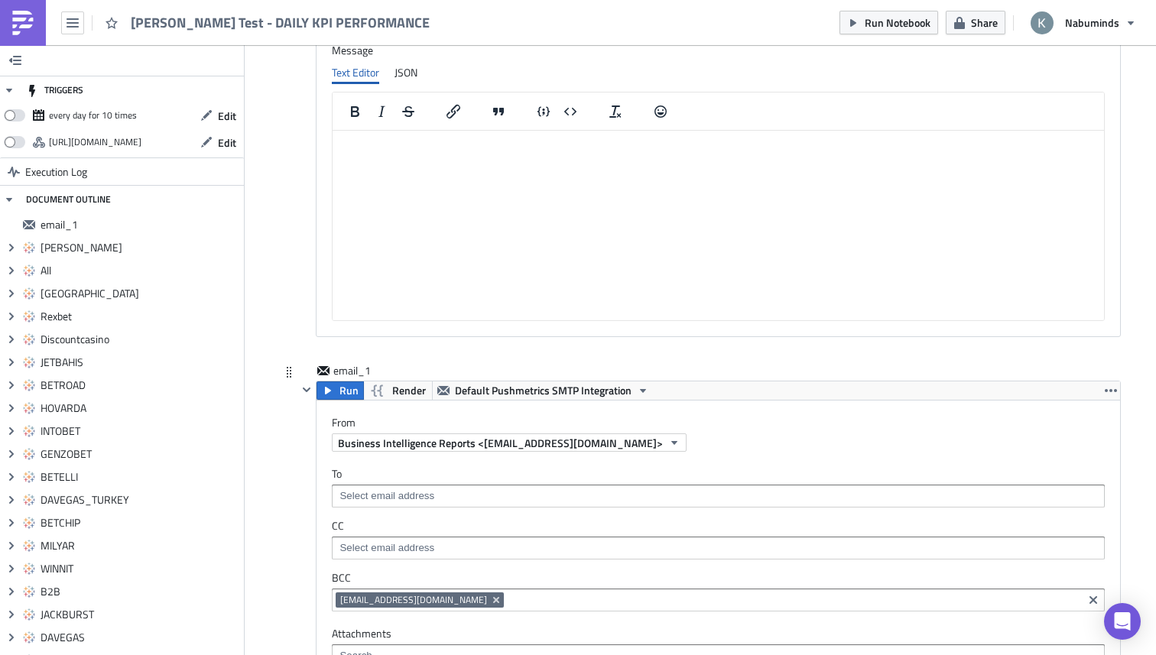
scroll to position [15654, 0]
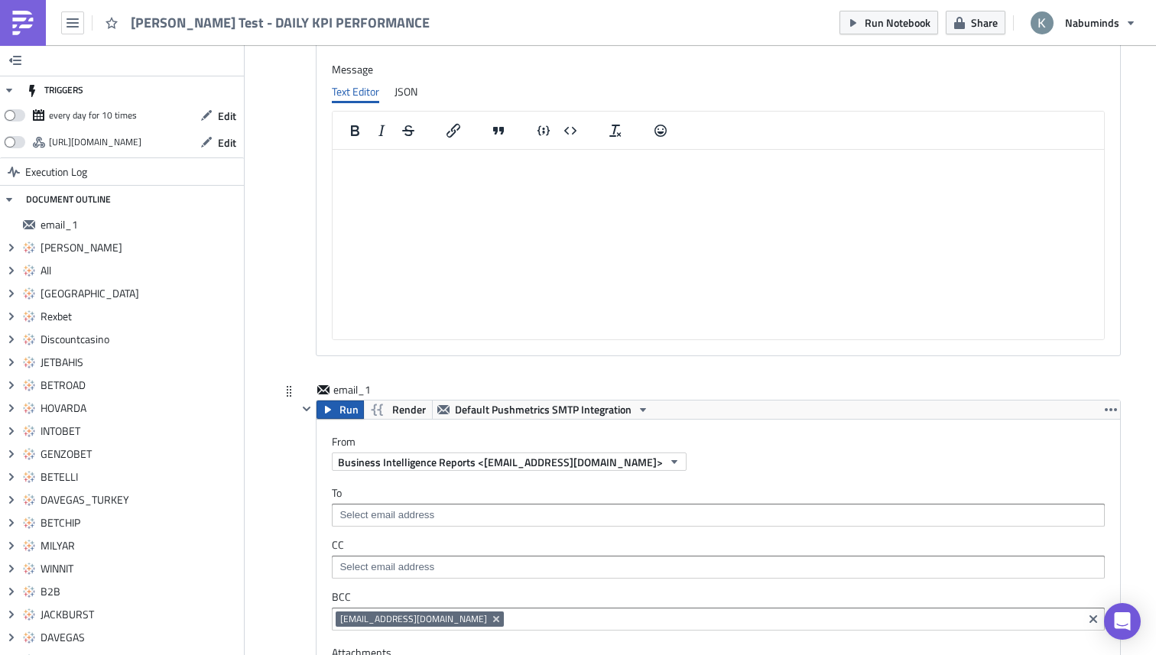
click at [344, 401] on span "Run" at bounding box center [349, 410] width 19 height 18
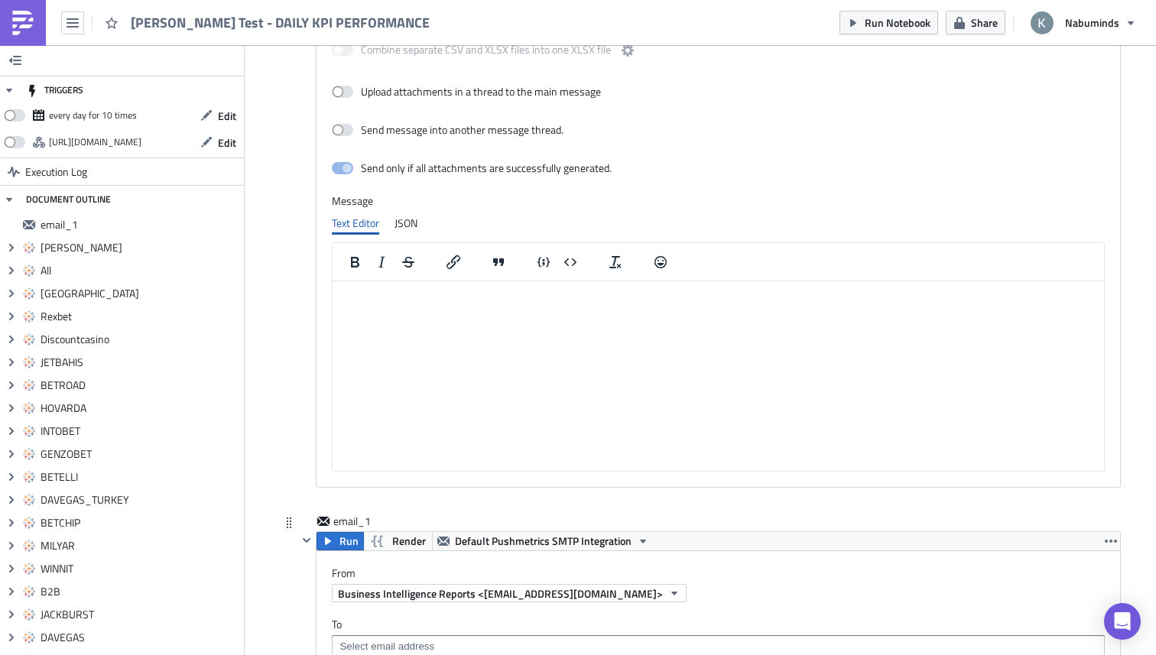
scroll to position [15517, 0]
